Goal: Task Accomplishment & Management: Manage account settings

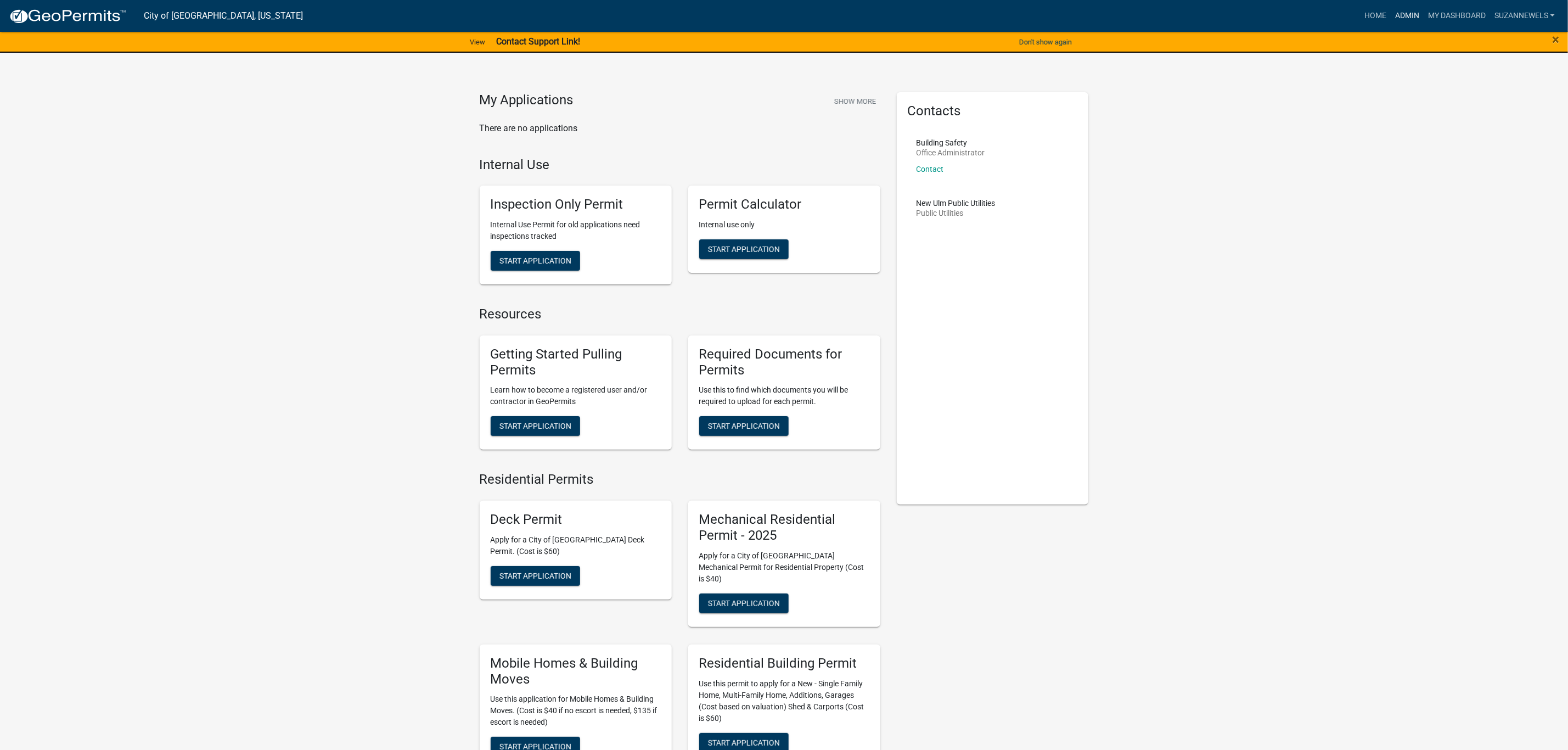
click at [1408, 11] on link "Admin" at bounding box center [1406, 16] width 33 height 21
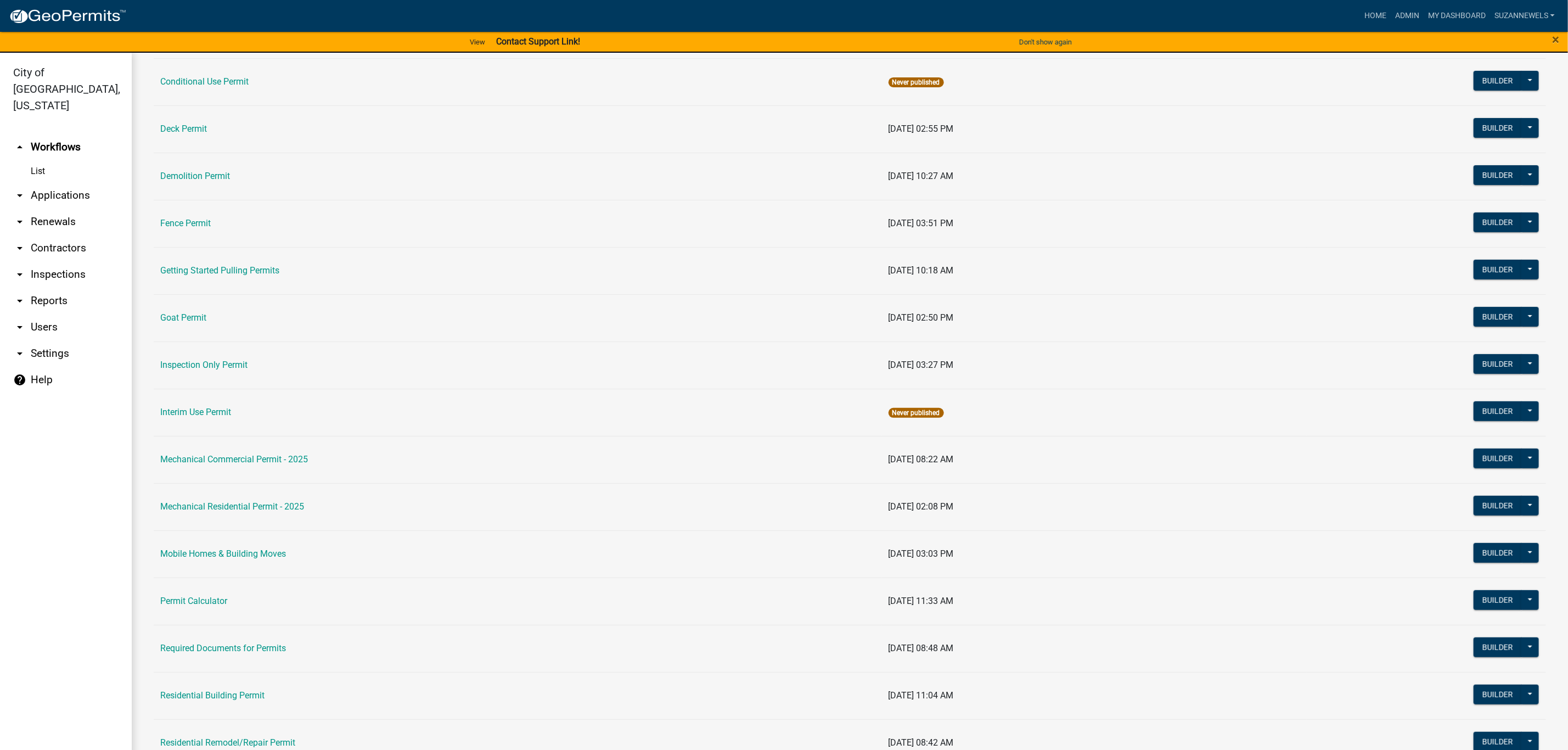
scroll to position [412, 0]
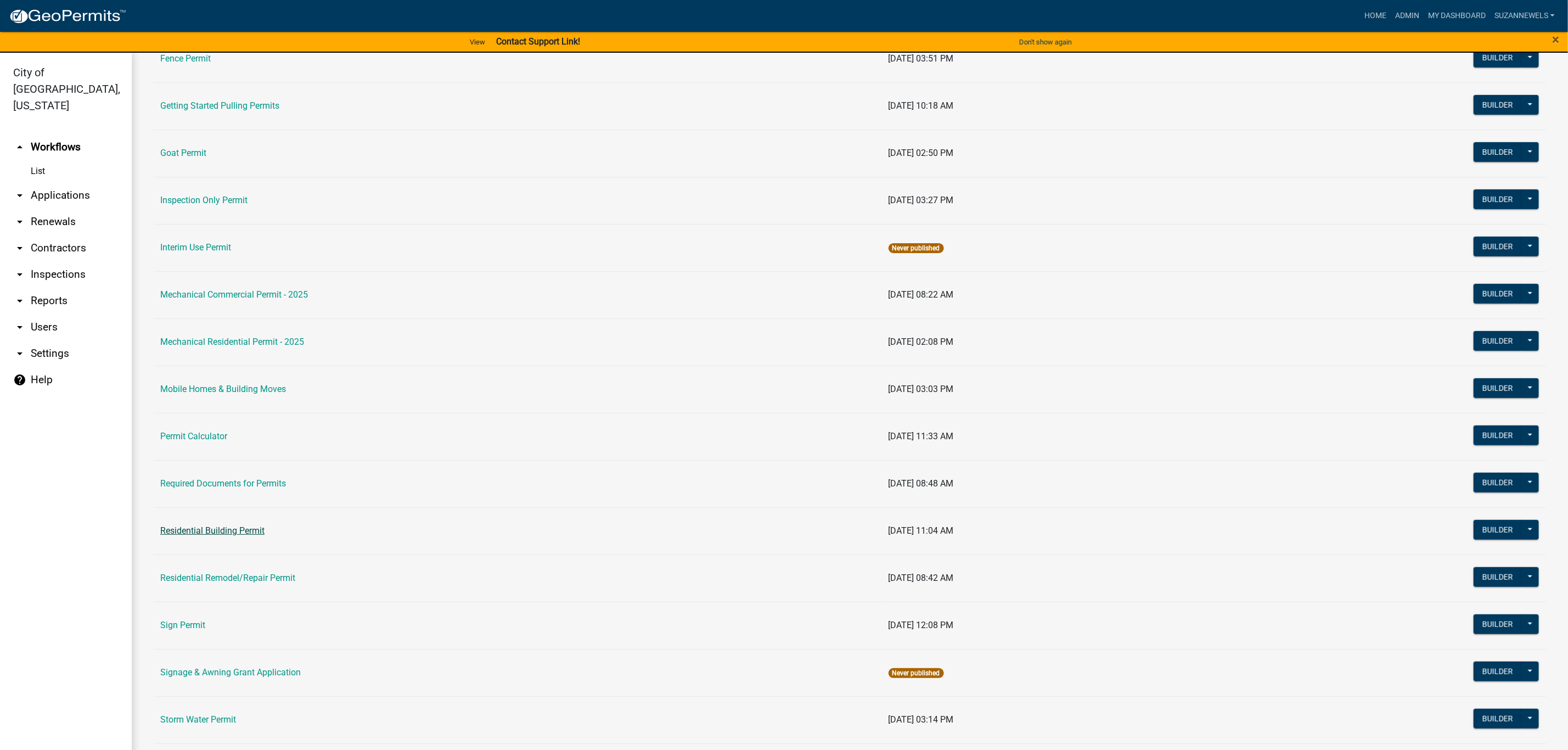
click at [192, 529] on link "Residential Building Permit" at bounding box center [212, 531] width 105 height 11
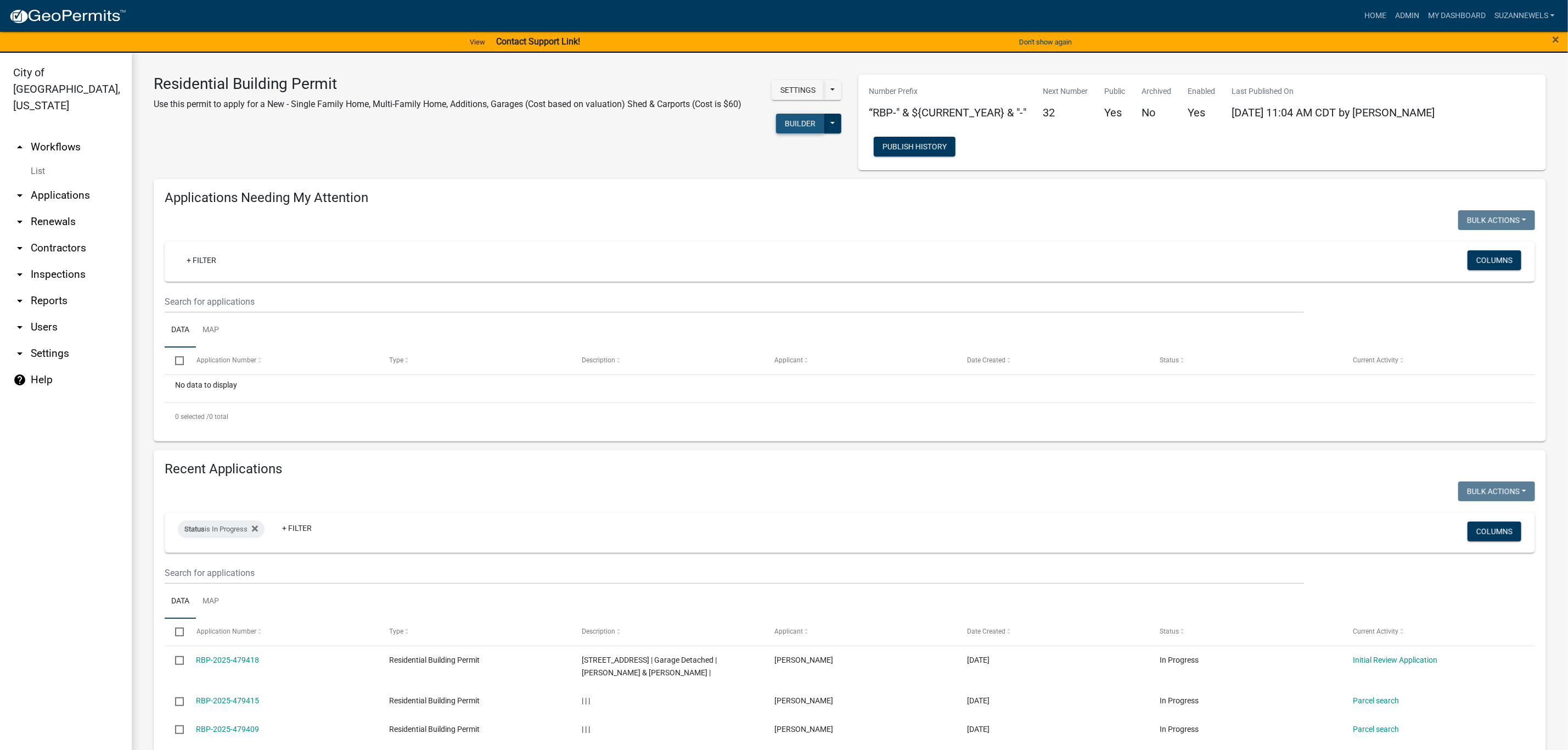
click at [790, 127] on button "Builder" at bounding box center [801, 124] width 49 height 20
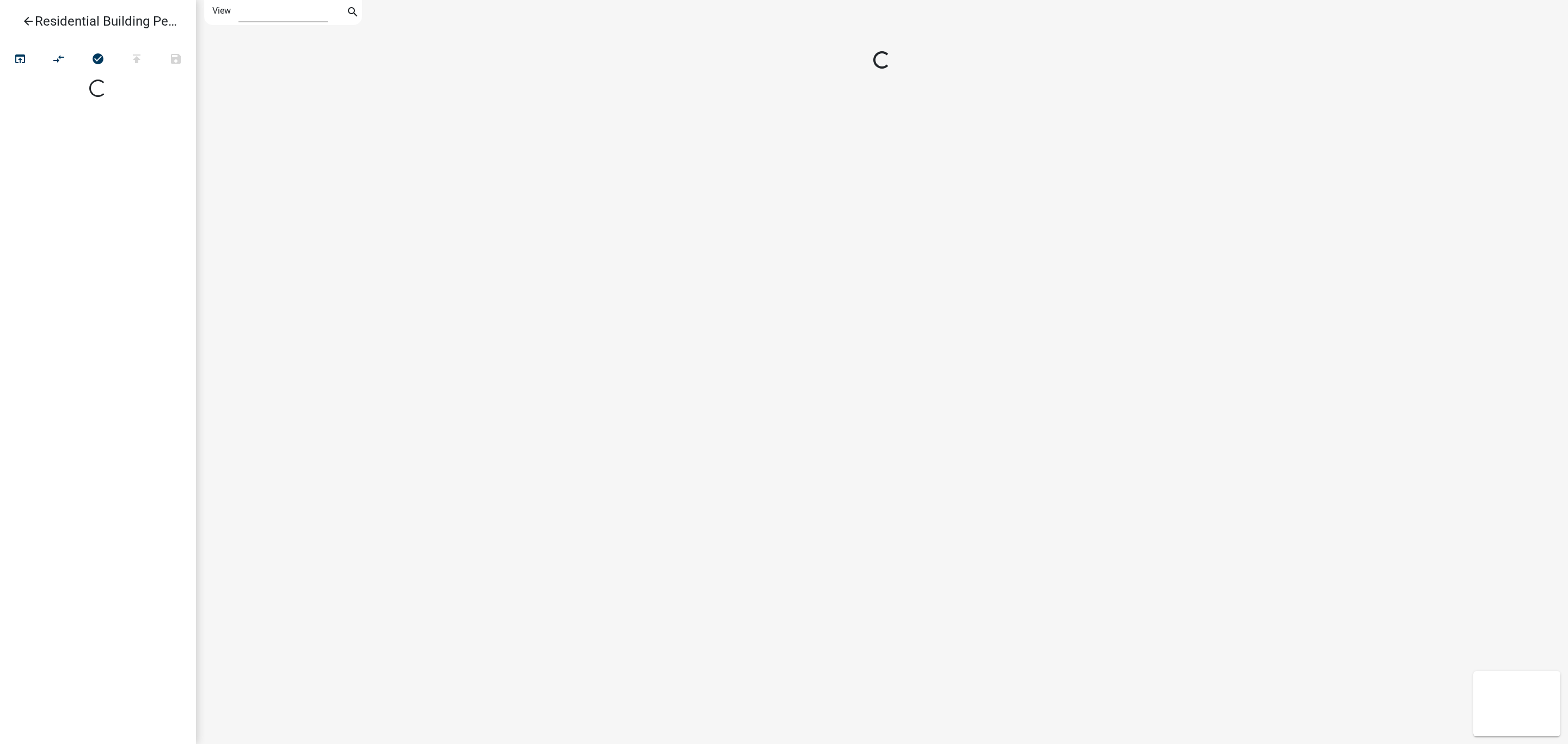
select select "1"
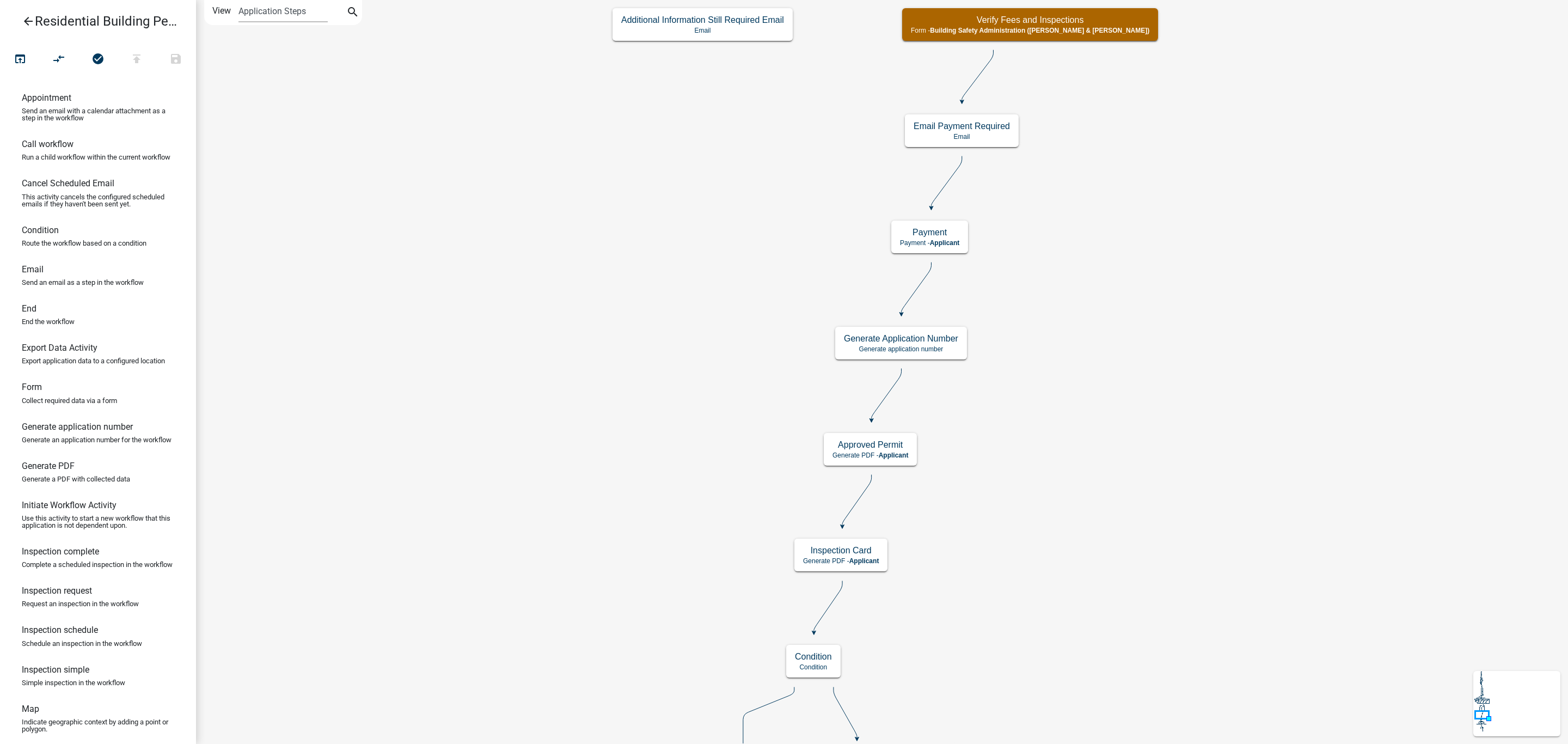
click at [25, 18] on icon "arrow_back" at bounding box center [28, 23] width 13 height 15
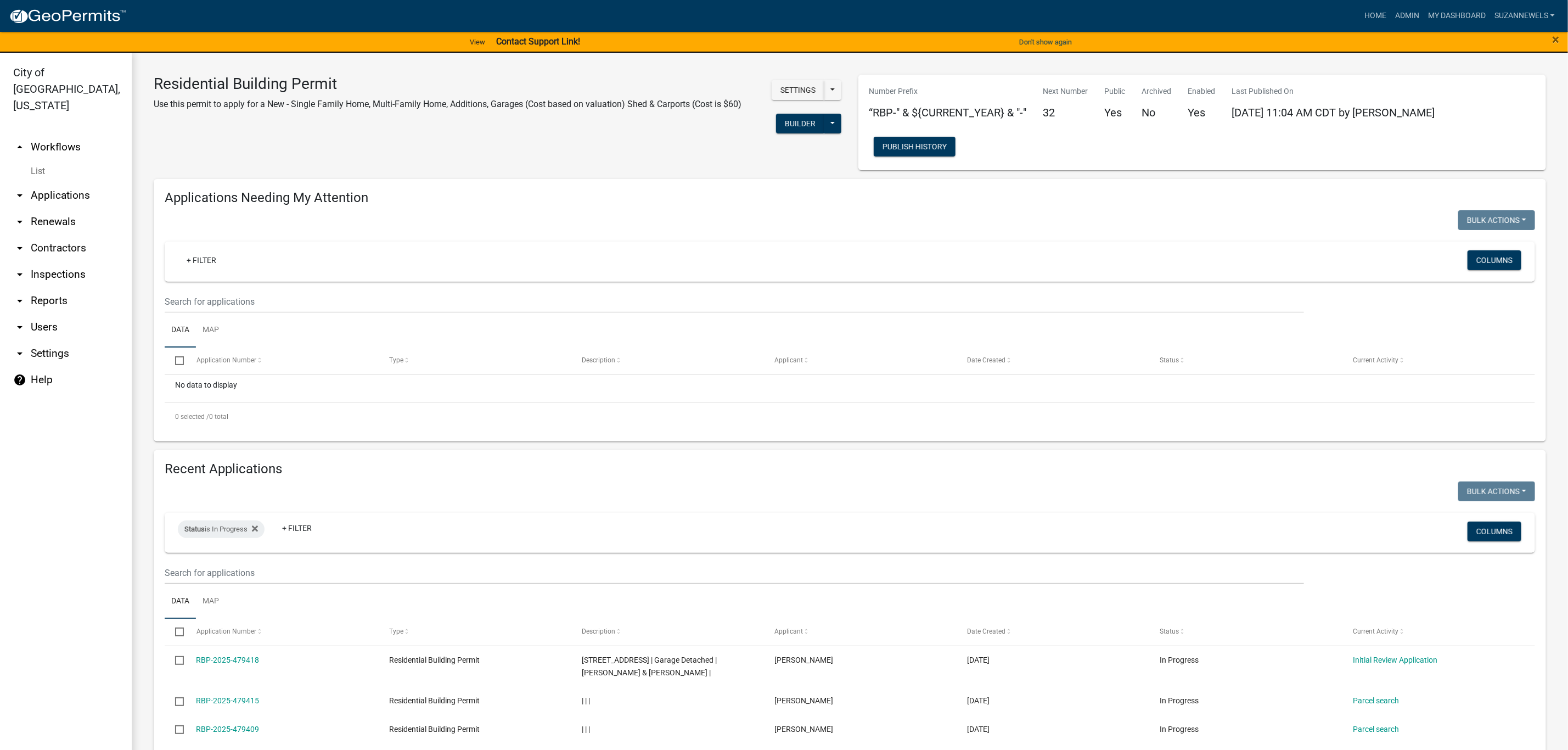
click at [59, 235] on link "arrow_drop_down Contractors" at bounding box center [66, 248] width 132 height 27
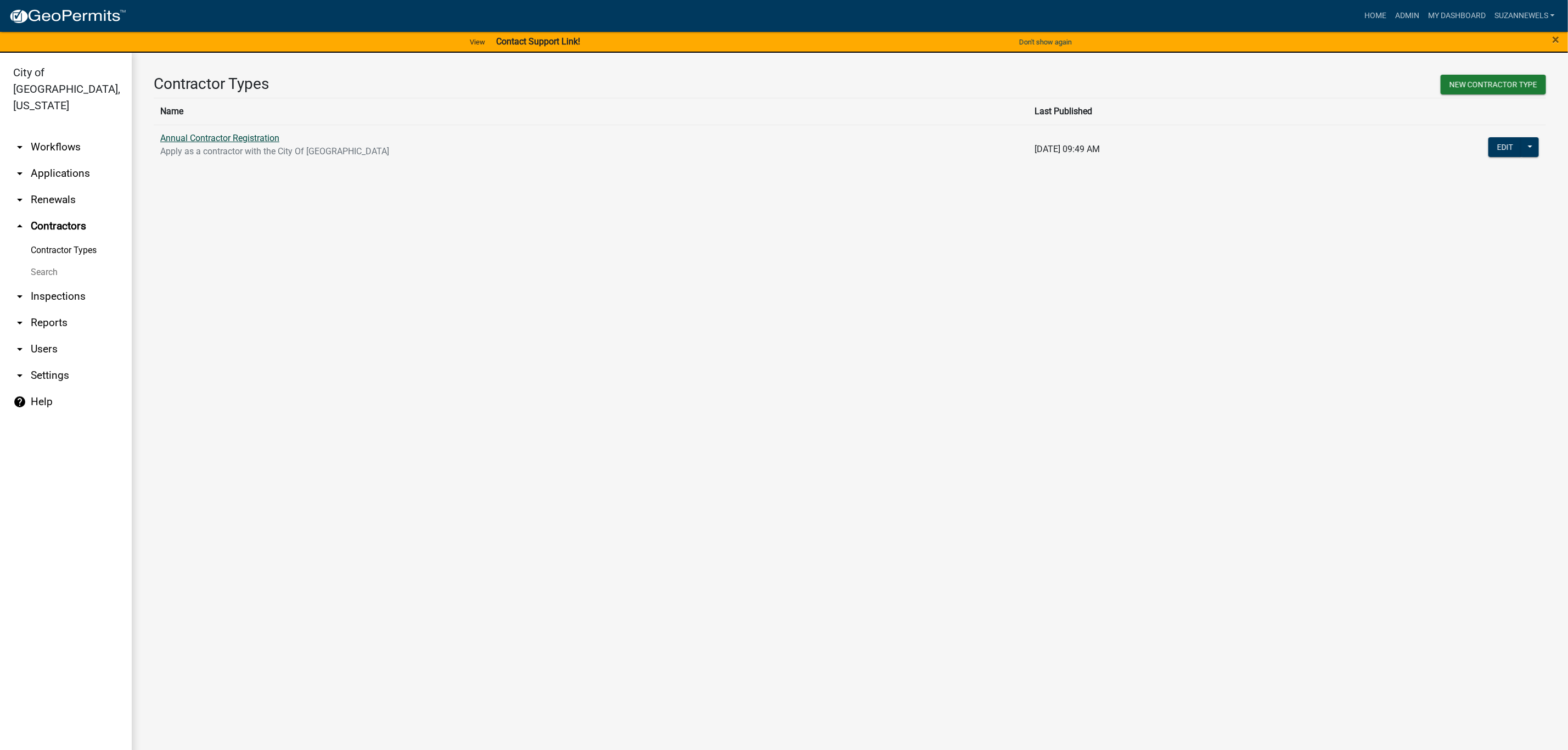
click at [271, 140] on link "Annual Contractor Registration" at bounding box center [219, 138] width 119 height 11
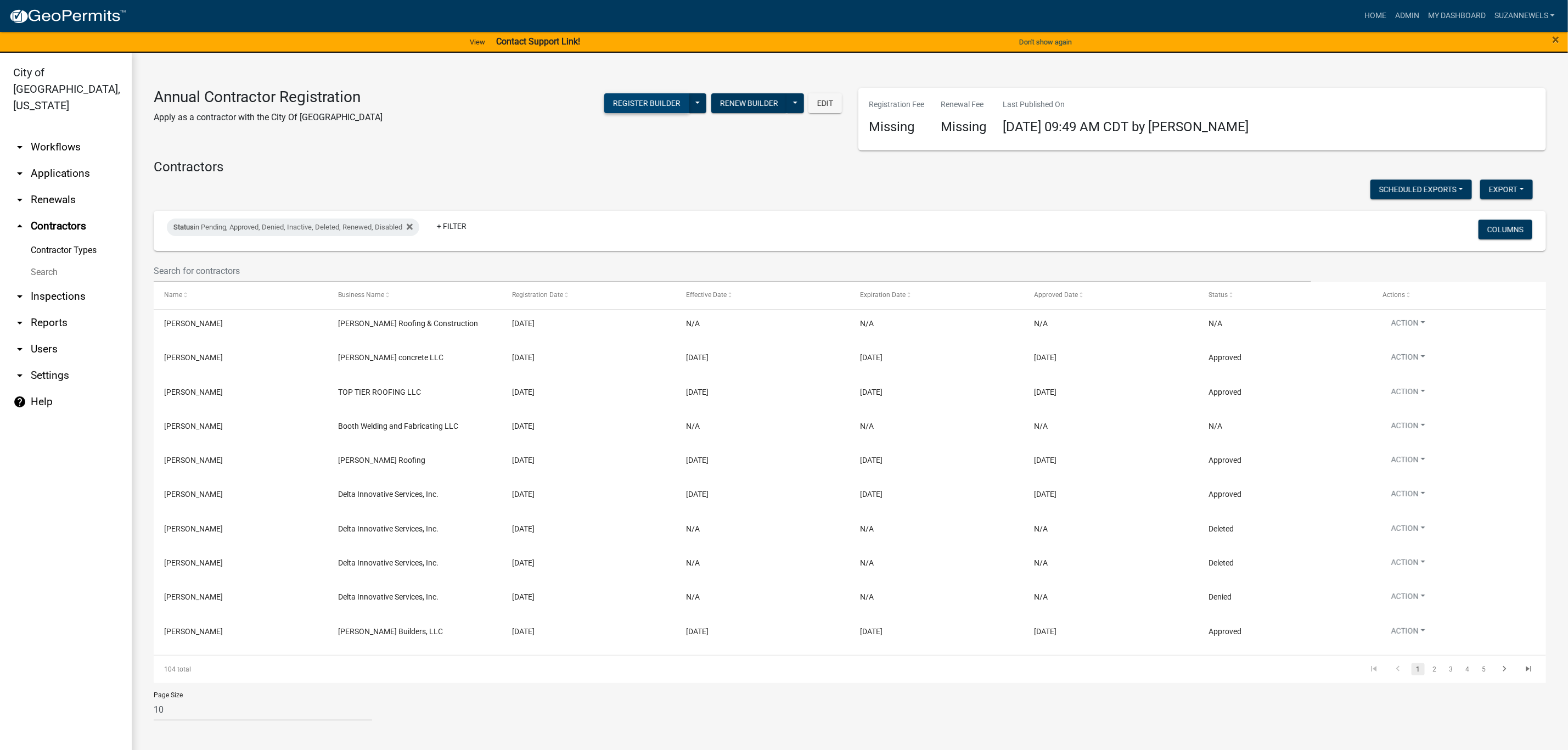
click at [656, 100] on button "Register Builder" at bounding box center [647, 103] width 85 height 20
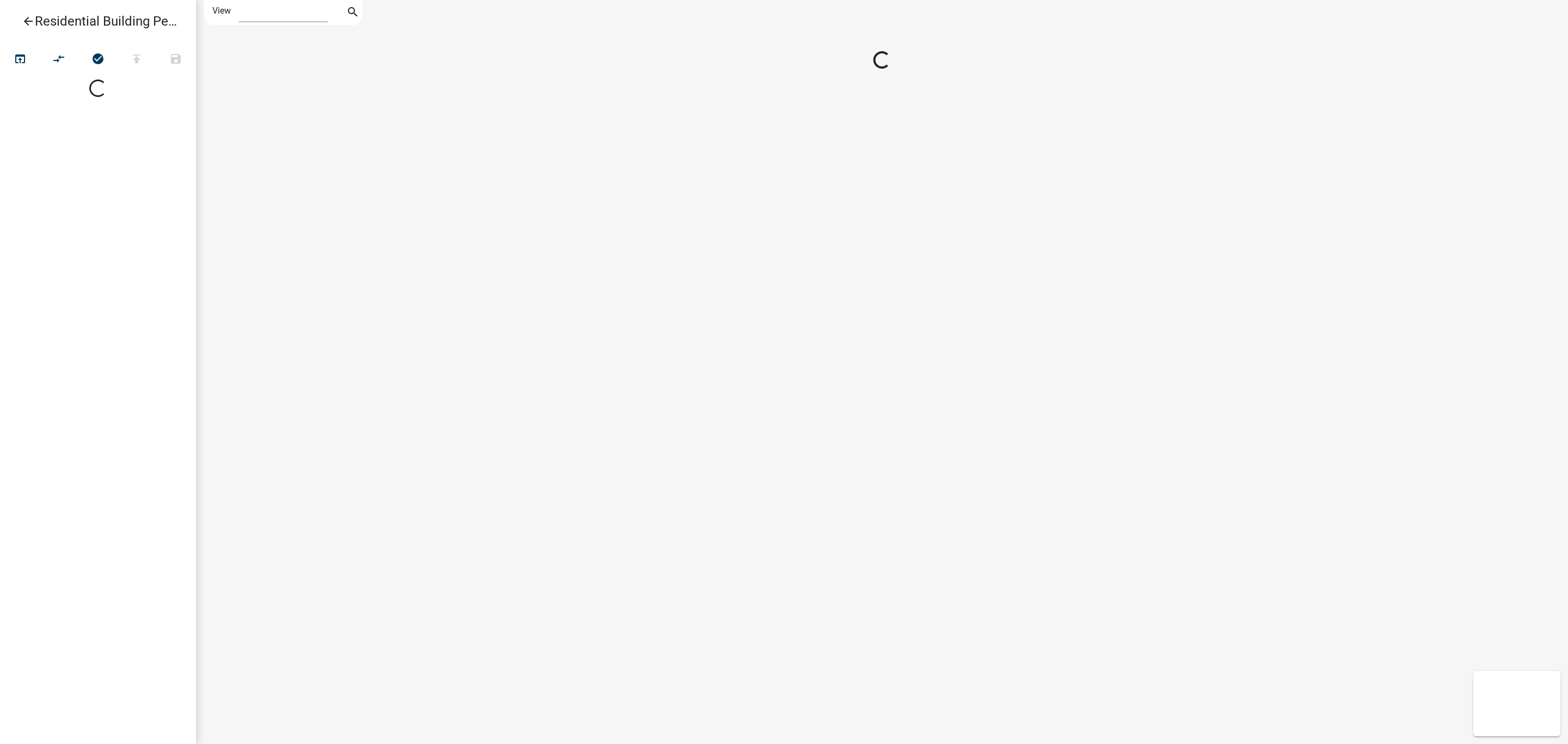
select select "1"
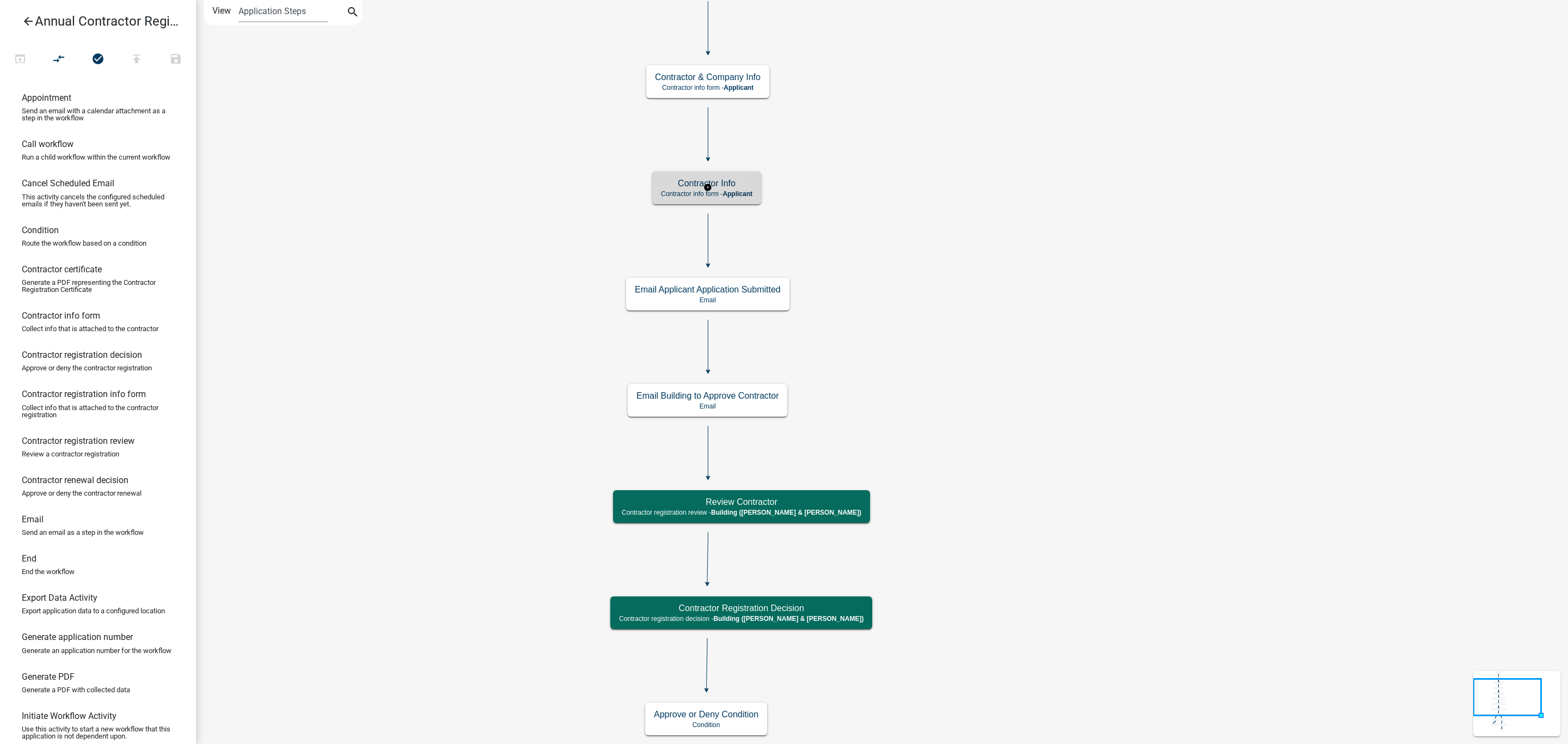
click at [734, 193] on span "Applicant" at bounding box center [738, 194] width 30 height 8
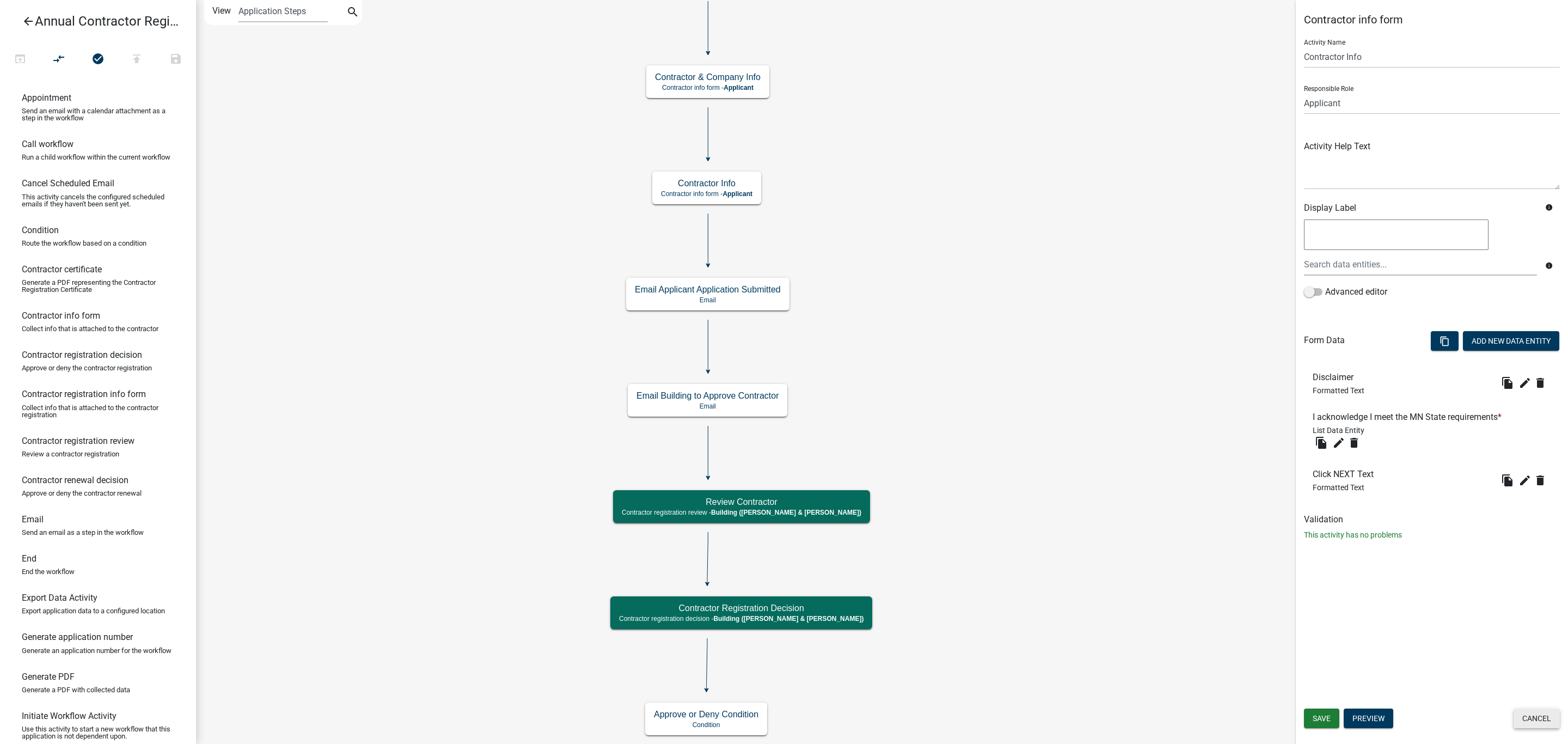
click at [1534, 713] on button "Cancel" at bounding box center [1536, 718] width 47 height 20
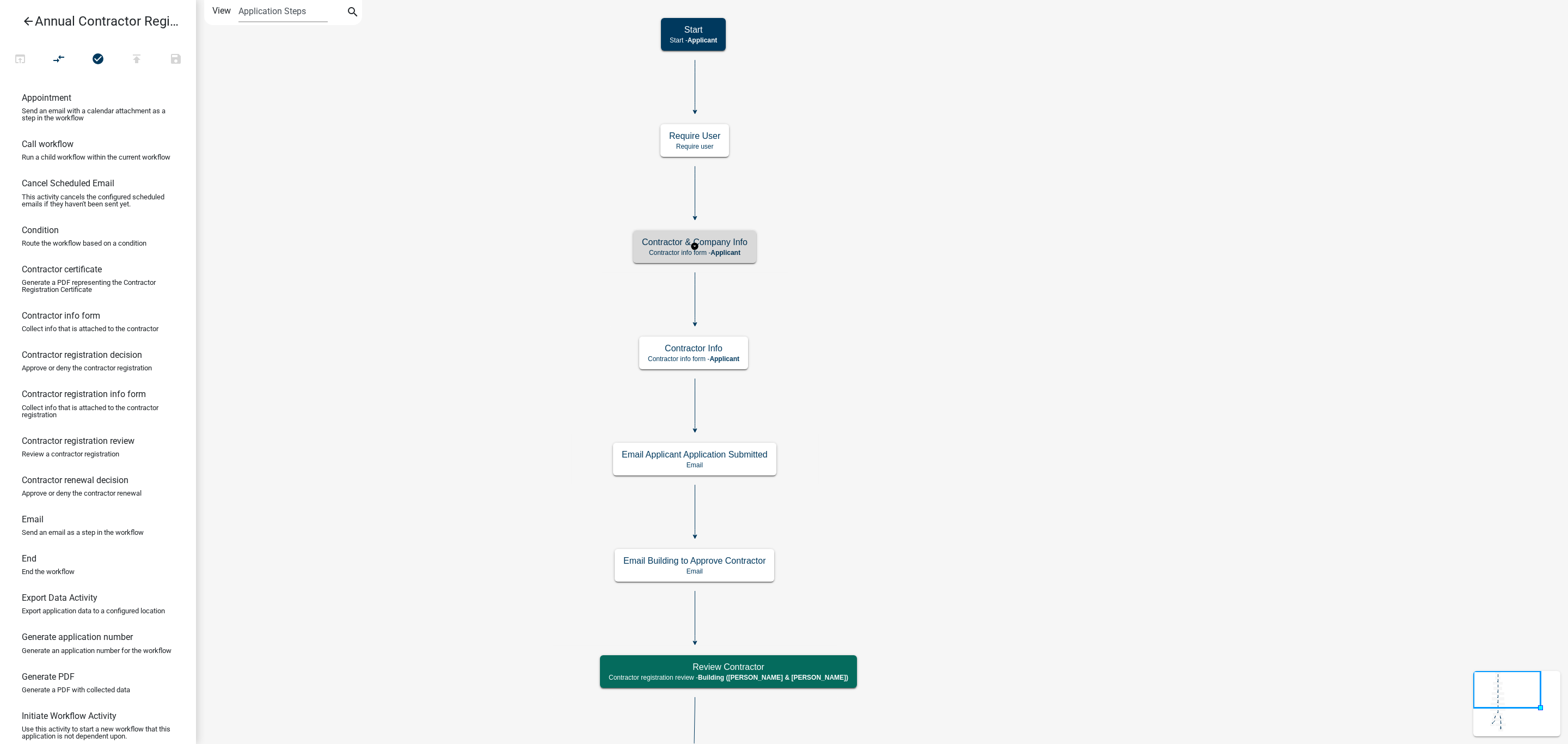
click at [720, 244] on h5 "Contractor & Company Info" at bounding box center [694, 242] width 105 height 11
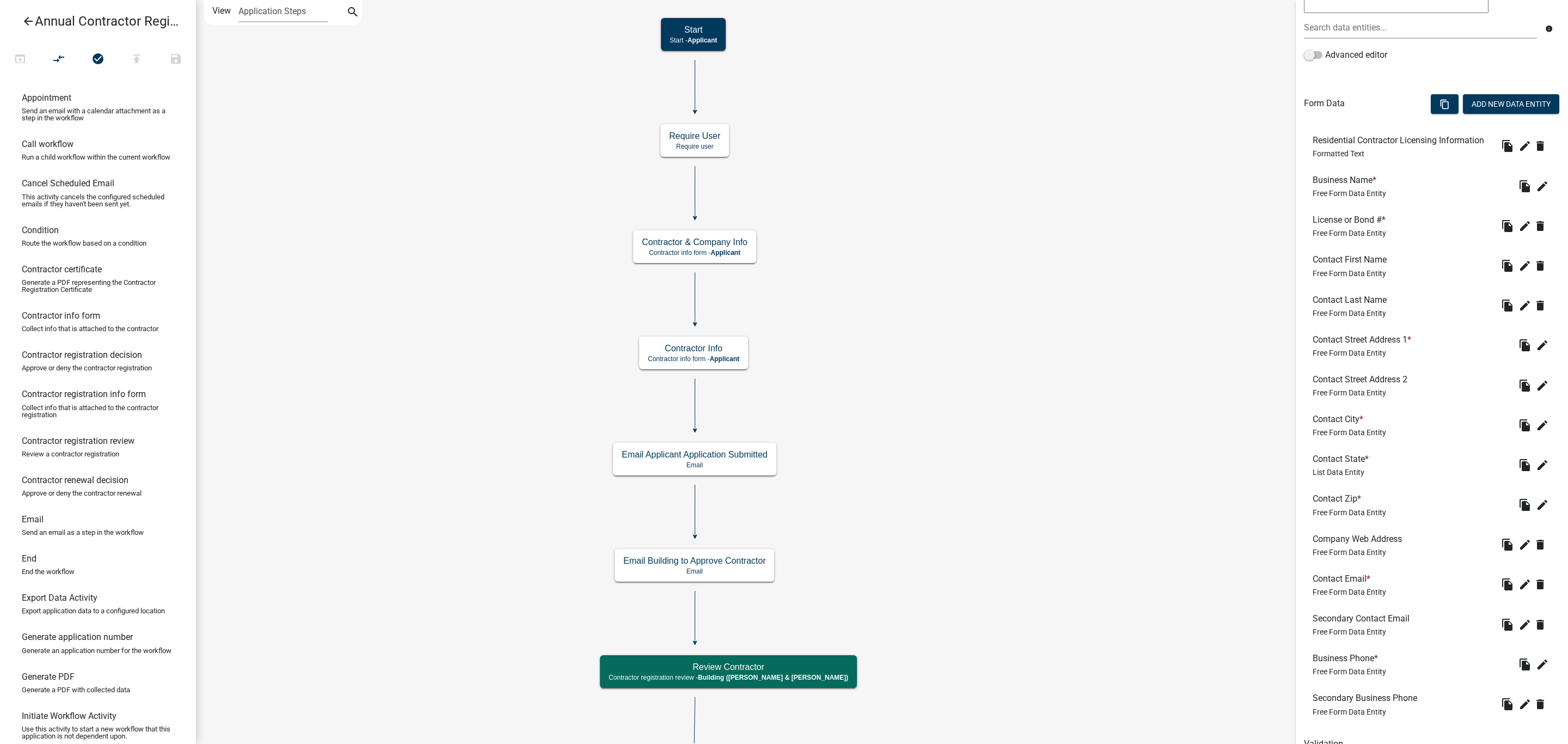
scroll to position [305, 0]
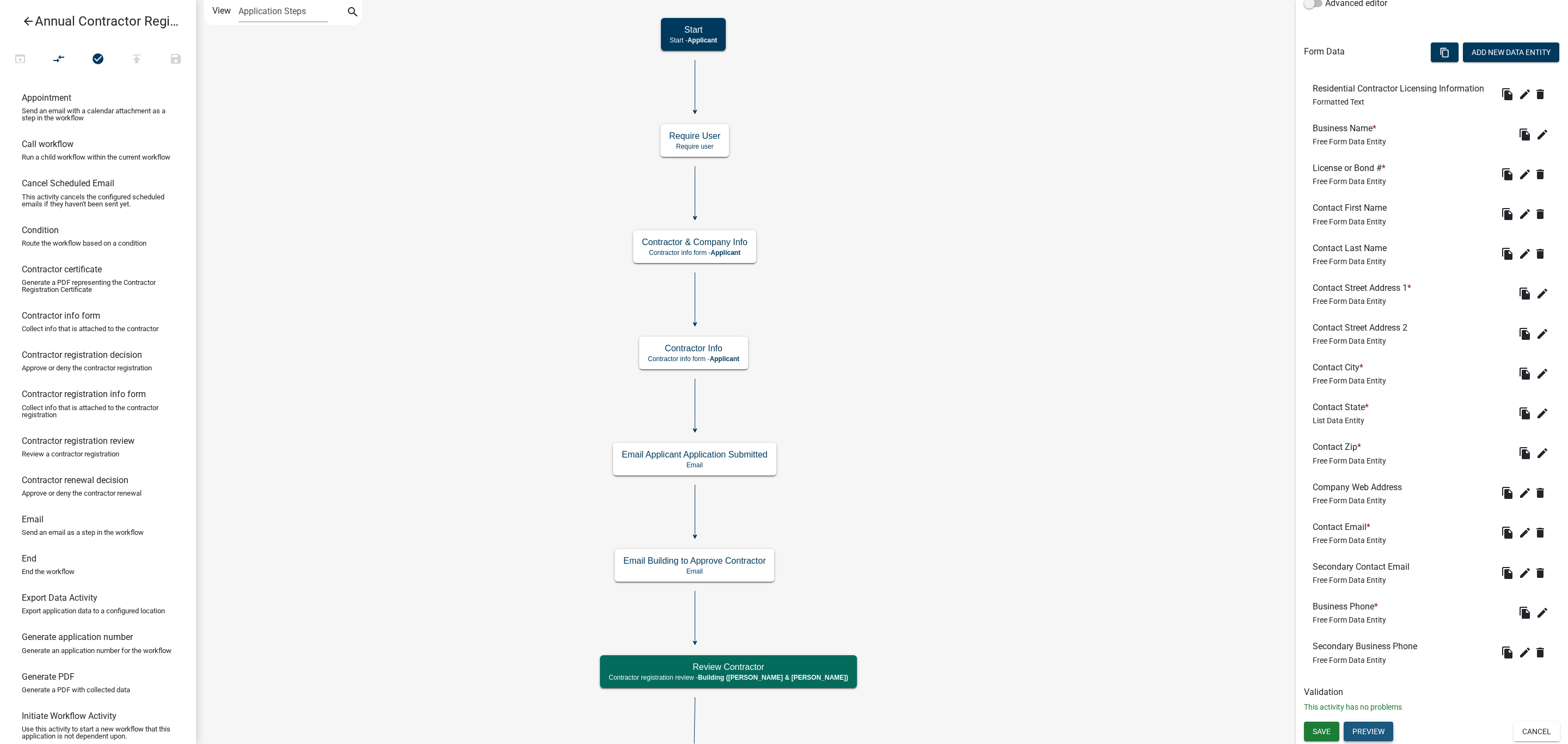
click at [1360, 729] on button "Preview" at bounding box center [1369, 731] width 50 height 20
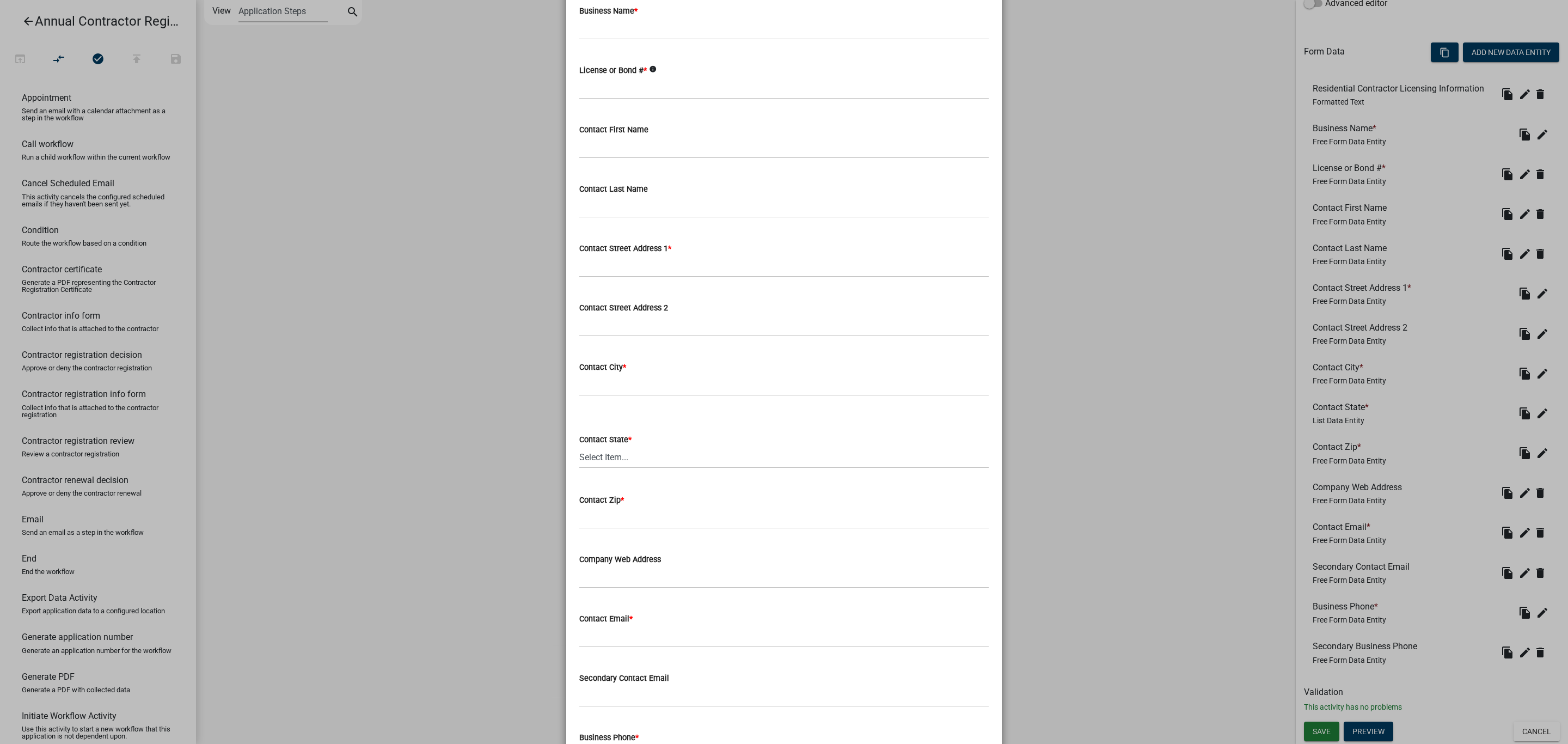
scroll to position [0, 0]
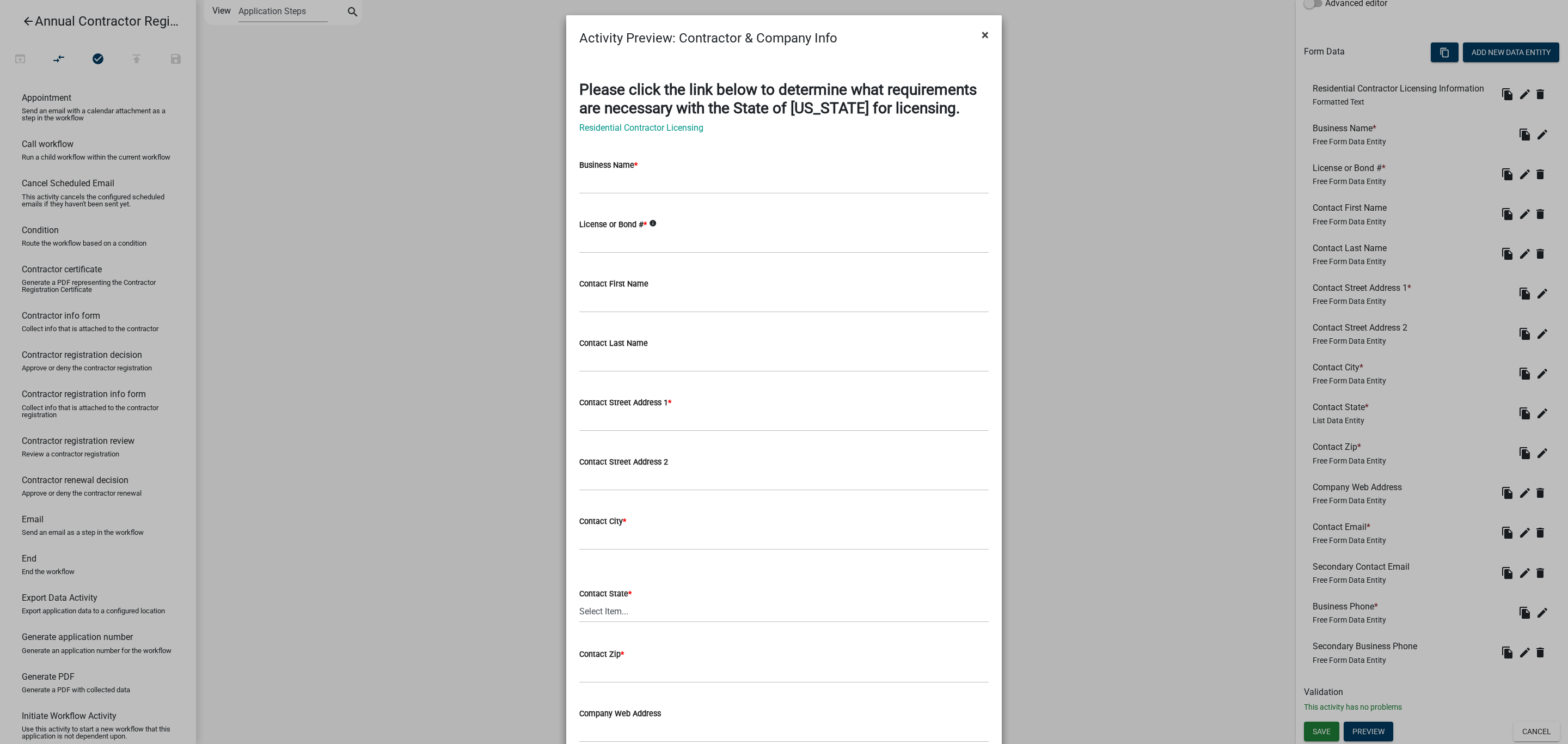
click at [982, 33] on span "×" at bounding box center [984, 35] width 7 height 15
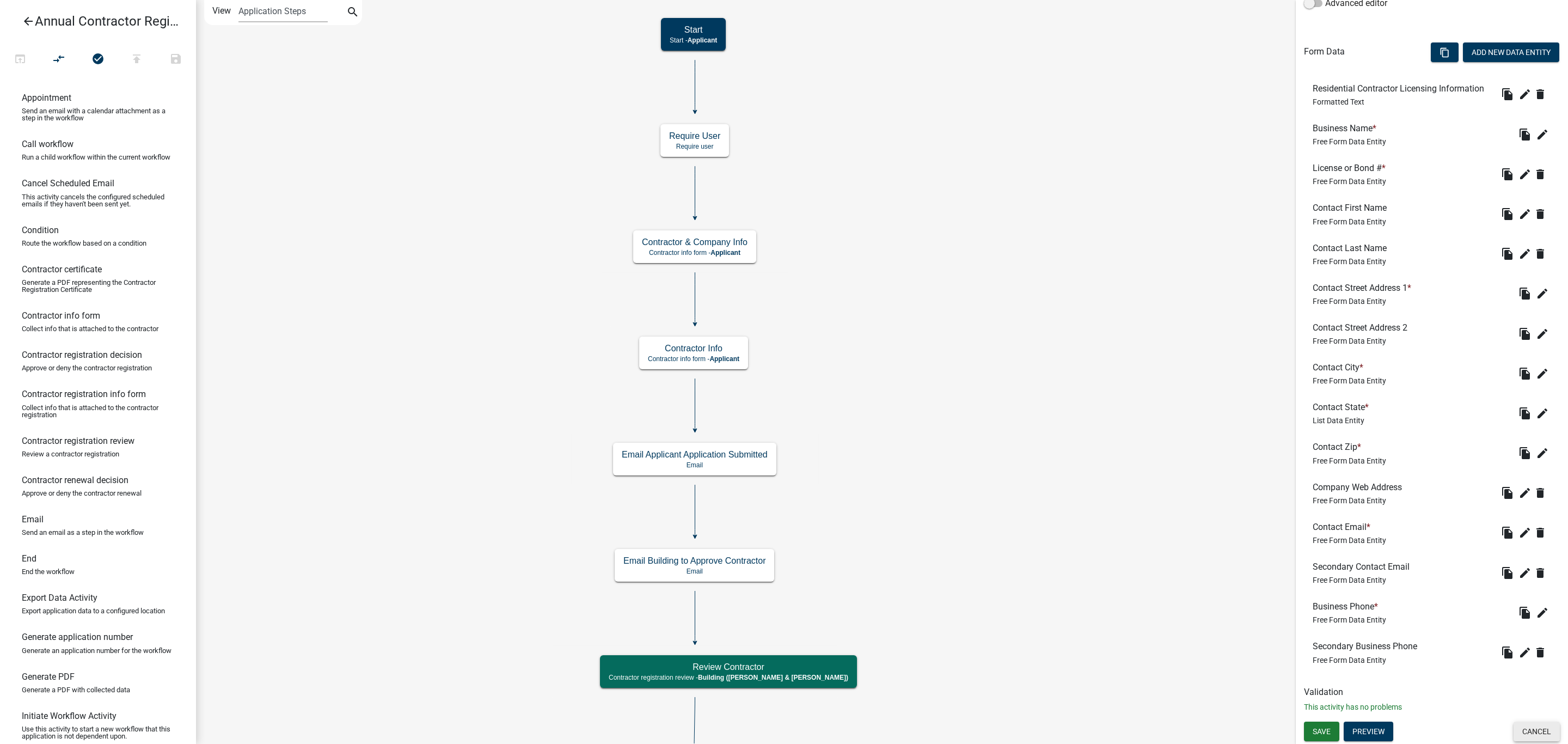
click at [1533, 734] on button "Cancel" at bounding box center [1536, 731] width 47 height 20
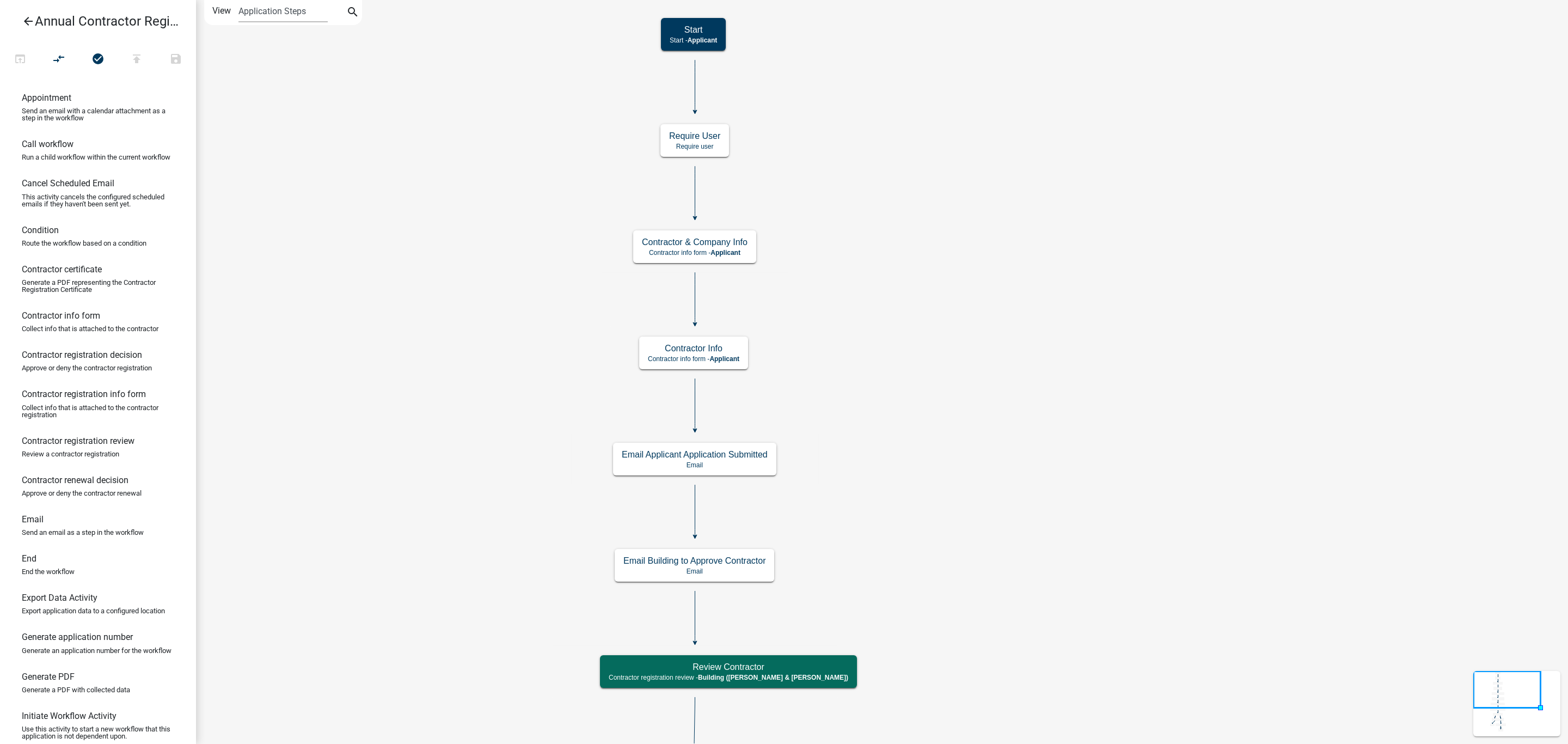
click at [26, 21] on icon "arrow_back" at bounding box center [28, 23] width 13 height 15
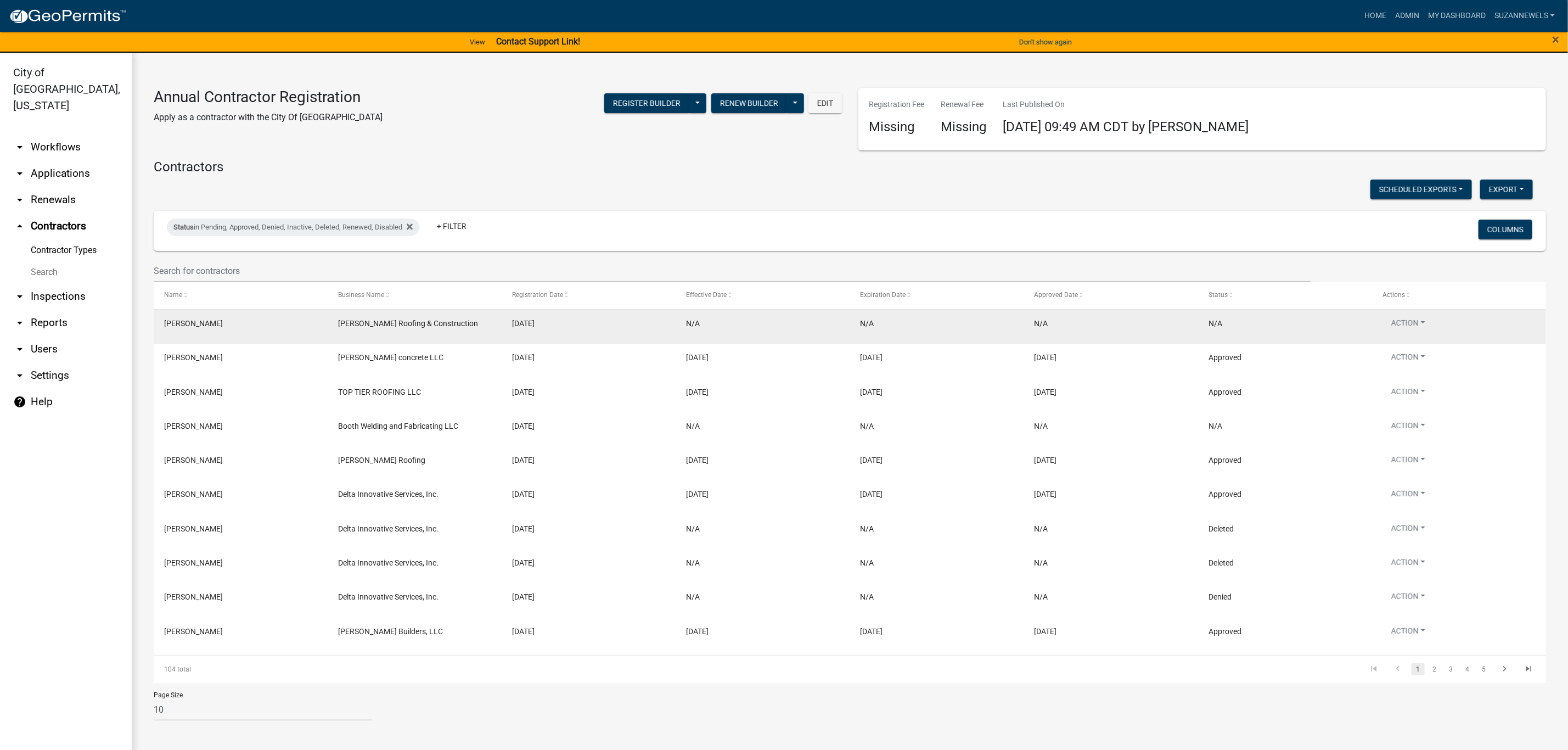
click at [182, 323] on span "[PERSON_NAME]" at bounding box center [193, 324] width 58 height 9
click at [1390, 325] on button "Action" at bounding box center [1408, 325] width 52 height 16
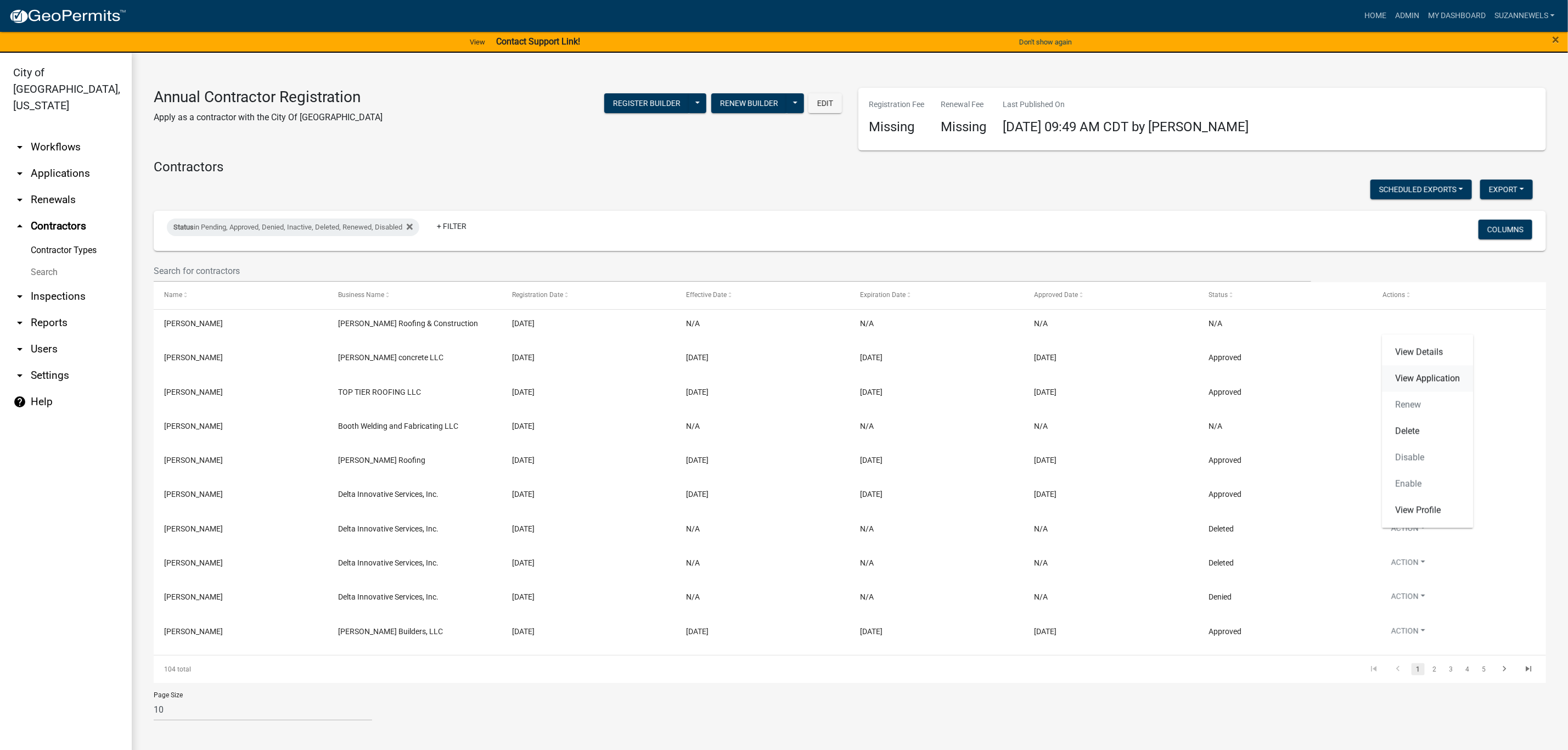
click at [1410, 381] on link "View Application" at bounding box center [1428, 378] width 91 height 27
click at [331, 253] on wm-filter-builder "Status in Pending, Approved, Denied, Inactive, Deleted, Renewed, Disabled + Fil…" at bounding box center [850, 246] width 1392 height 71
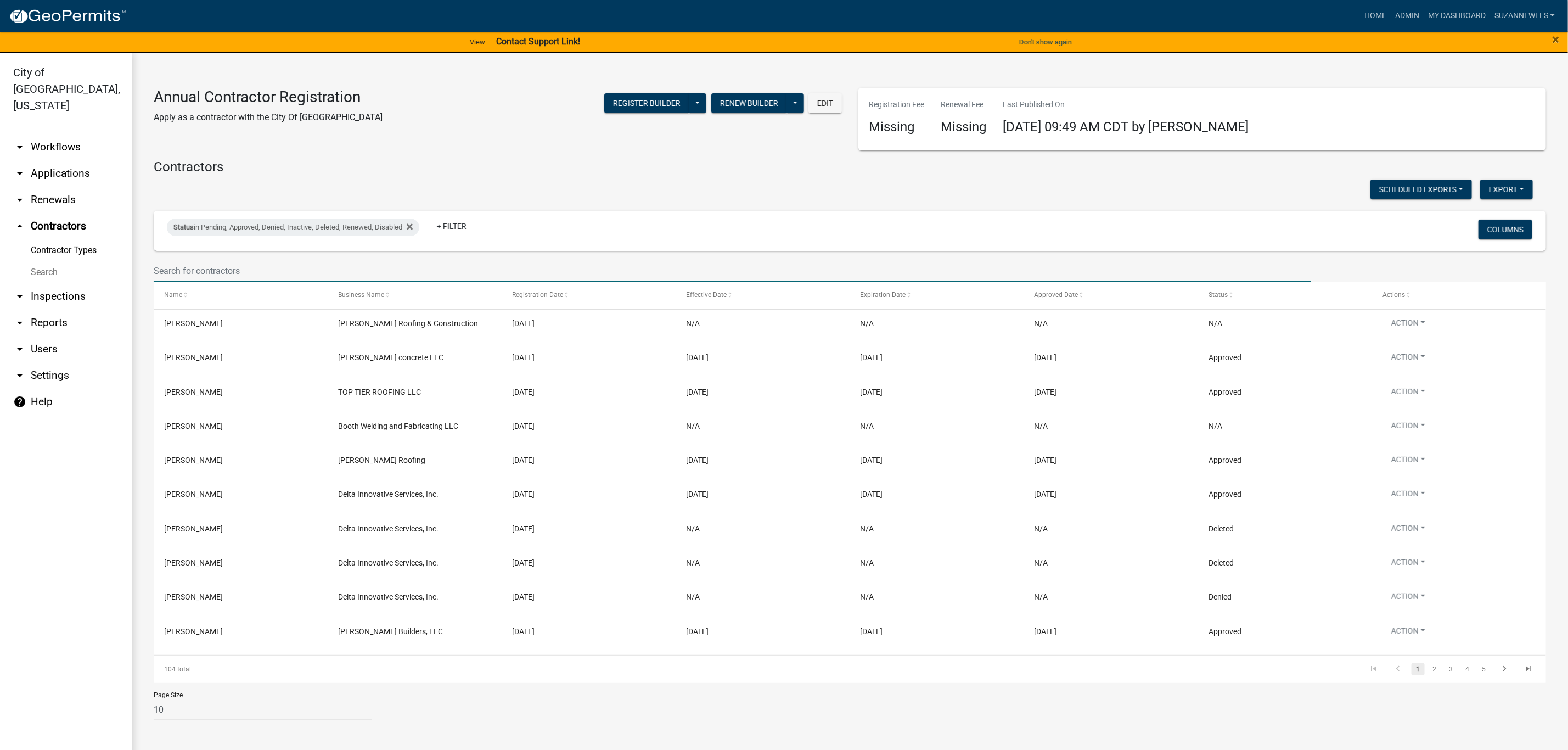
click at [406, 262] on input "text" at bounding box center [732, 271] width 1158 height 23
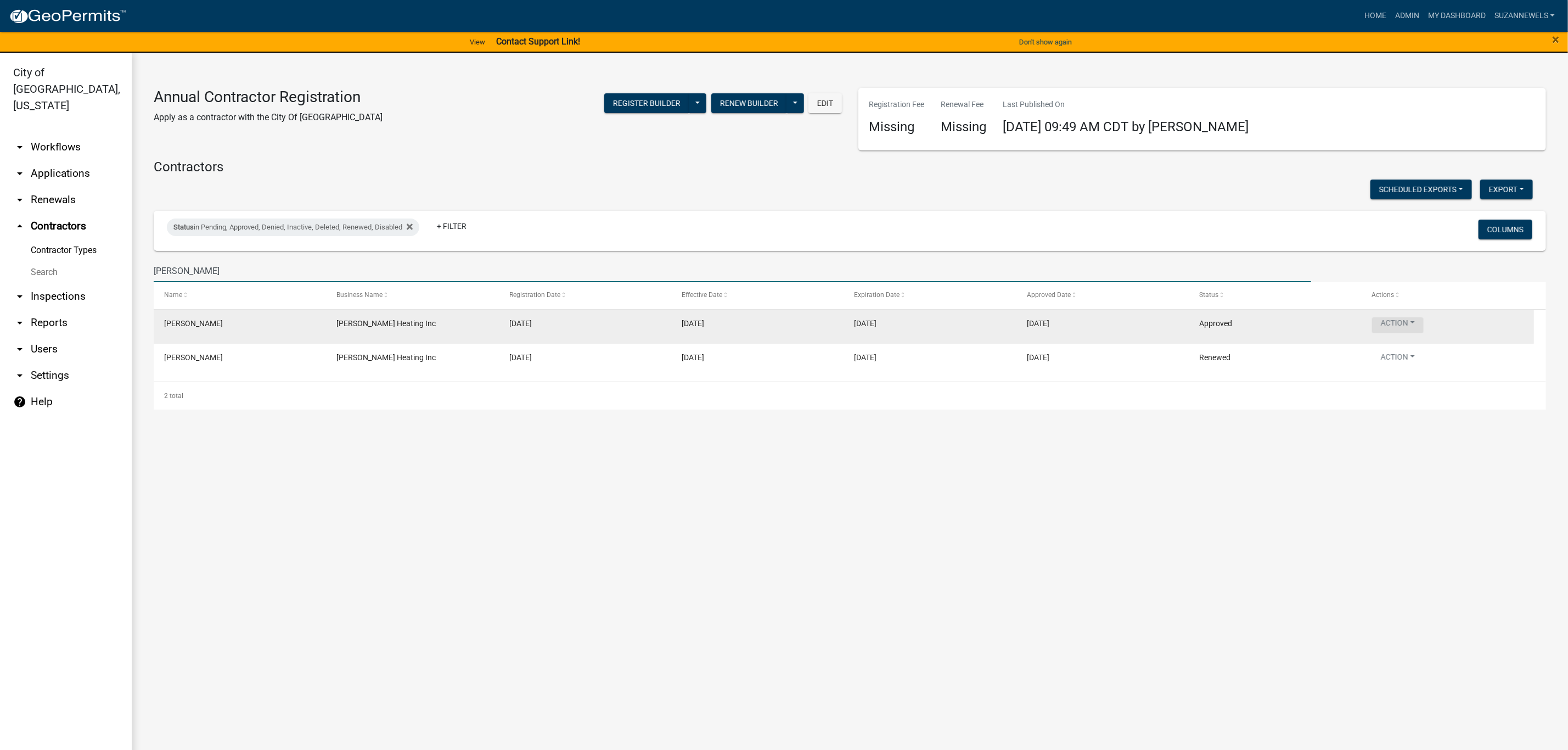
type input "[PERSON_NAME]"
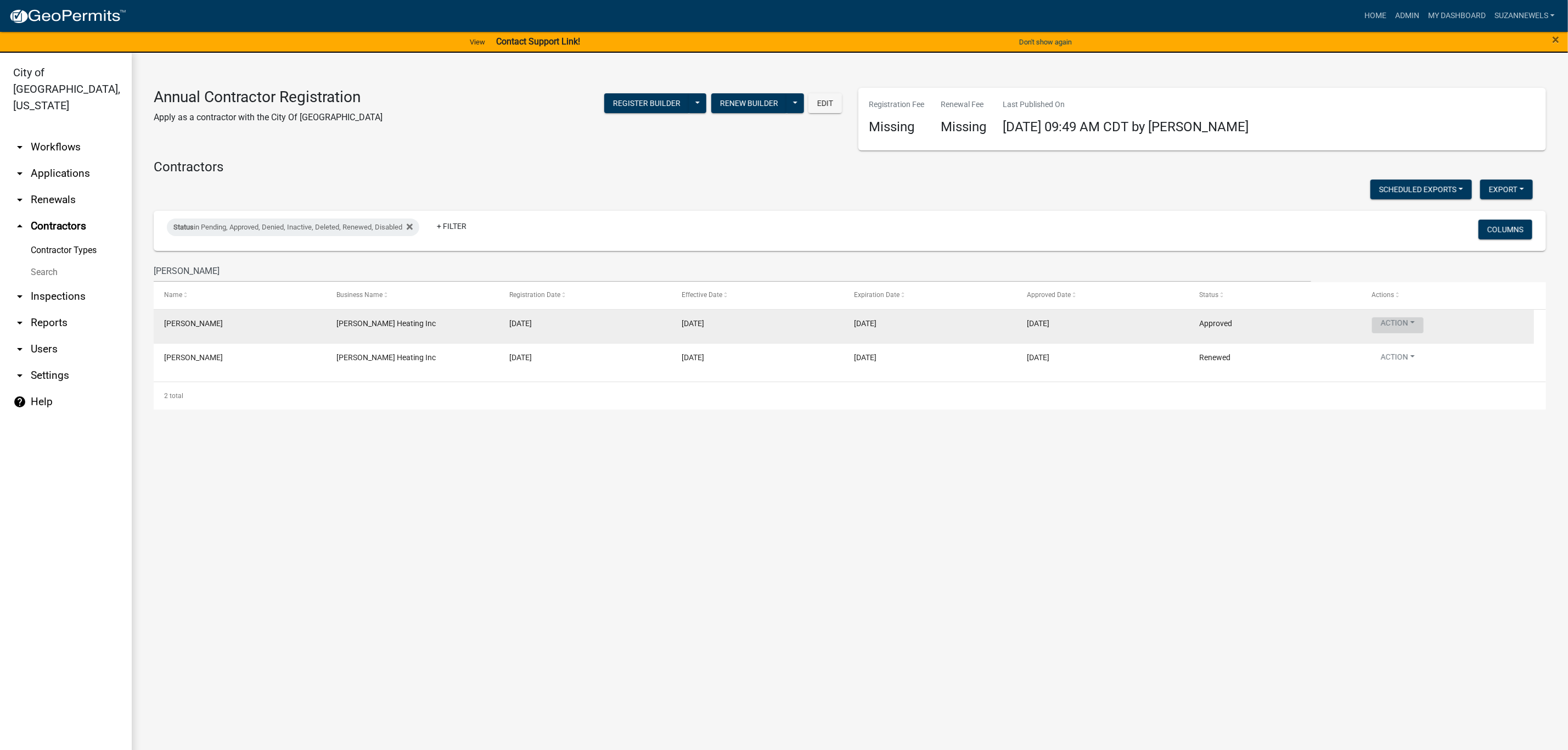
click at [1400, 319] on button "Action" at bounding box center [1398, 325] width 52 height 16
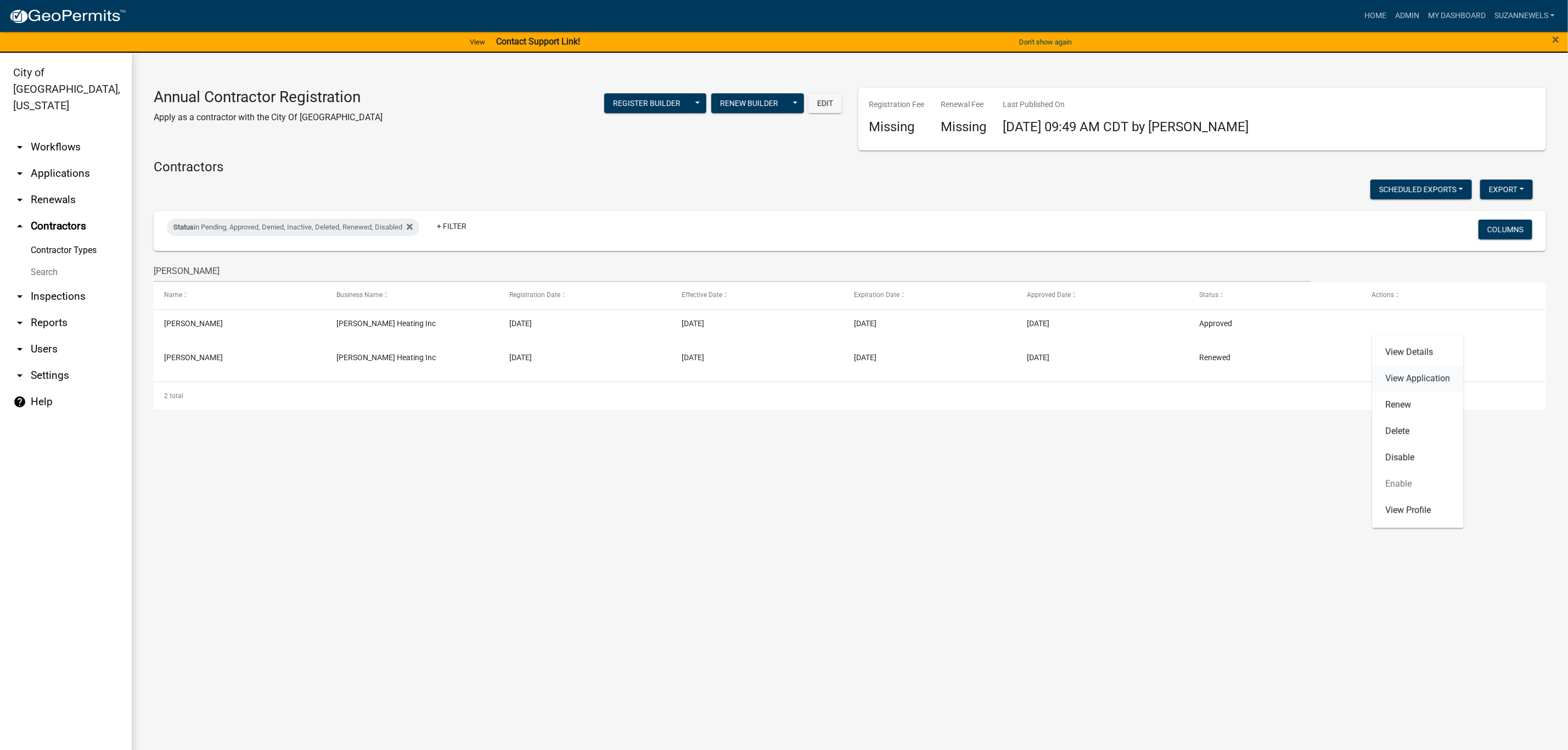
click at [1413, 377] on link "View Application" at bounding box center [1418, 378] width 91 height 27
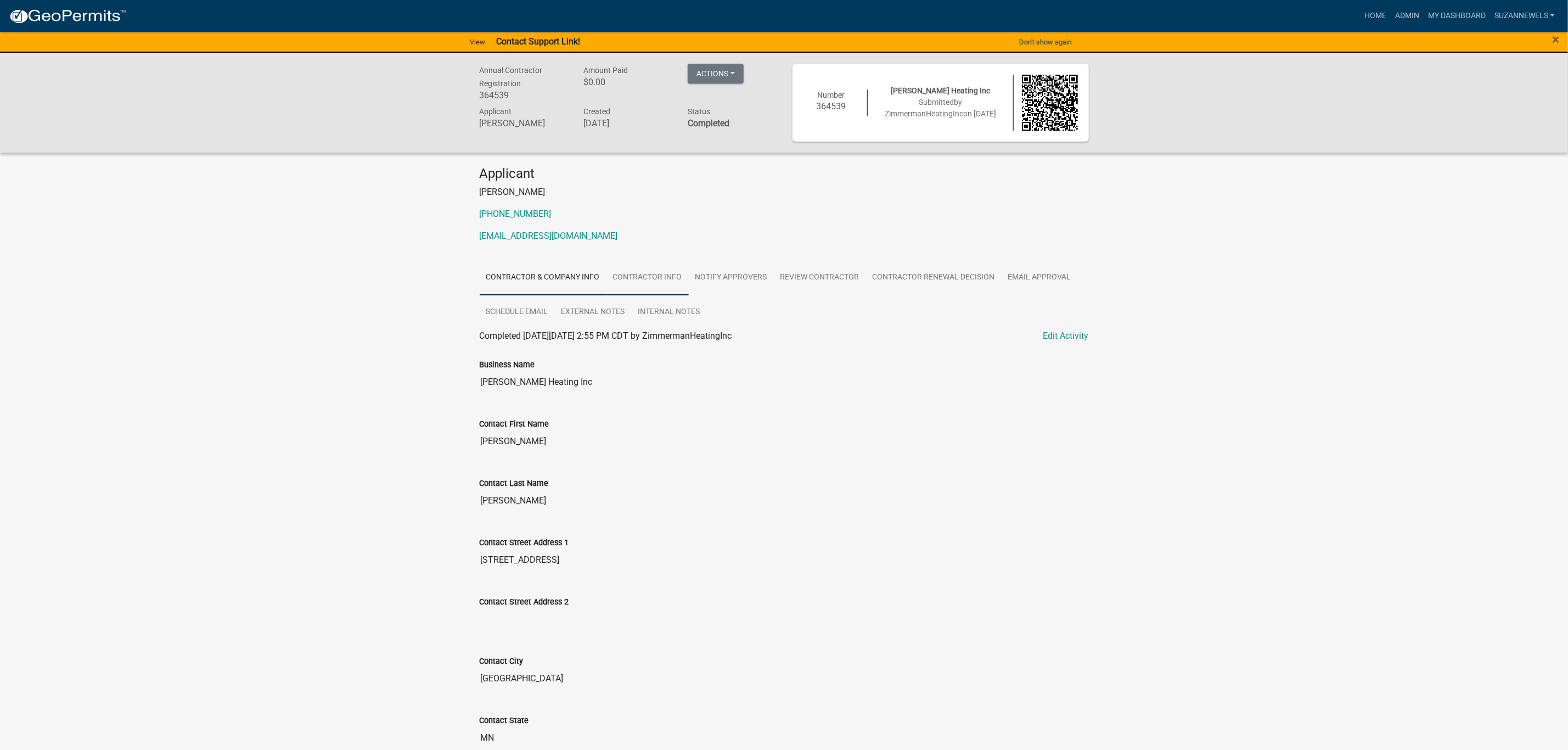
click at [661, 289] on link "Contractor Info" at bounding box center [648, 278] width 83 height 35
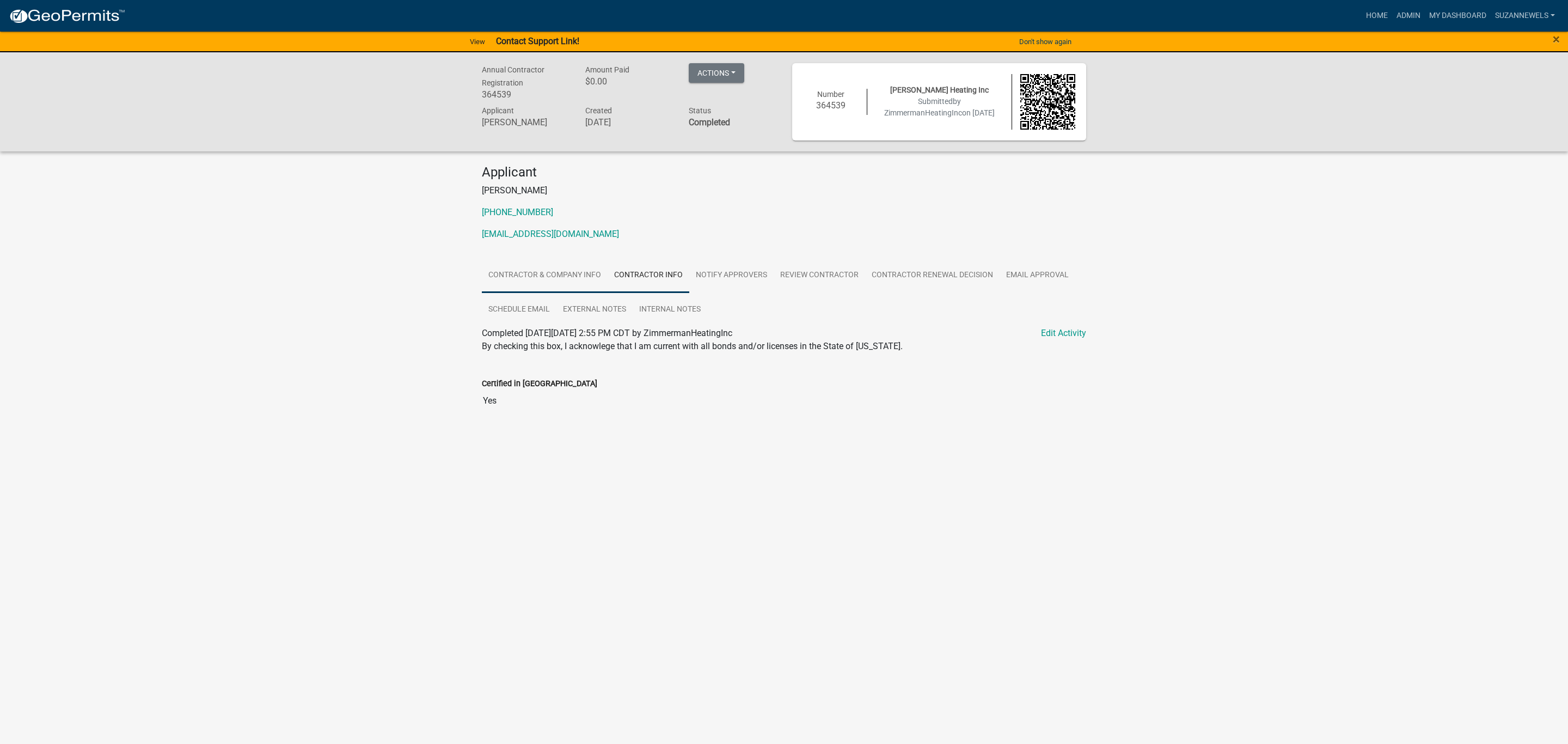
click at [569, 276] on link "Contractor & Company Info" at bounding box center [544, 275] width 126 height 35
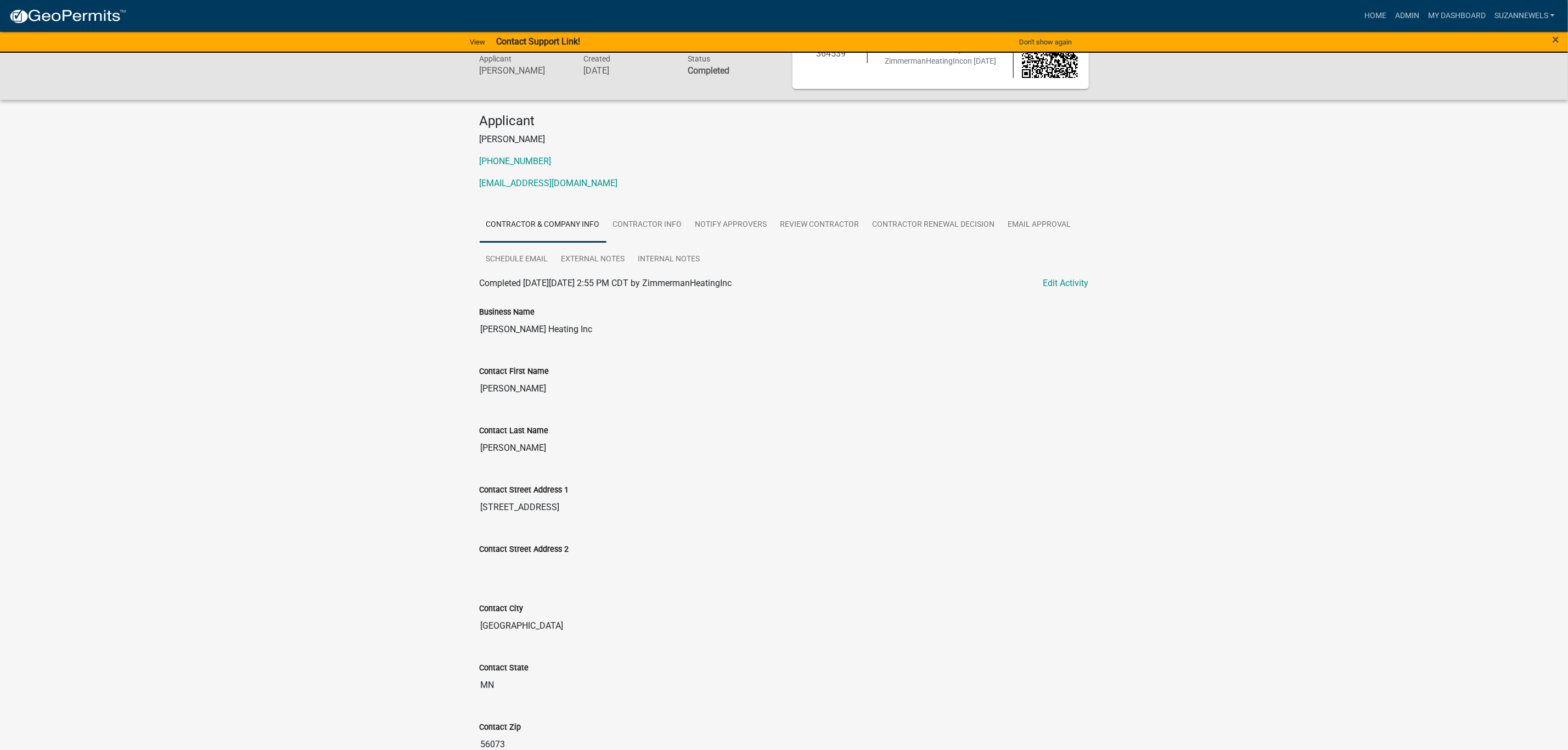
scroll to position [83, 0]
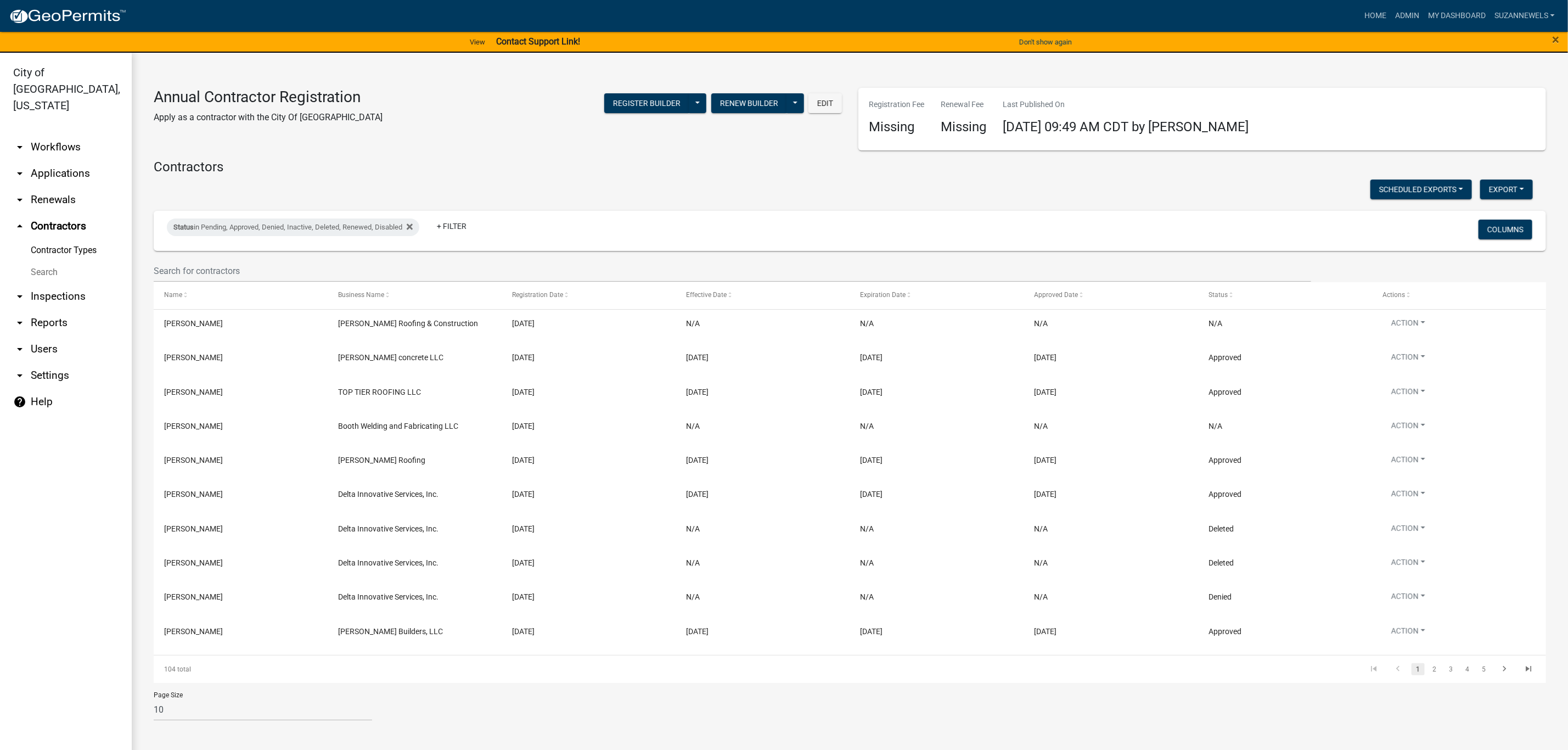
click at [451, 256] on wm-filter-builder "Status in Pending, Approved, Denied, Inactive, Deleted, Renewed, Disabled + Fil…" at bounding box center [850, 246] width 1392 height 71
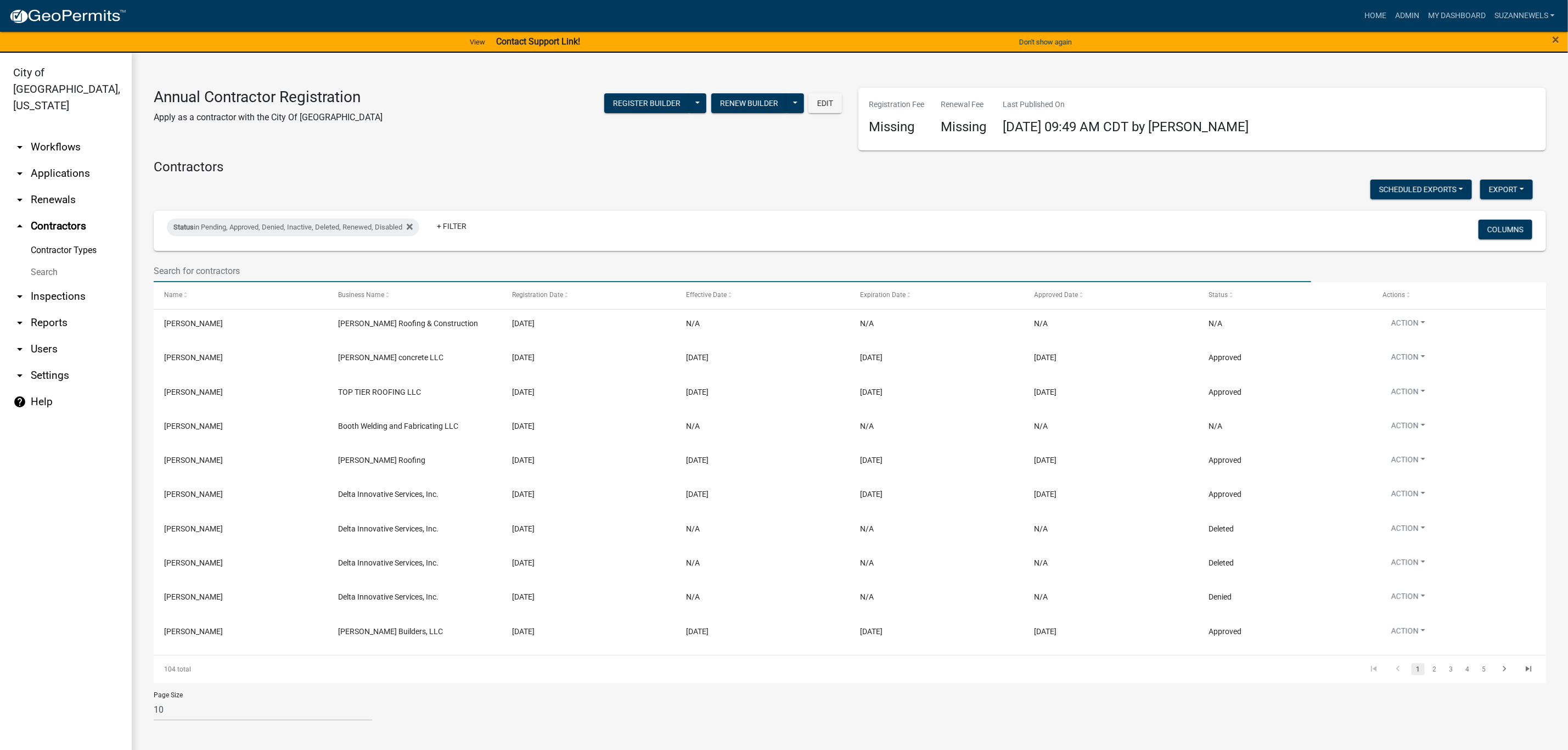
click at [432, 263] on input "text" at bounding box center [732, 271] width 1158 height 23
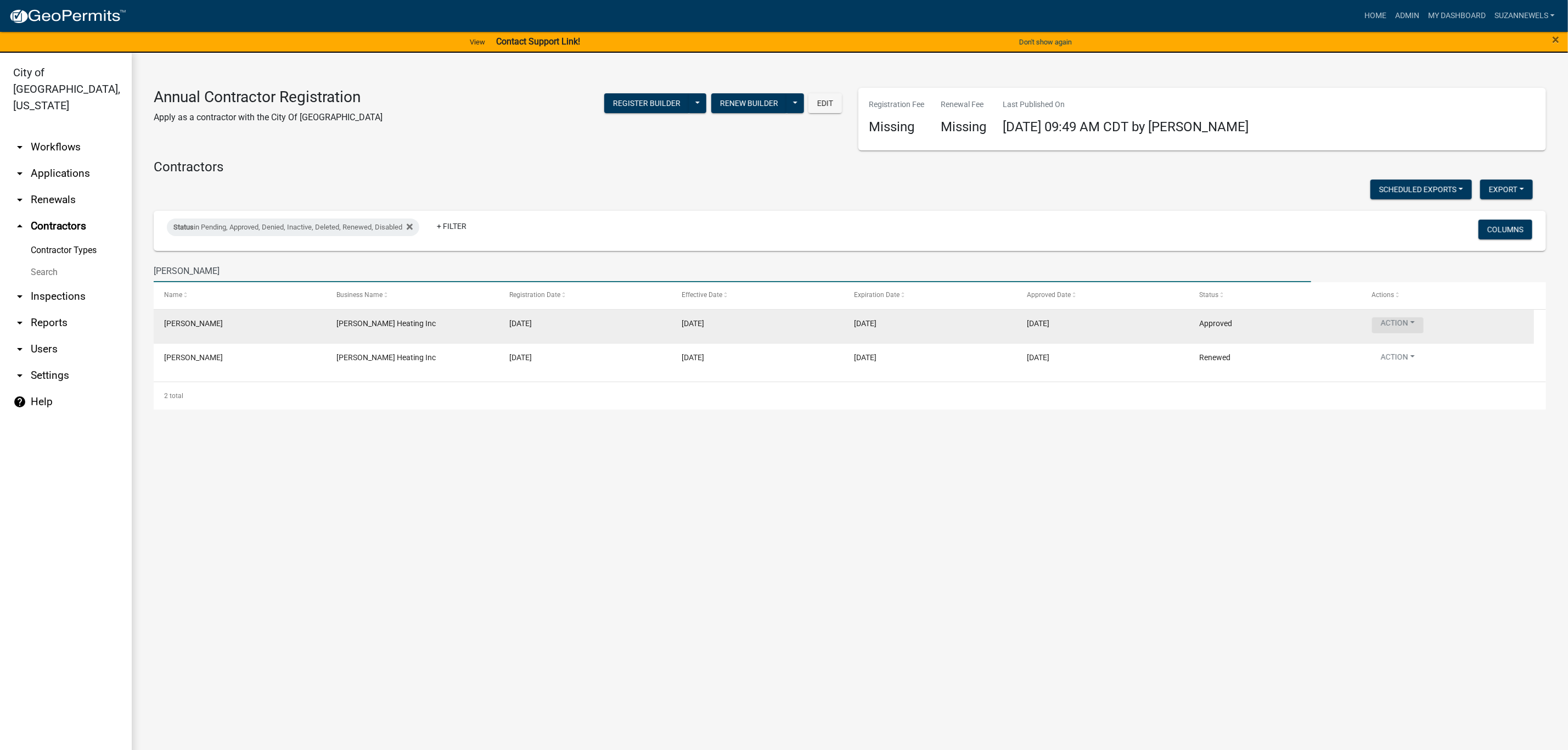
type input "[PERSON_NAME]"
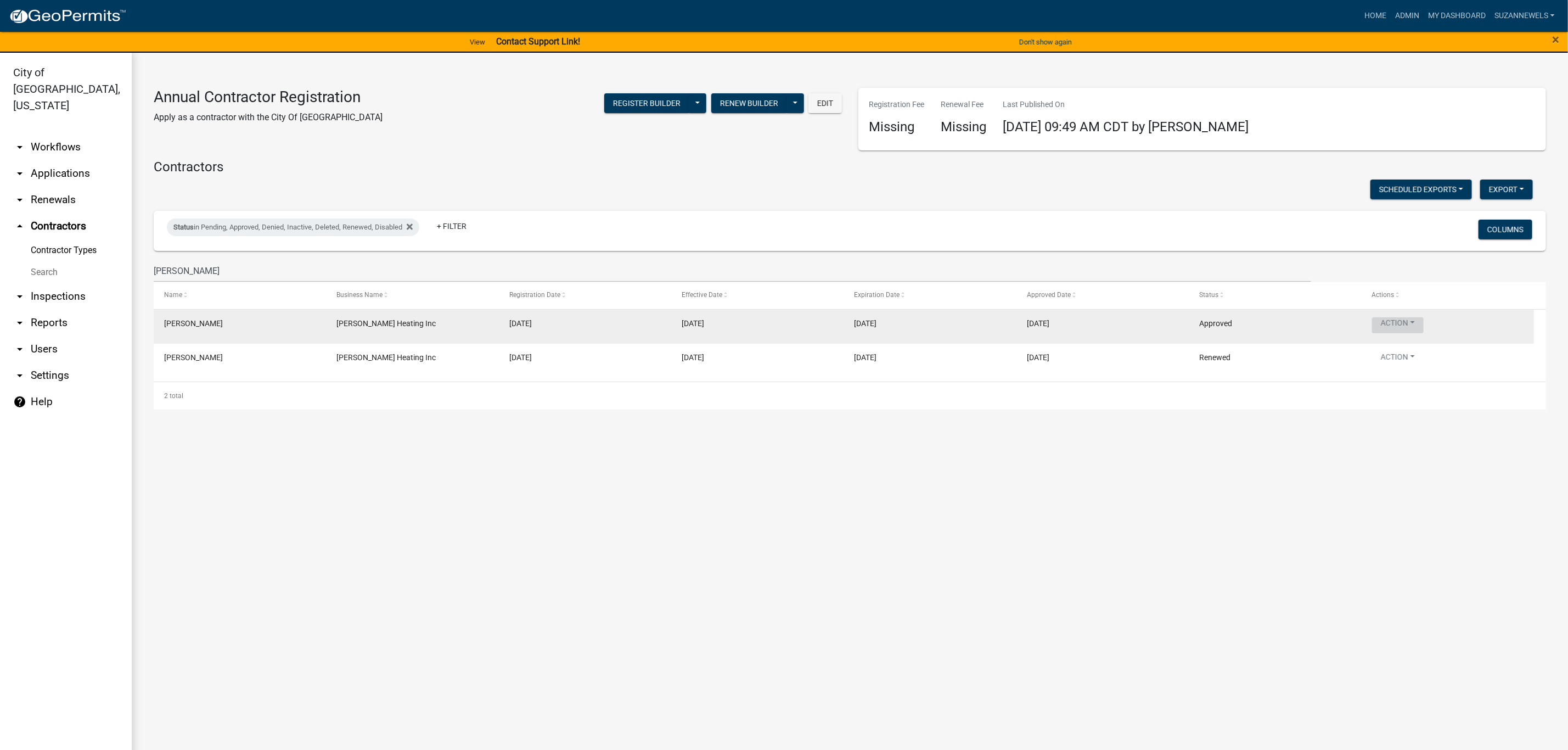
click at [1395, 322] on button "Action" at bounding box center [1398, 325] width 52 height 16
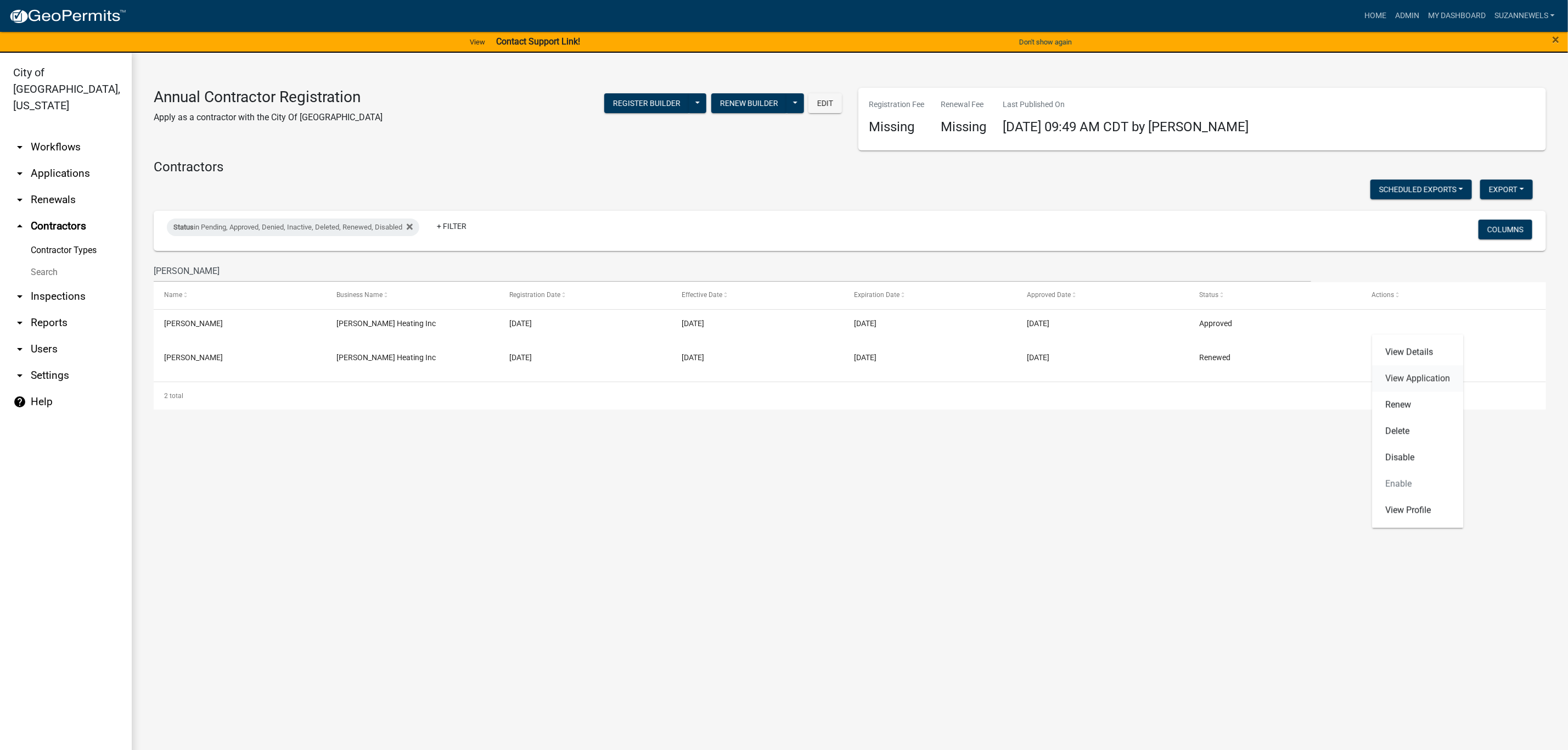
click at [1398, 372] on link "View Application" at bounding box center [1418, 378] width 91 height 27
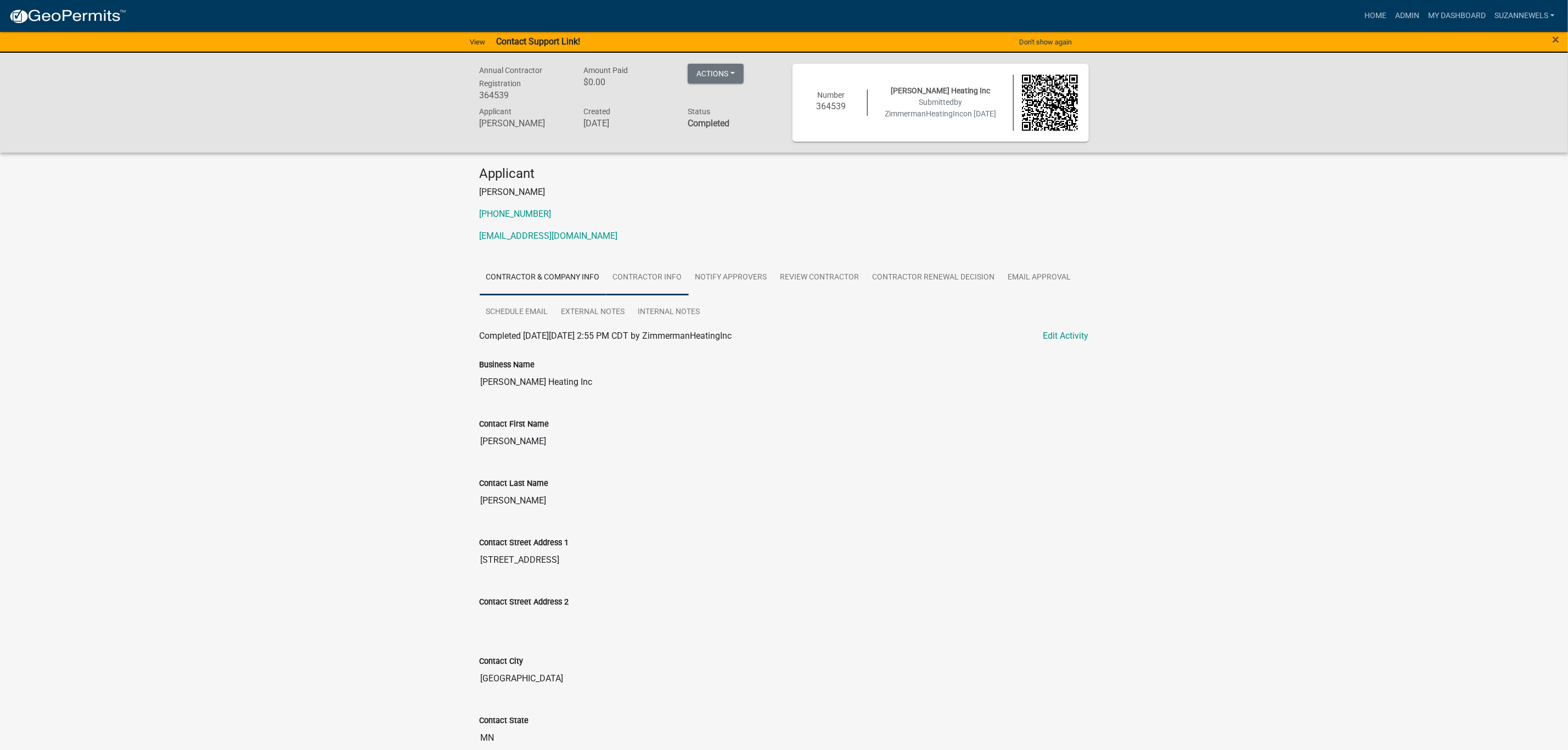
click at [673, 271] on link "Contractor Info" at bounding box center [648, 278] width 83 height 35
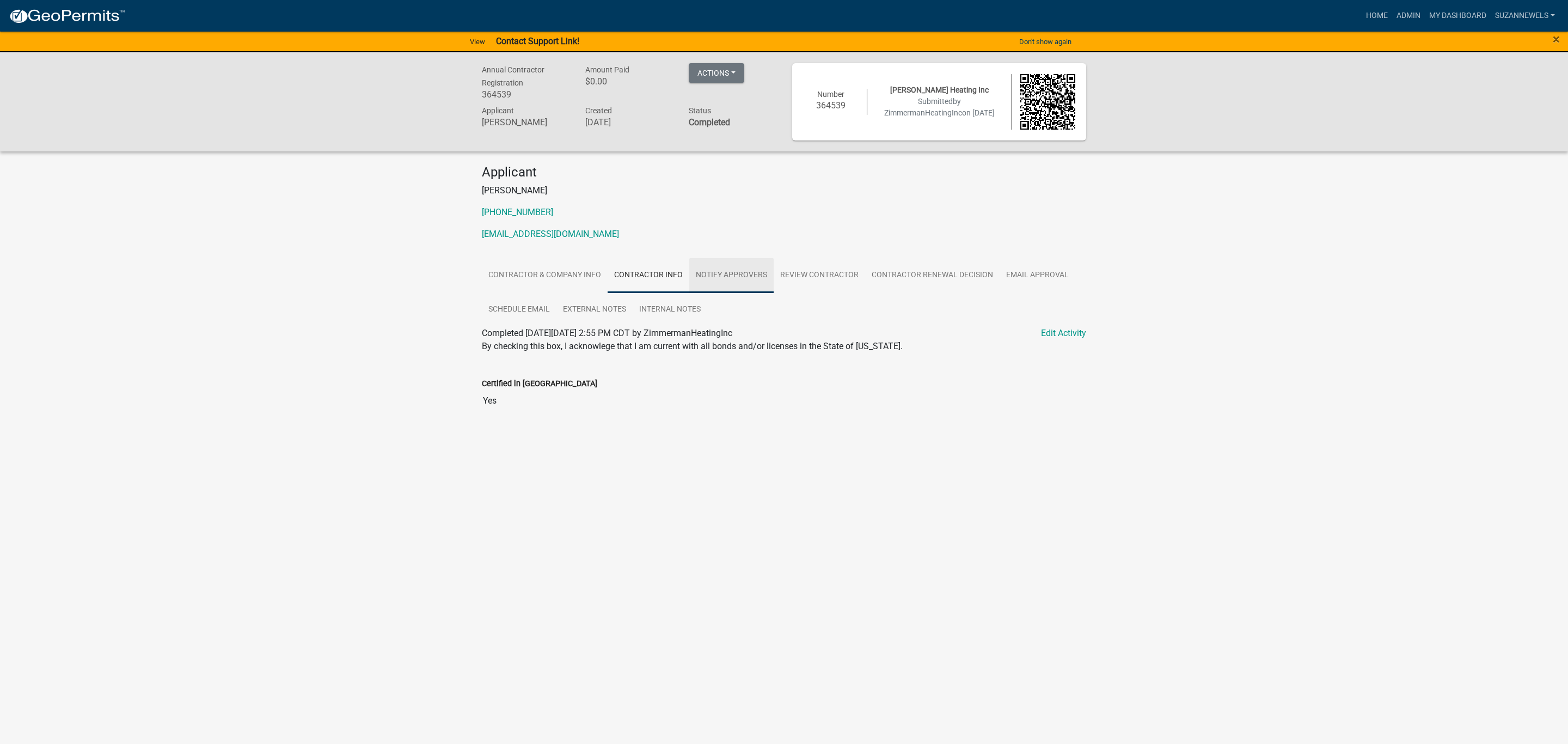
click at [745, 273] on link "Notify Approvers" at bounding box center [731, 275] width 84 height 35
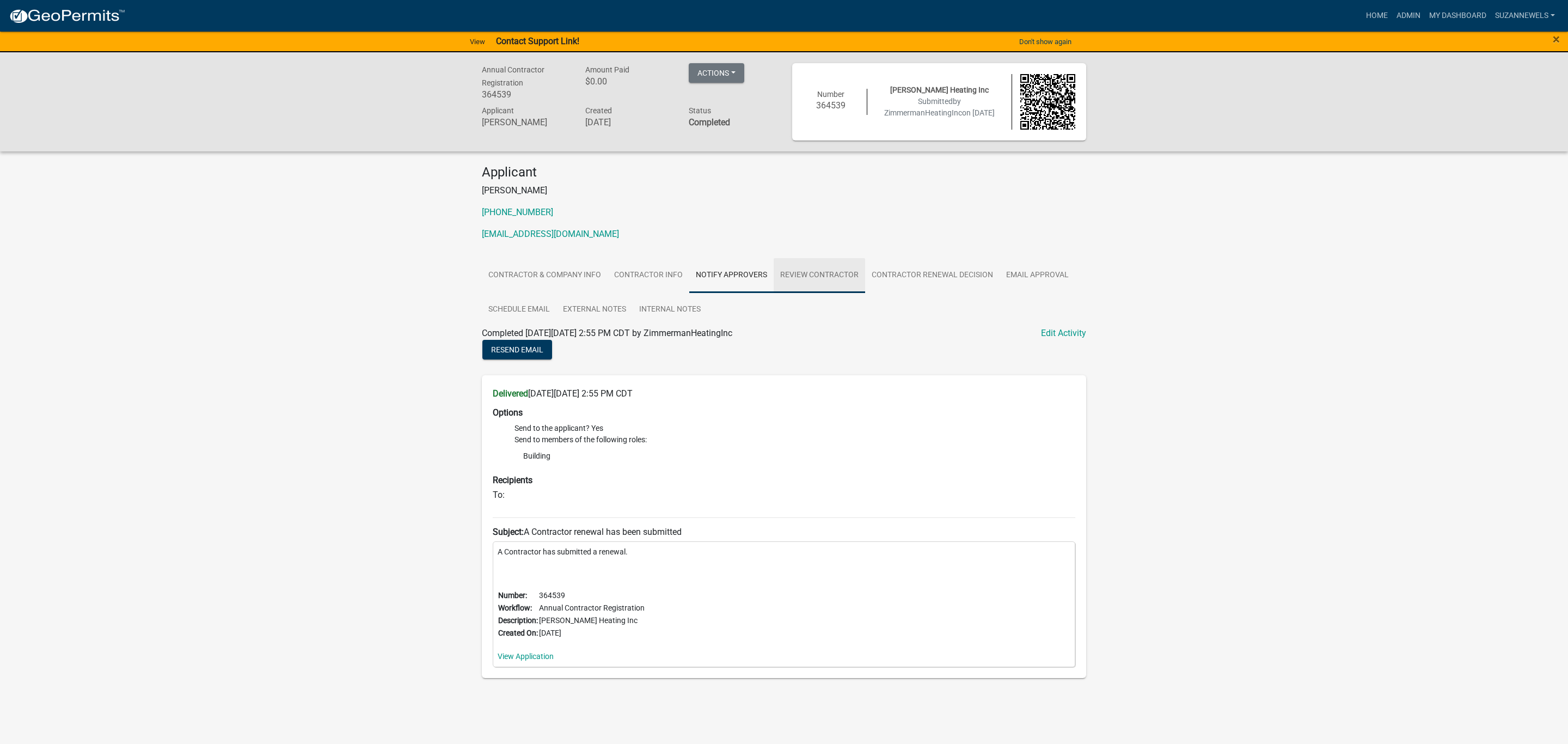
click at [811, 278] on link "Review Contractor" at bounding box center [820, 275] width 92 height 35
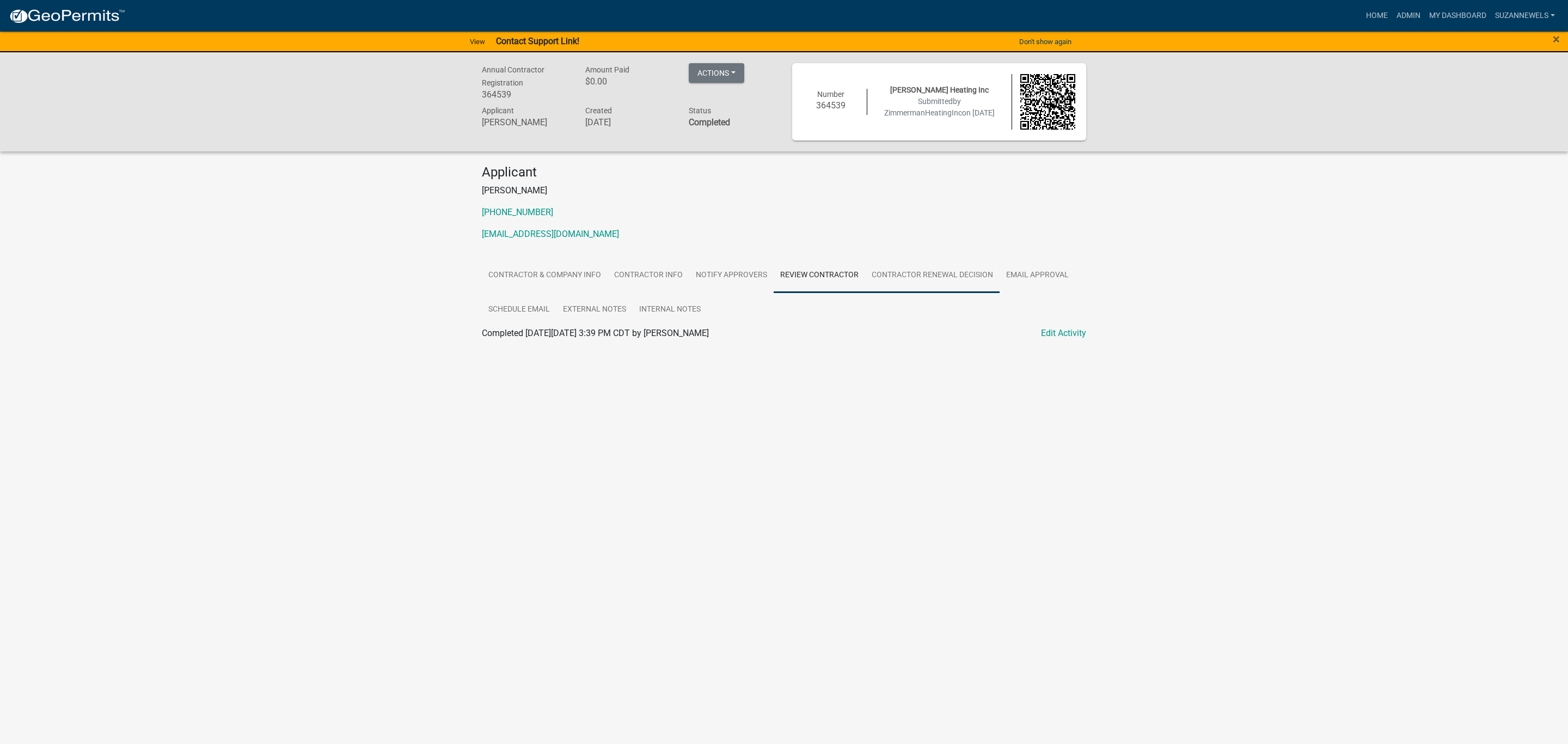
click at [897, 285] on link "Contractor Renewal Decision" at bounding box center [932, 275] width 135 height 35
click at [1024, 281] on link "Email Approval" at bounding box center [1037, 275] width 76 height 35
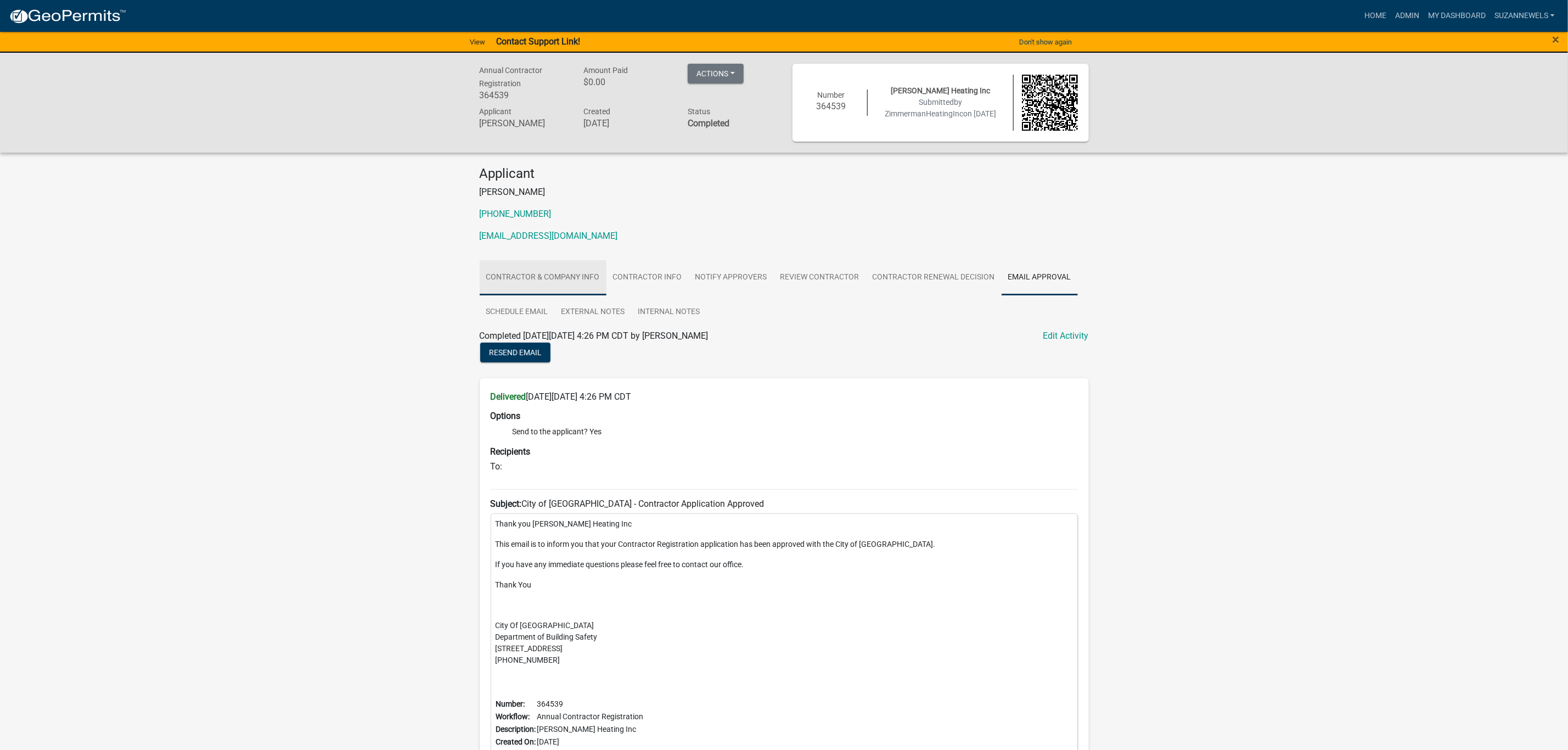
click at [512, 285] on link "Contractor & Company Info" at bounding box center [543, 278] width 127 height 35
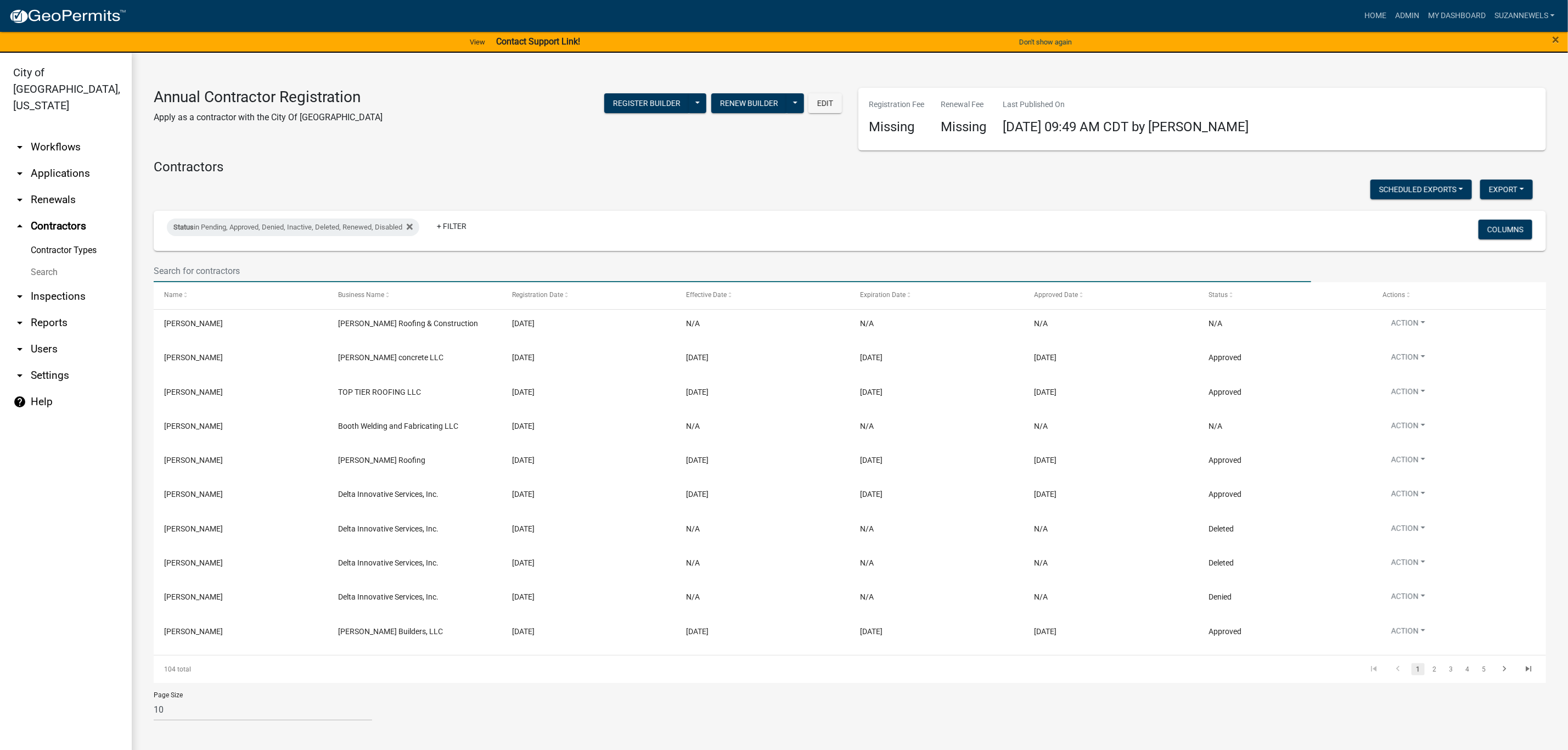
click at [311, 268] on input "text" at bounding box center [732, 271] width 1158 height 23
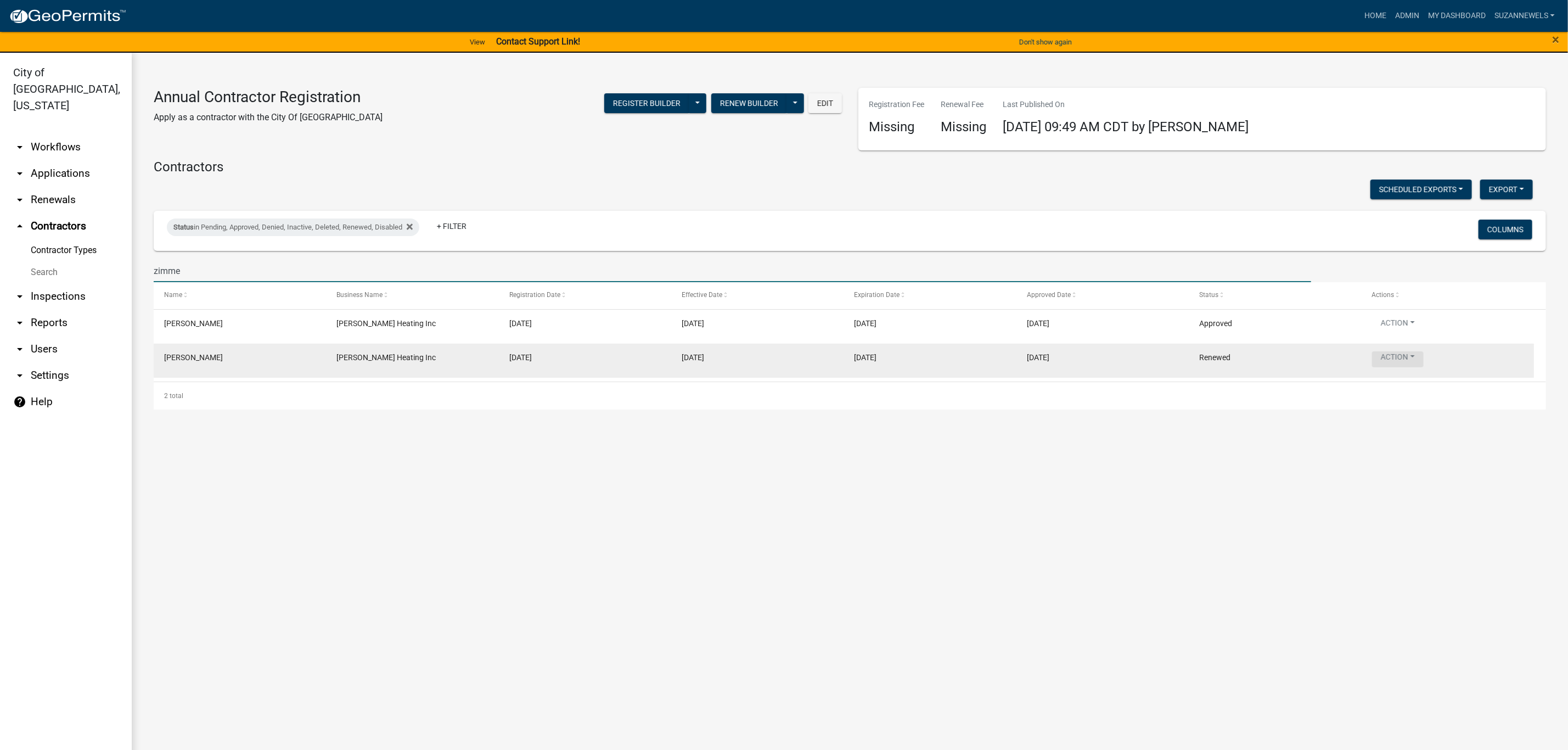
type input "zimme"
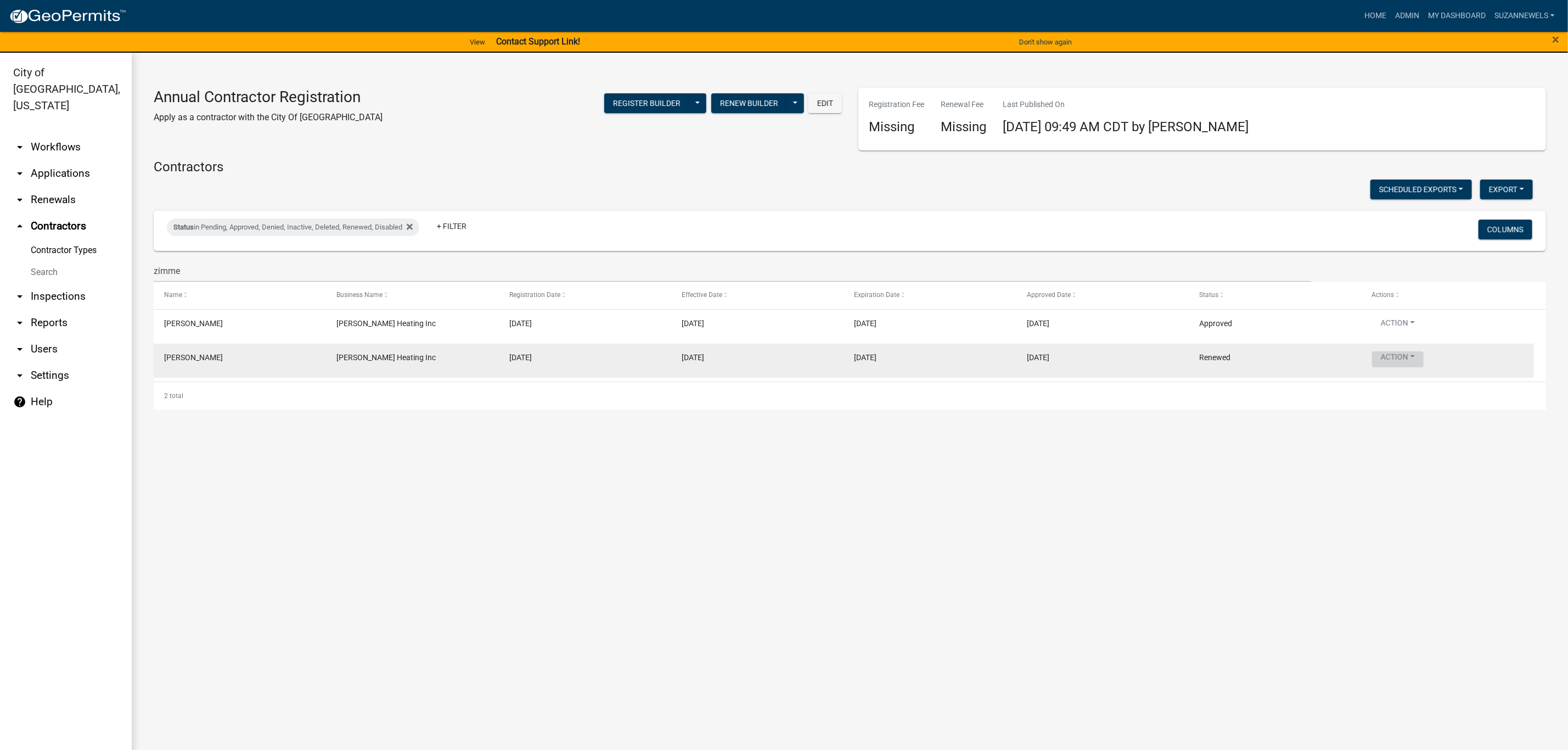
click at [1403, 362] on button "Action" at bounding box center [1398, 359] width 52 height 16
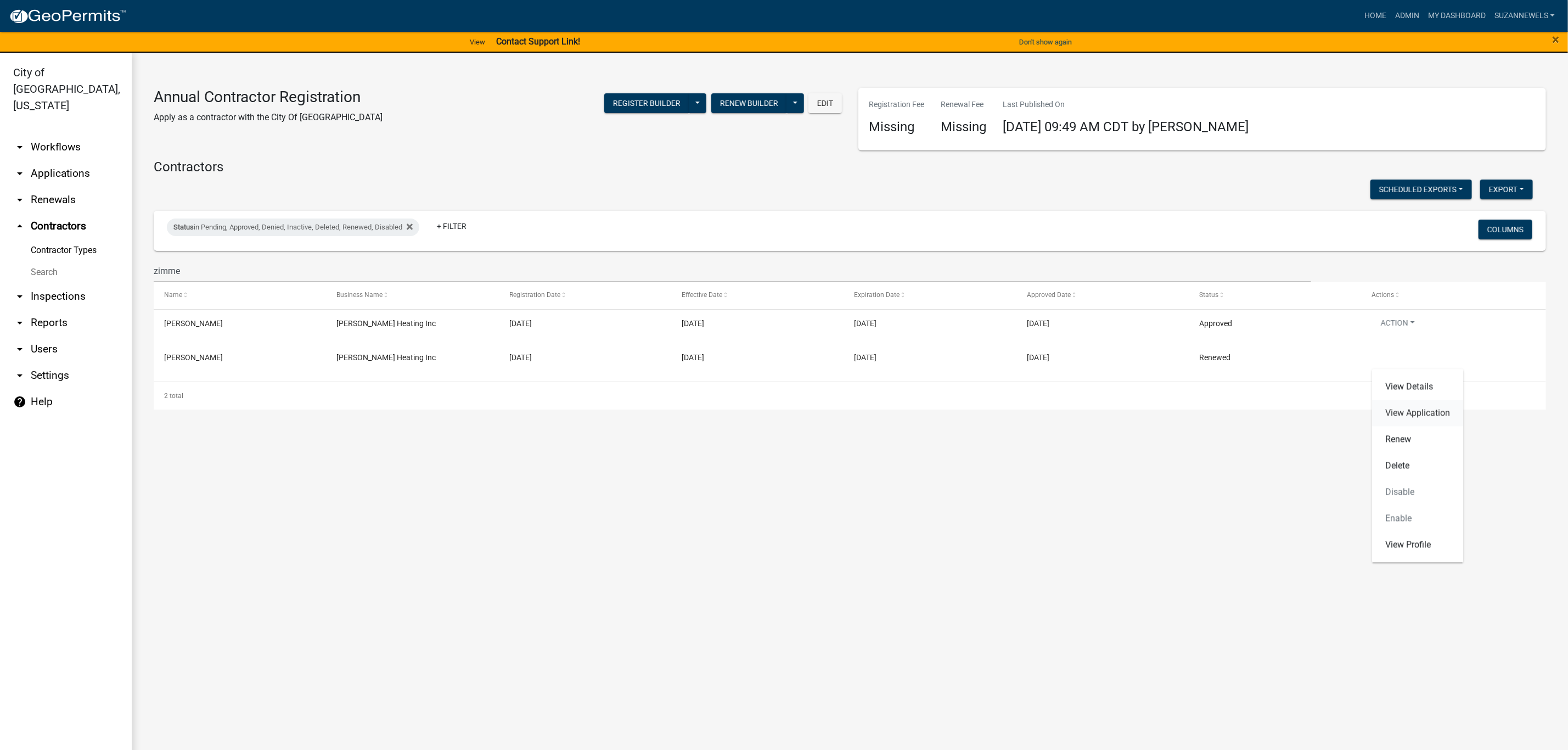
click at [1398, 407] on link "View Application" at bounding box center [1418, 413] width 91 height 27
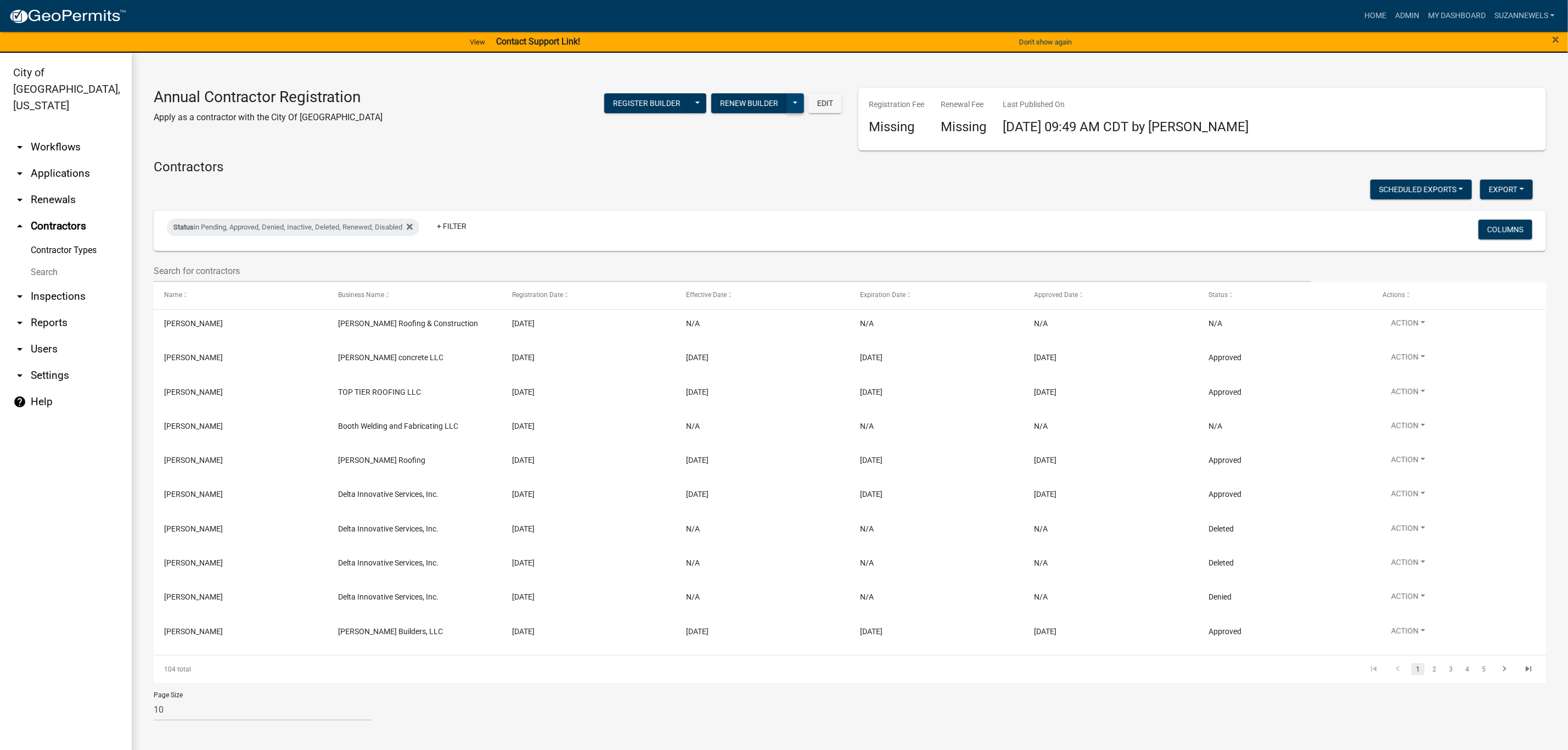
click at [795, 99] on button at bounding box center [795, 103] width 17 height 20
click at [742, 99] on button "Renew Builder" at bounding box center [749, 103] width 76 height 20
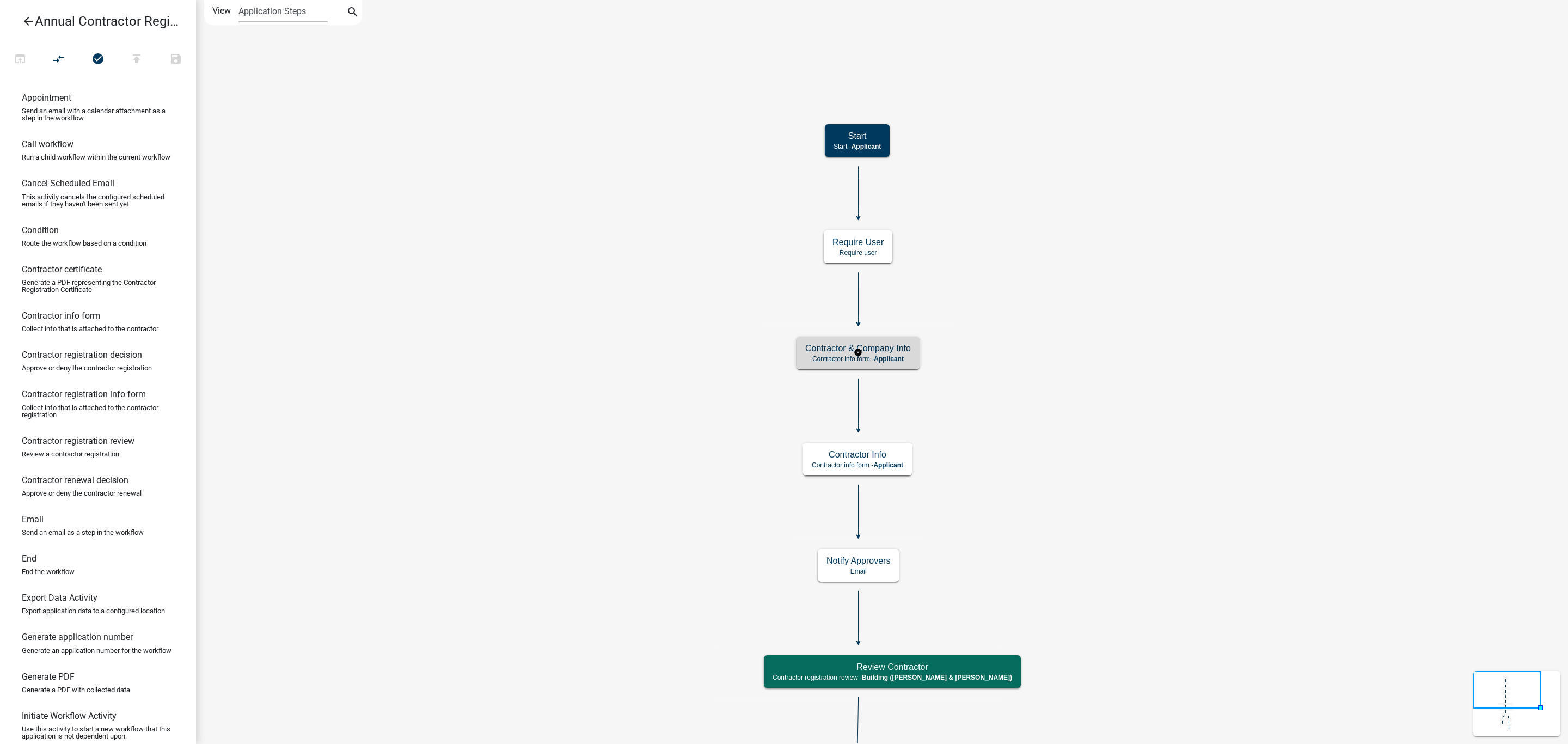
click at [875, 350] on h5 "Contractor & Company Info" at bounding box center [858, 348] width 105 height 11
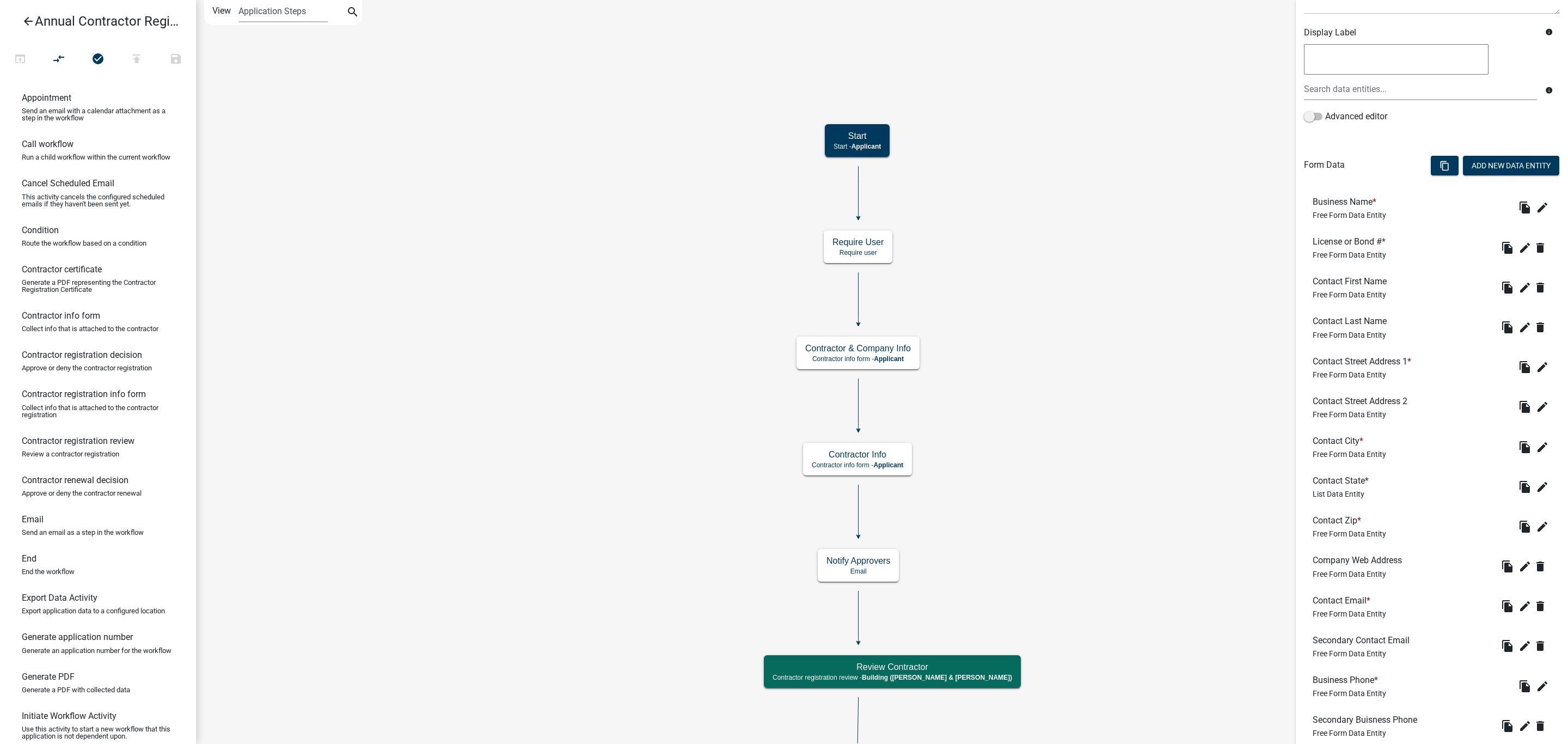
scroll to position [288, 0]
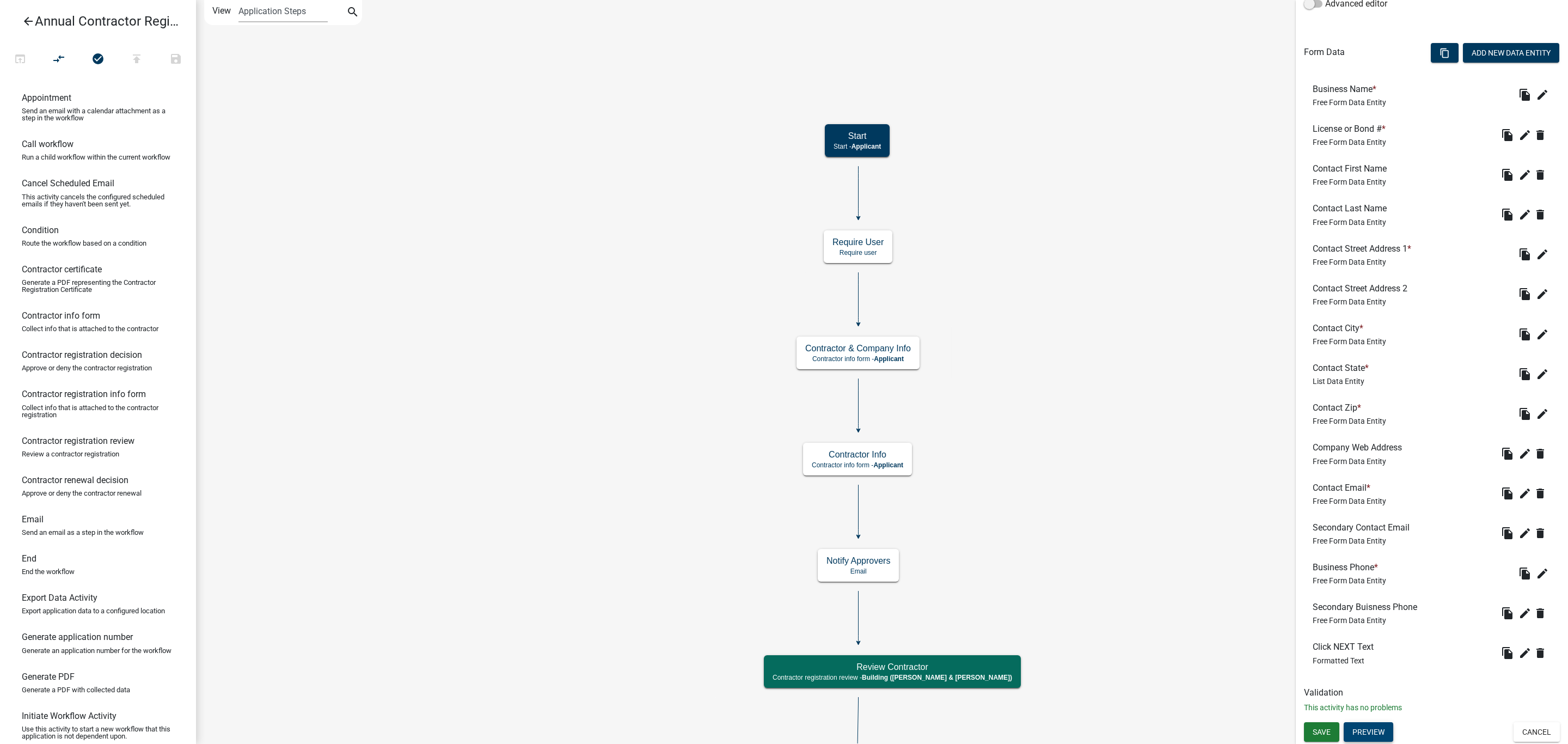
click at [1359, 726] on button "Preview" at bounding box center [1369, 732] width 50 height 20
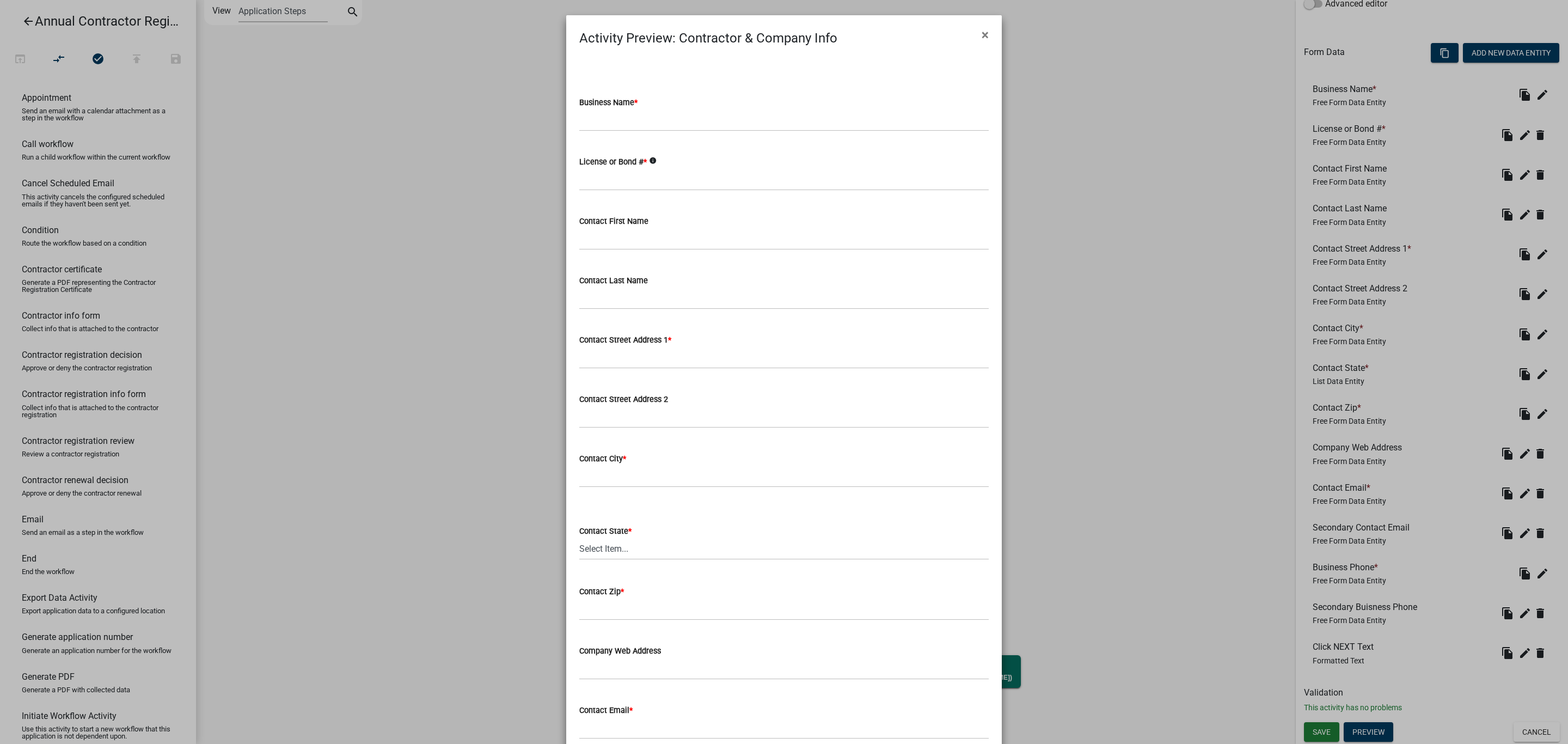
click at [649, 159] on icon "info" at bounding box center [653, 160] width 8 height 8
click at [853, 181] on input "License or Bond # *" at bounding box center [784, 180] width 409 height 23
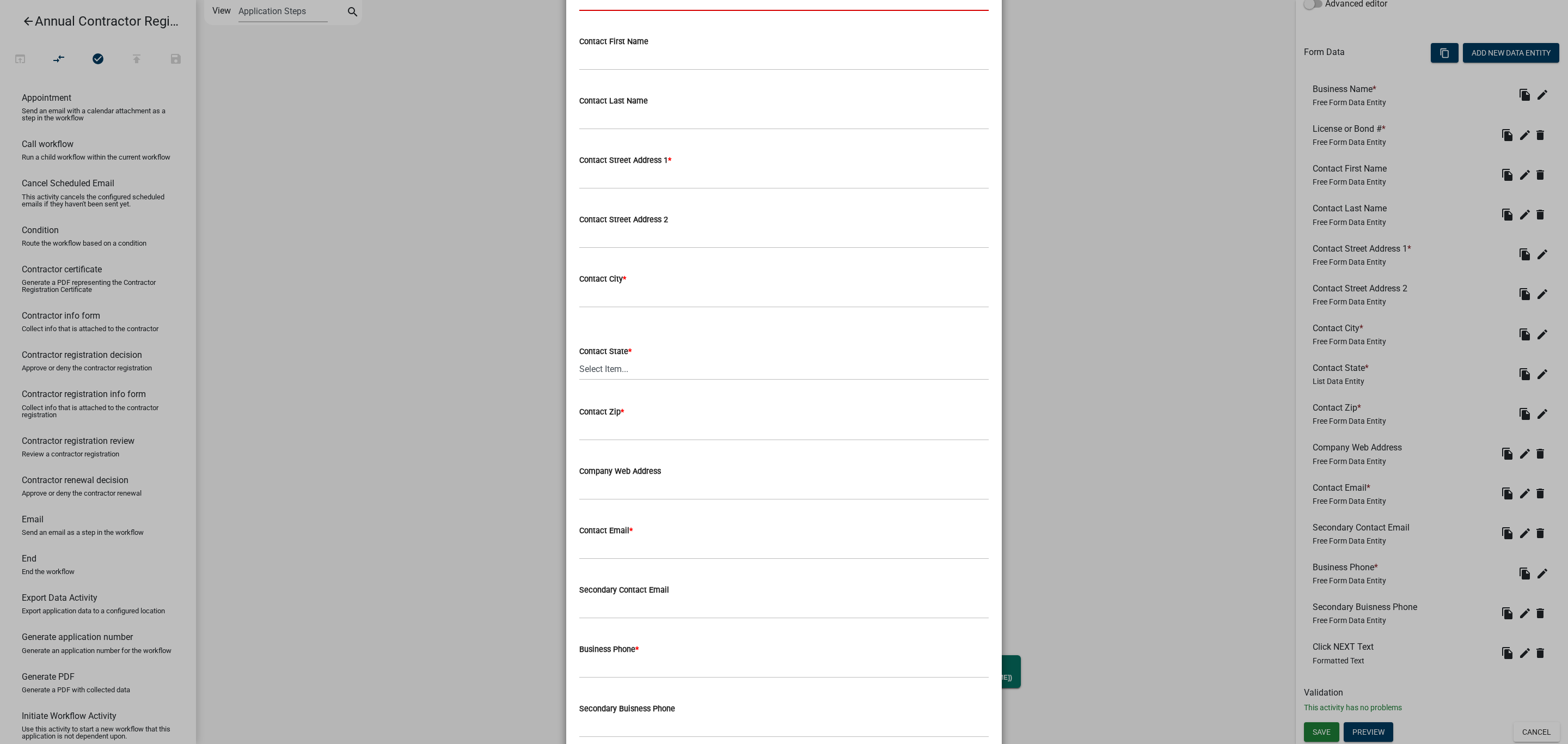
scroll to position [0, 0]
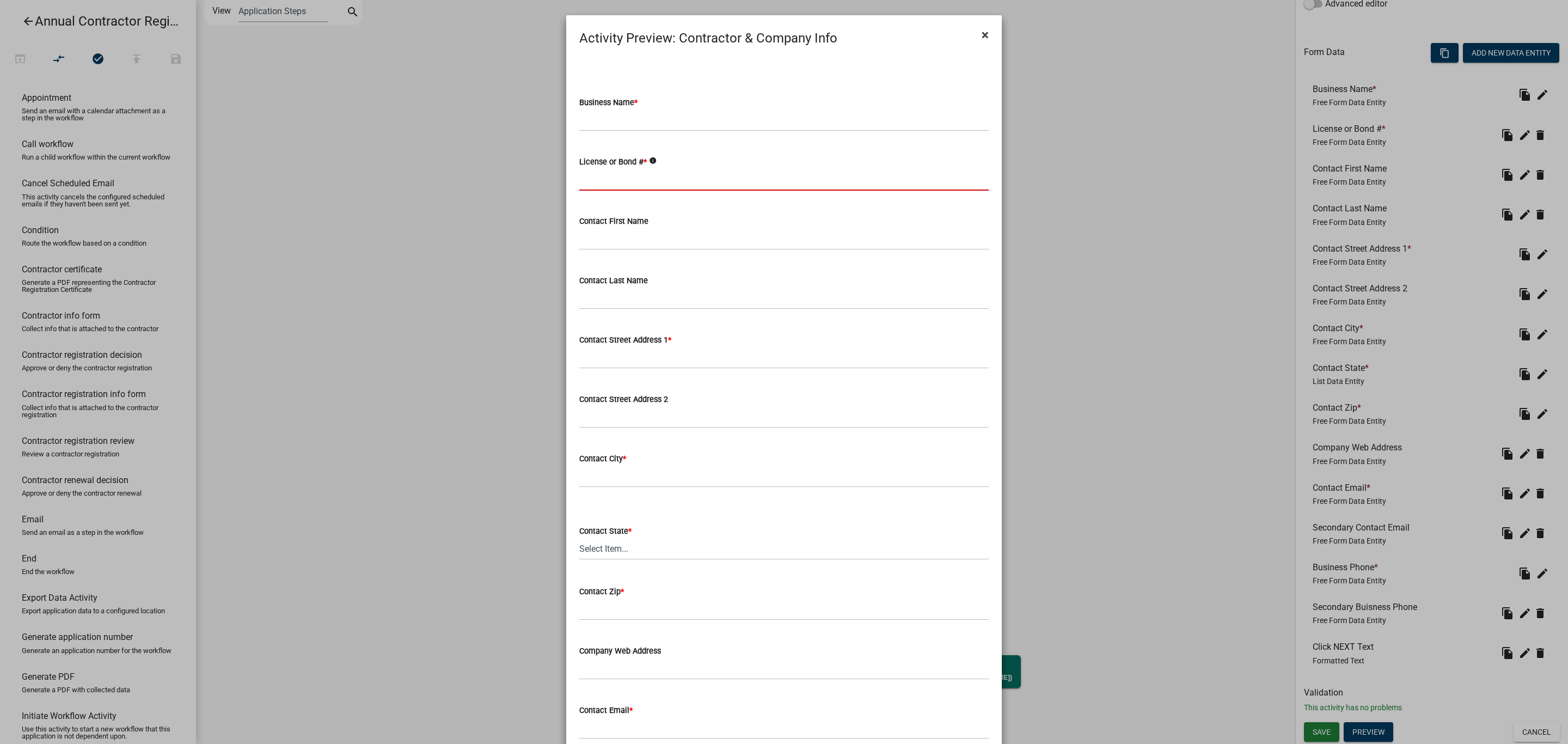
click at [983, 36] on button "×" at bounding box center [985, 35] width 25 height 31
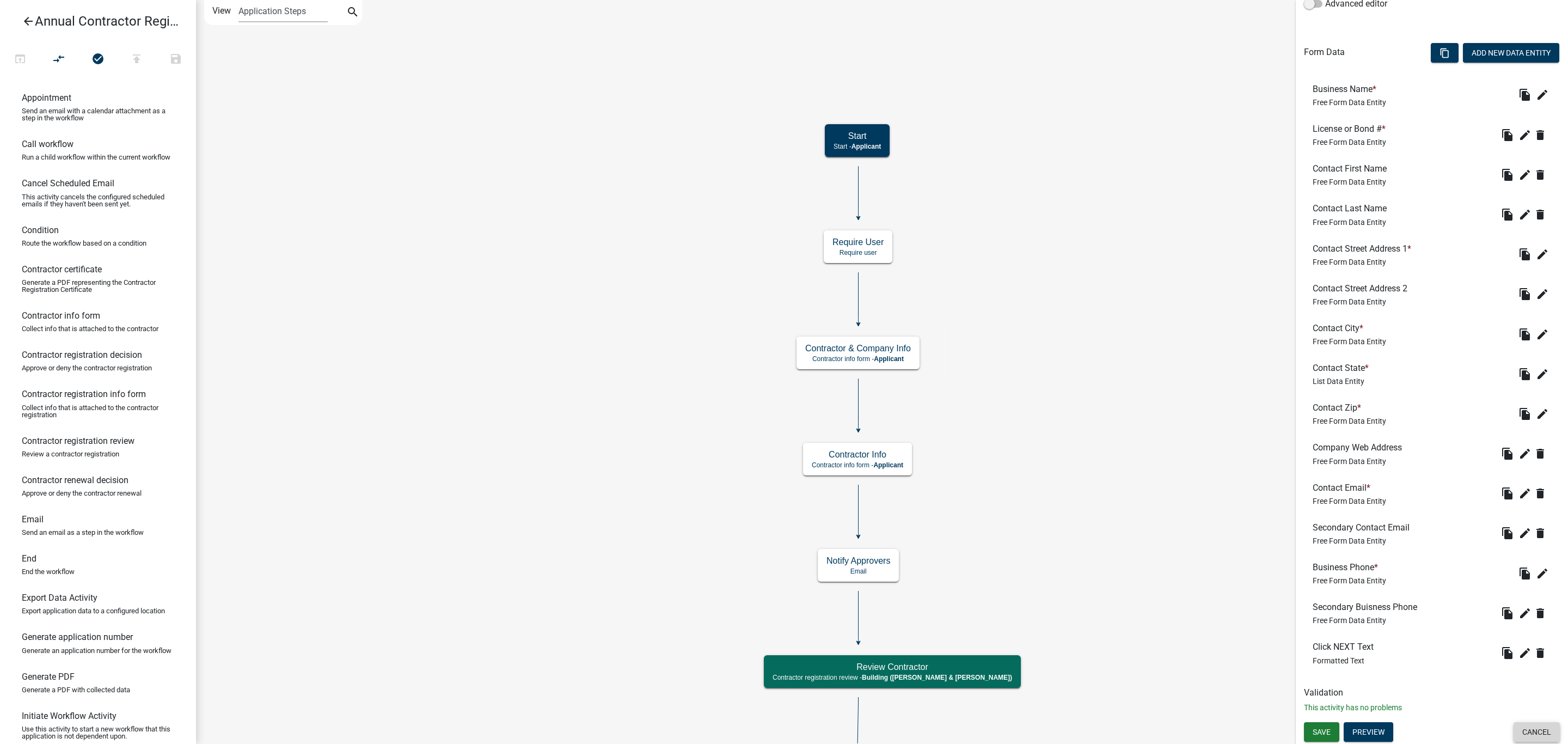
drag, startPoint x: 1517, startPoint y: 733, endPoint x: 1353, endPoint y: 626, distance: 195.8
click at [1516, 732] on button "Cancel" at bounding box center [1536, 732] width 47 height 20
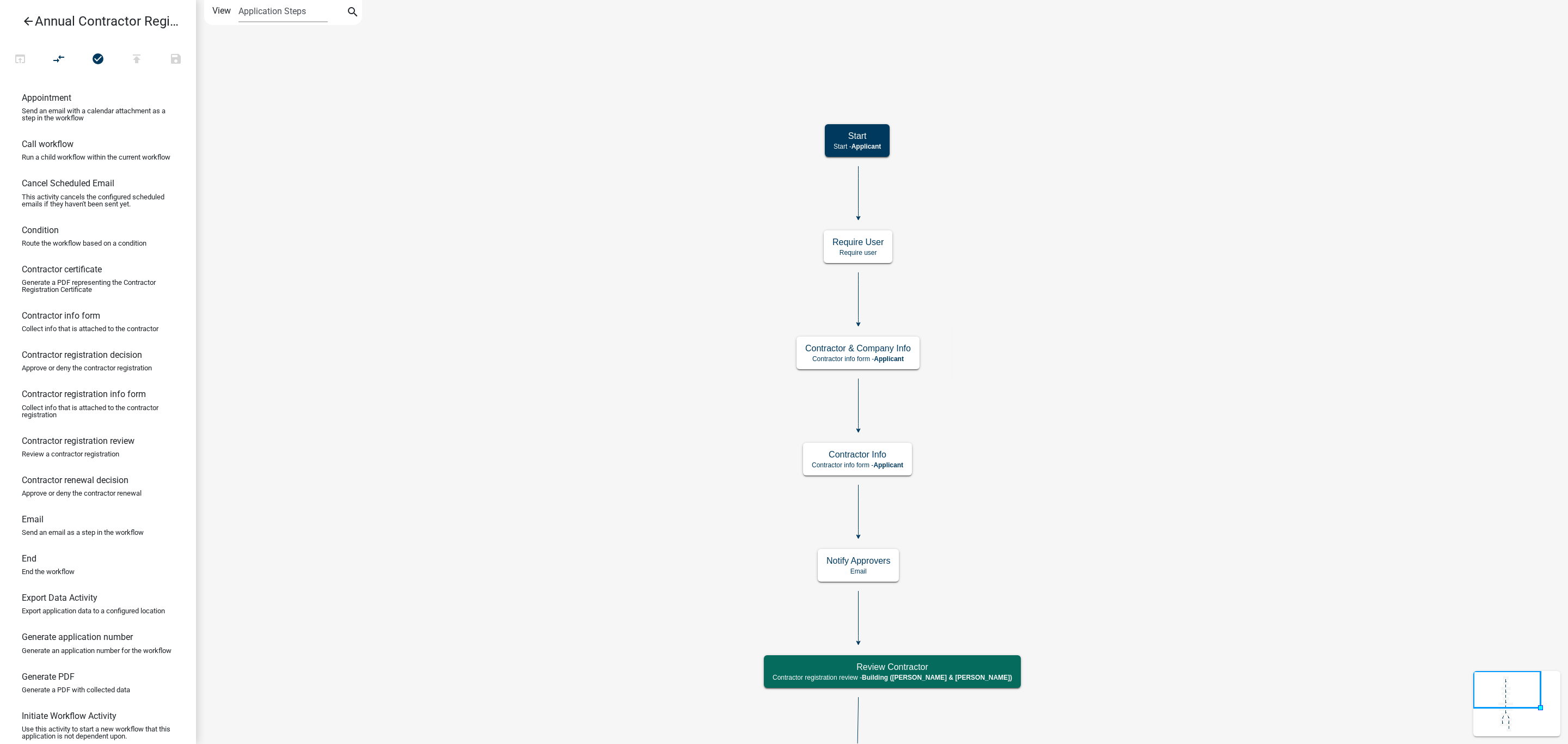
click at [25, 20] on icon "arrow_back" at bounding box center [28, 23] width 13 height 15
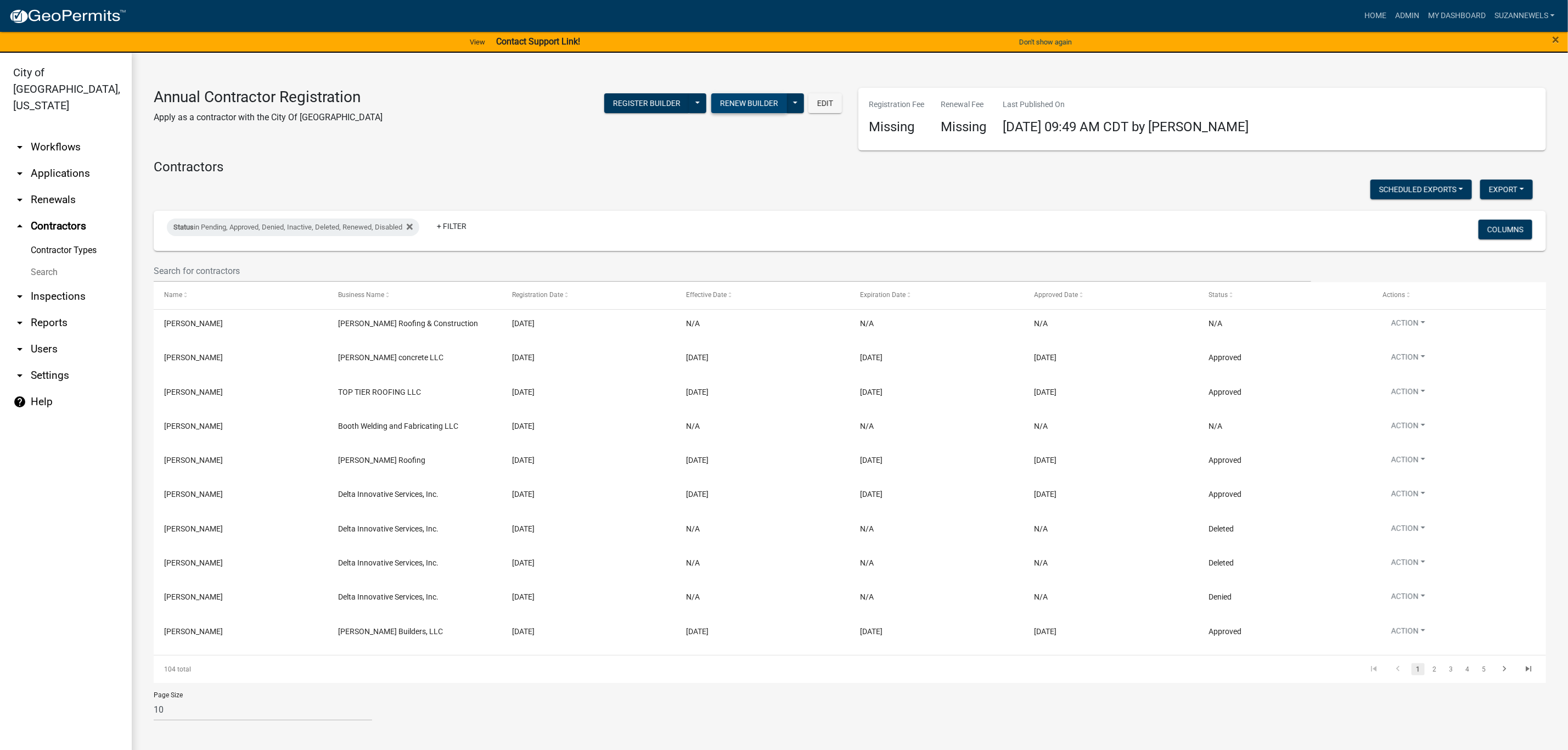
click at [784, 97] on button "Renew Builder" at bounding box center [749, 103] width 76 height 20
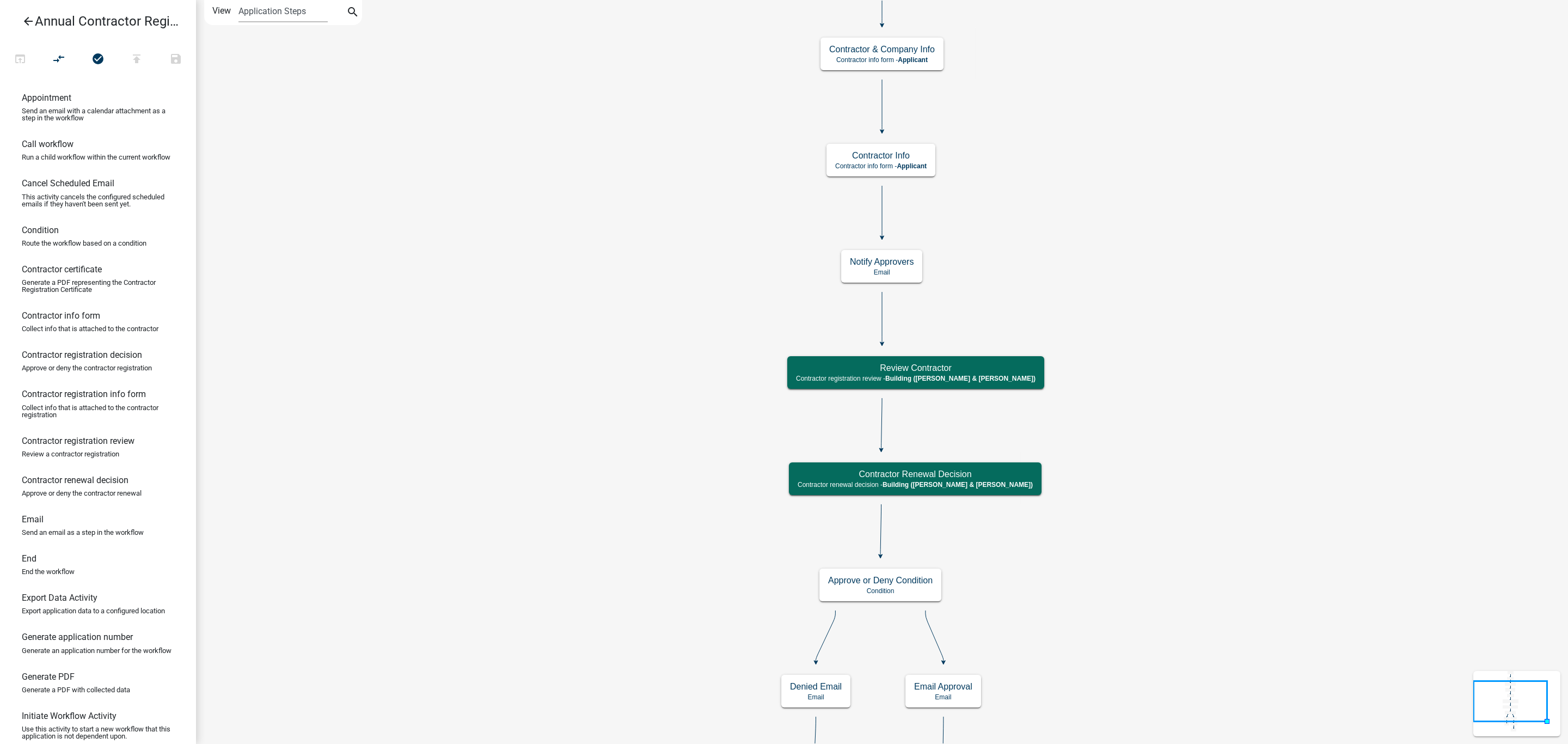
click at [23, 21] on icon "arrow_back" at bounding box center [28, 23] width 13 height 15
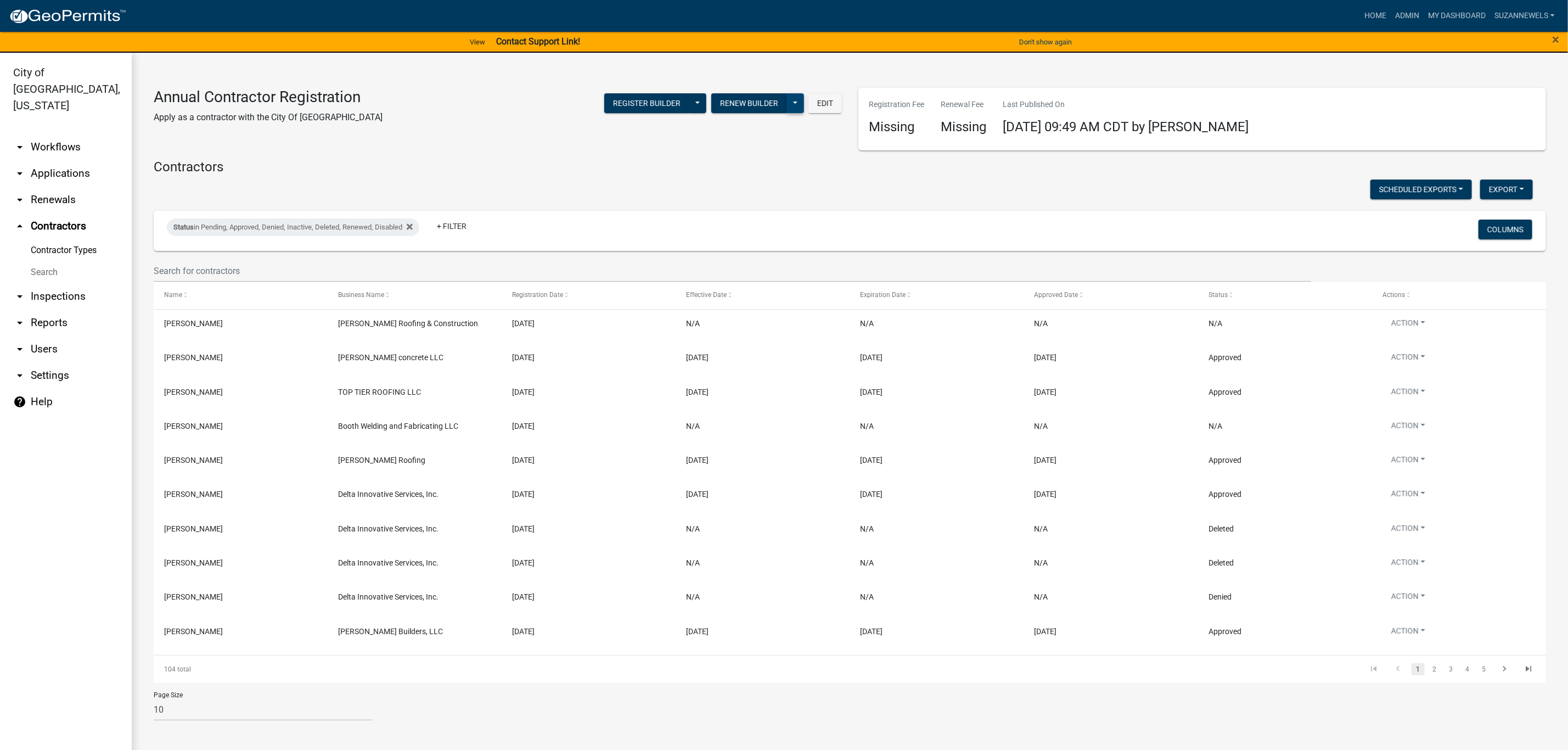
click at [794, 100] on button at bounding box center [795, 103] width 17 height 20
click at [766, 124] on button "Publish History" at bounding box center [760, 131] width 88 height 27
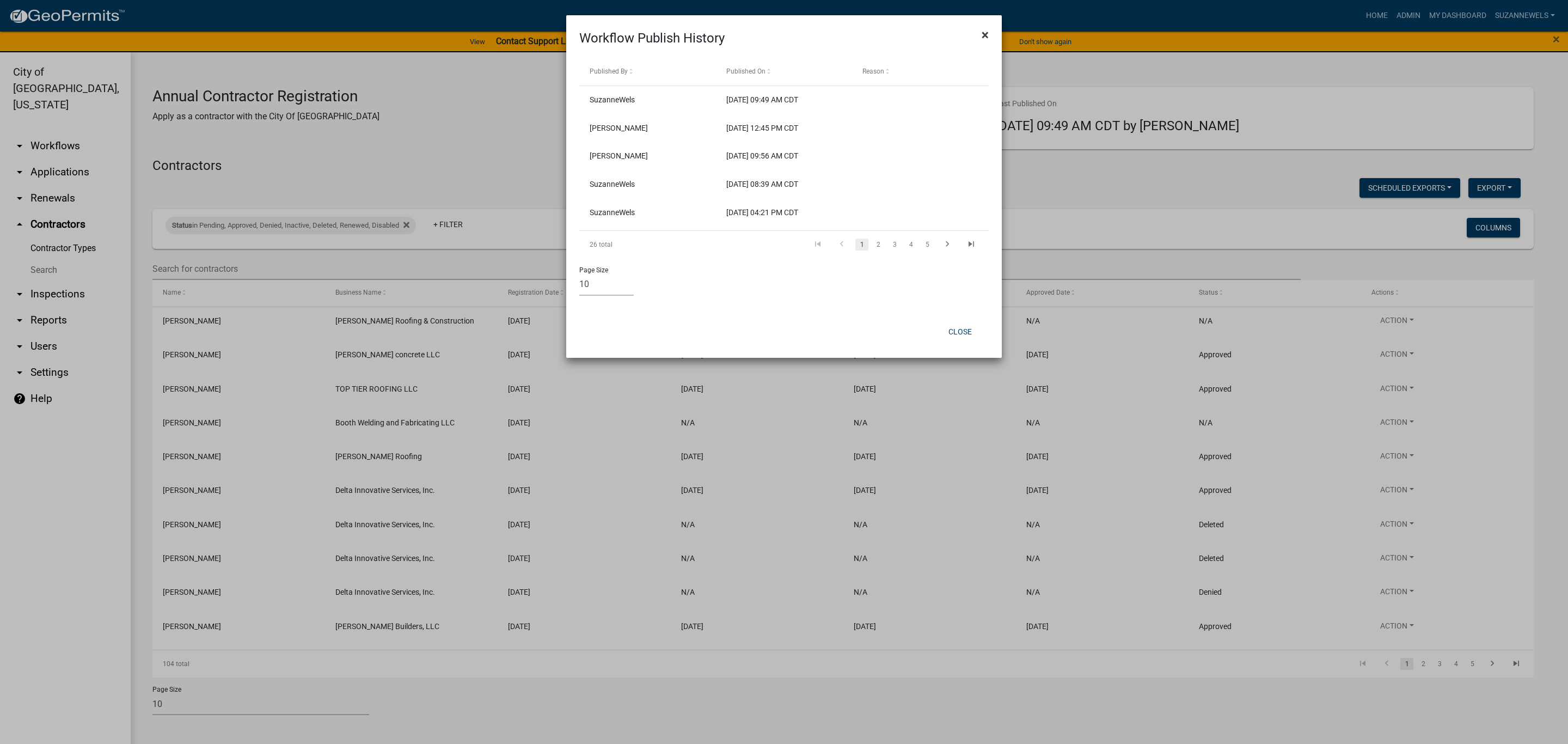
click at [981, 35] on button "×" at bounding box center [985, 35] width 25 height 31
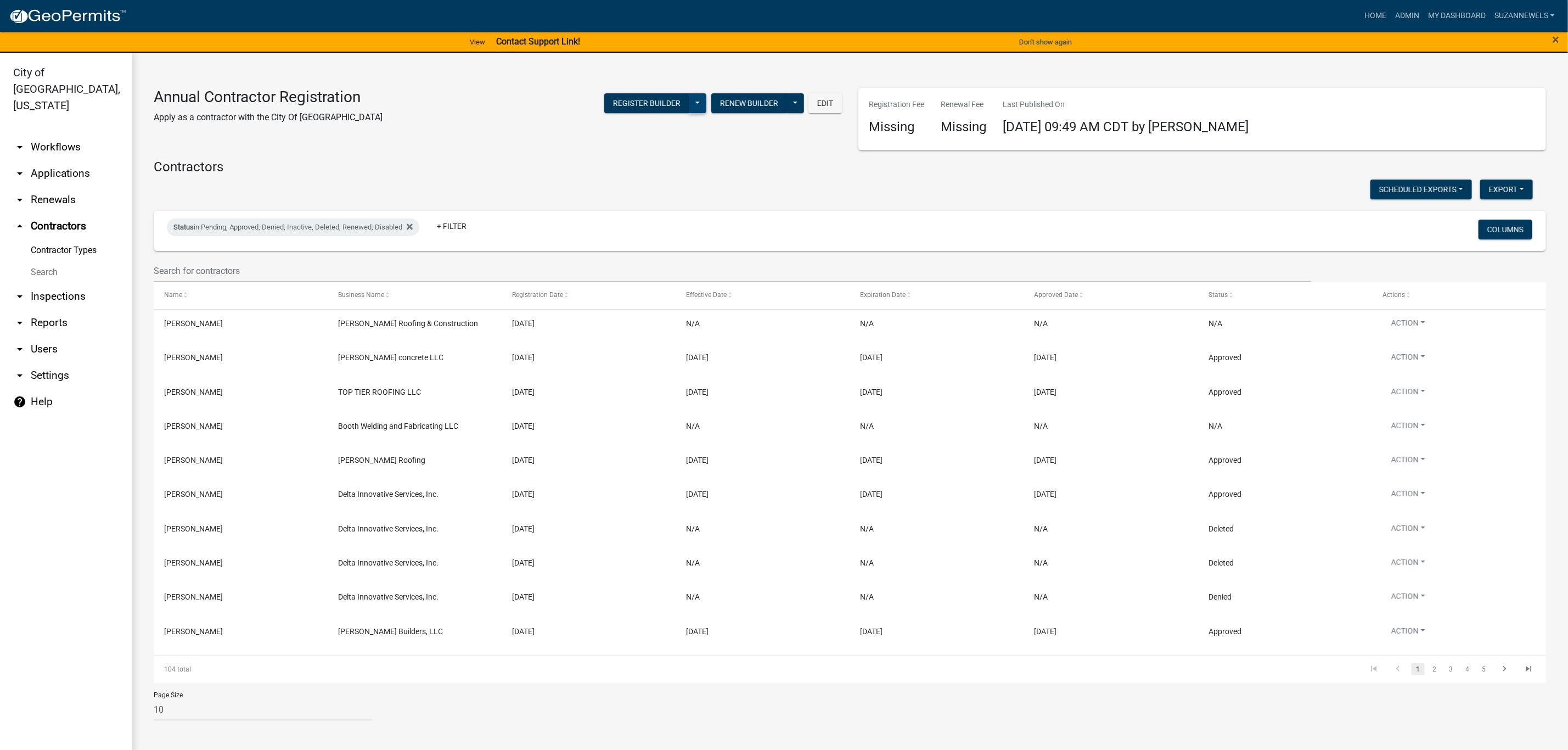
click at [701, 108] on button at bounding box center [697, 103] width 17 height 20
click at [683, 127] on button "Publish History" at bounding box center [663, 131] width 88 height 27
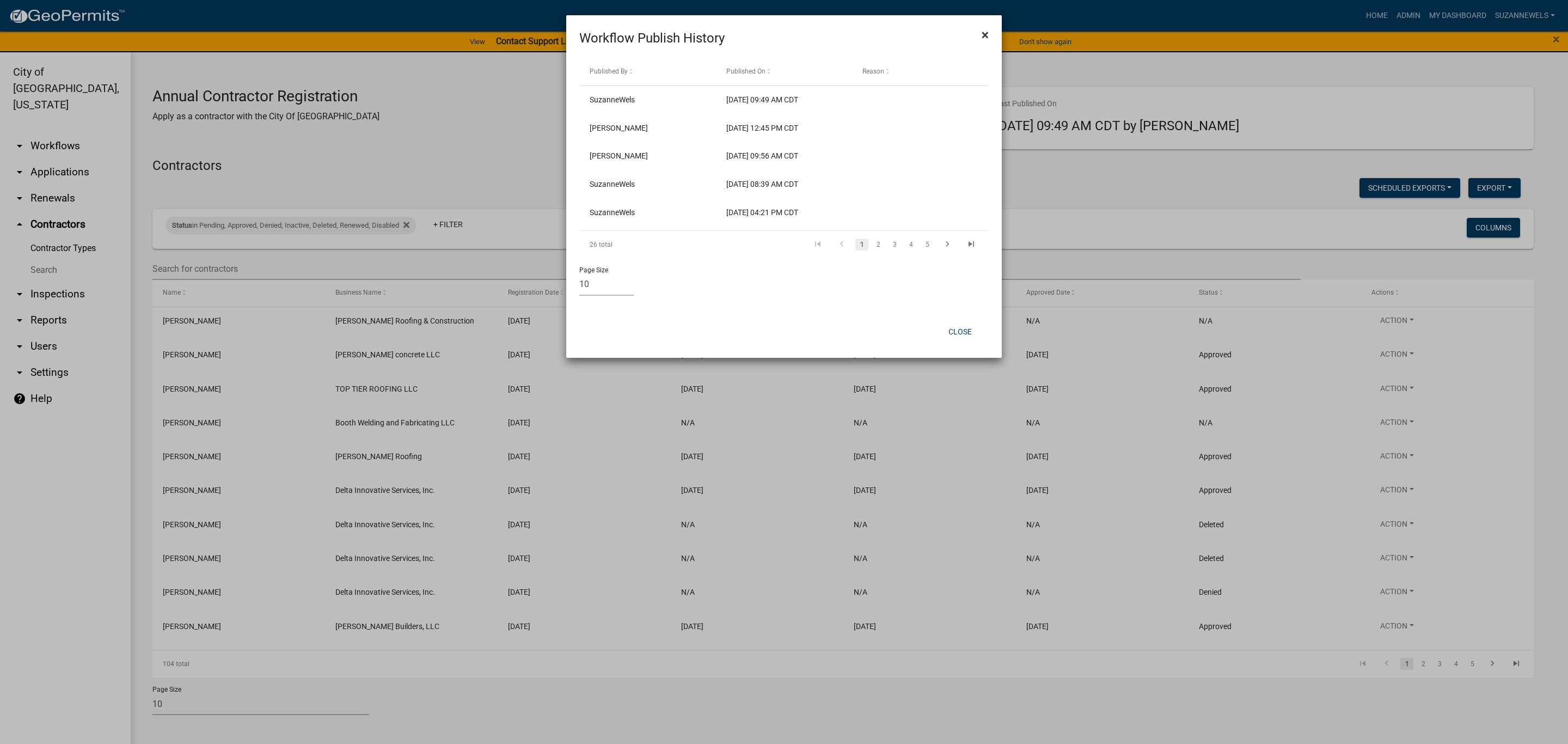
click at [982, 35] on span "×" at bounding box center [984, 35] width 7 height 15
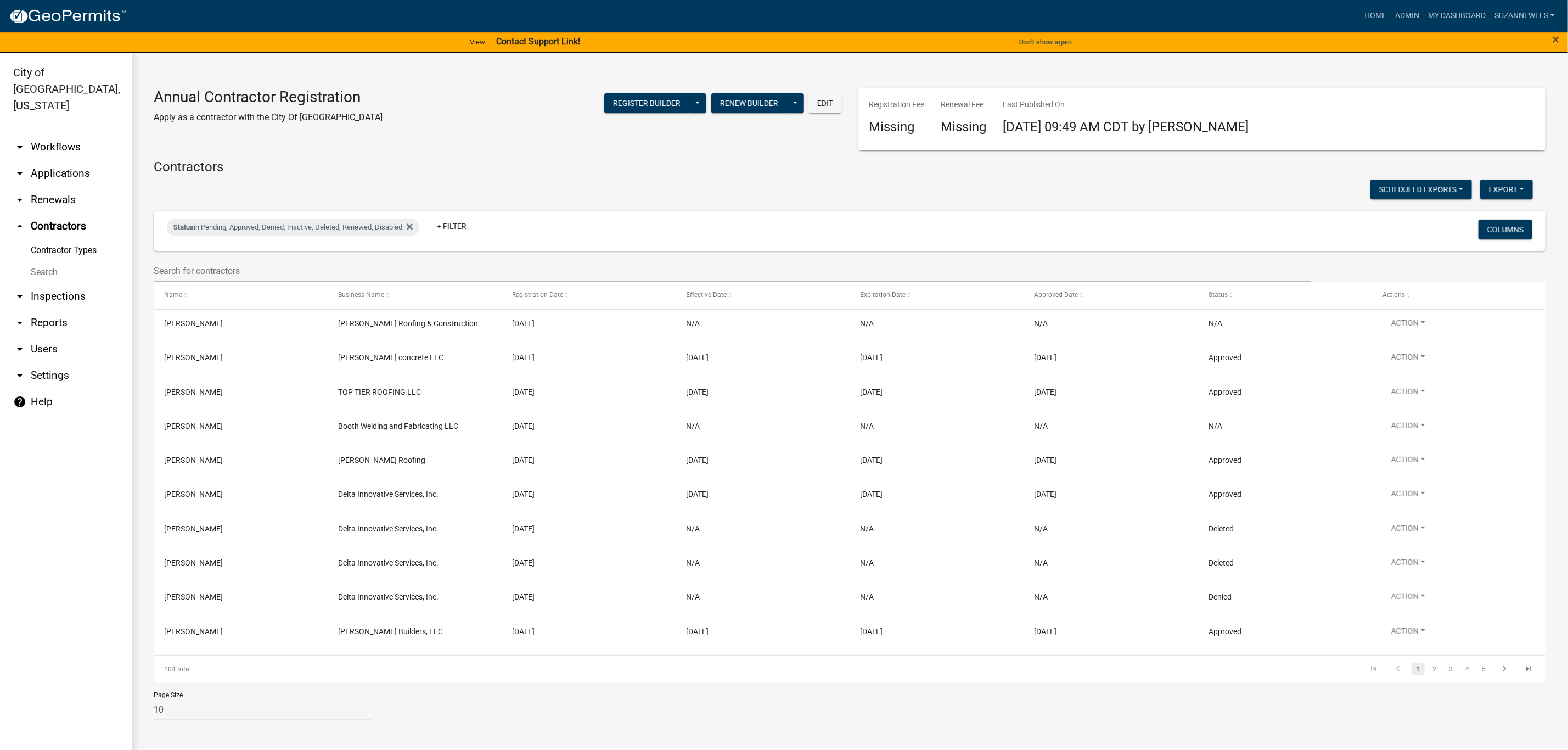
click at [66, 134] on link "arrow_drop_down Workflows" at bounding box center [66, 147] width 132 height 27
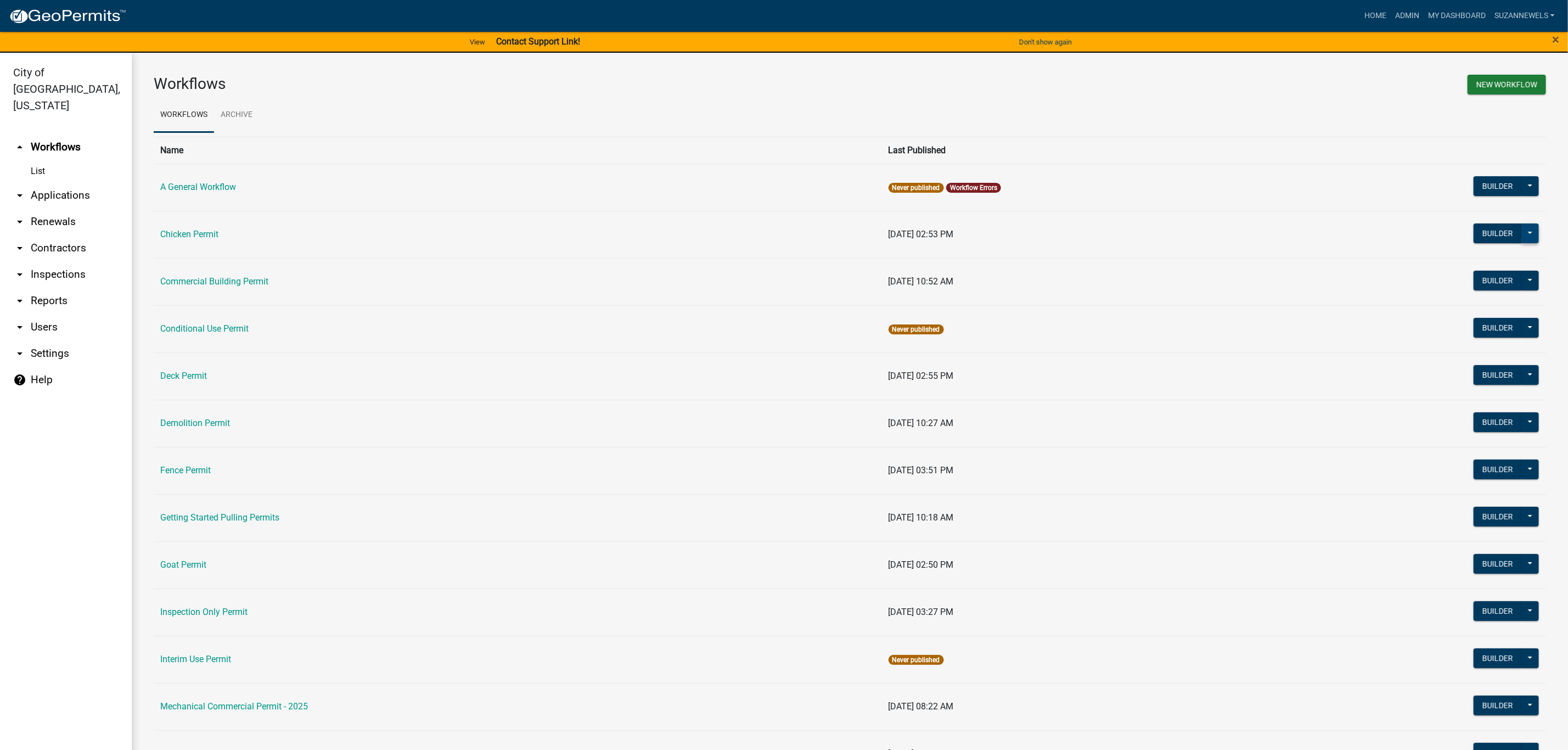
click at [1523, 236] on button at bounding box center [1530, 234] width 17 height 20
click at [1474, 338] on button "History" at bounding box center [1494, 340] width 91 height 27
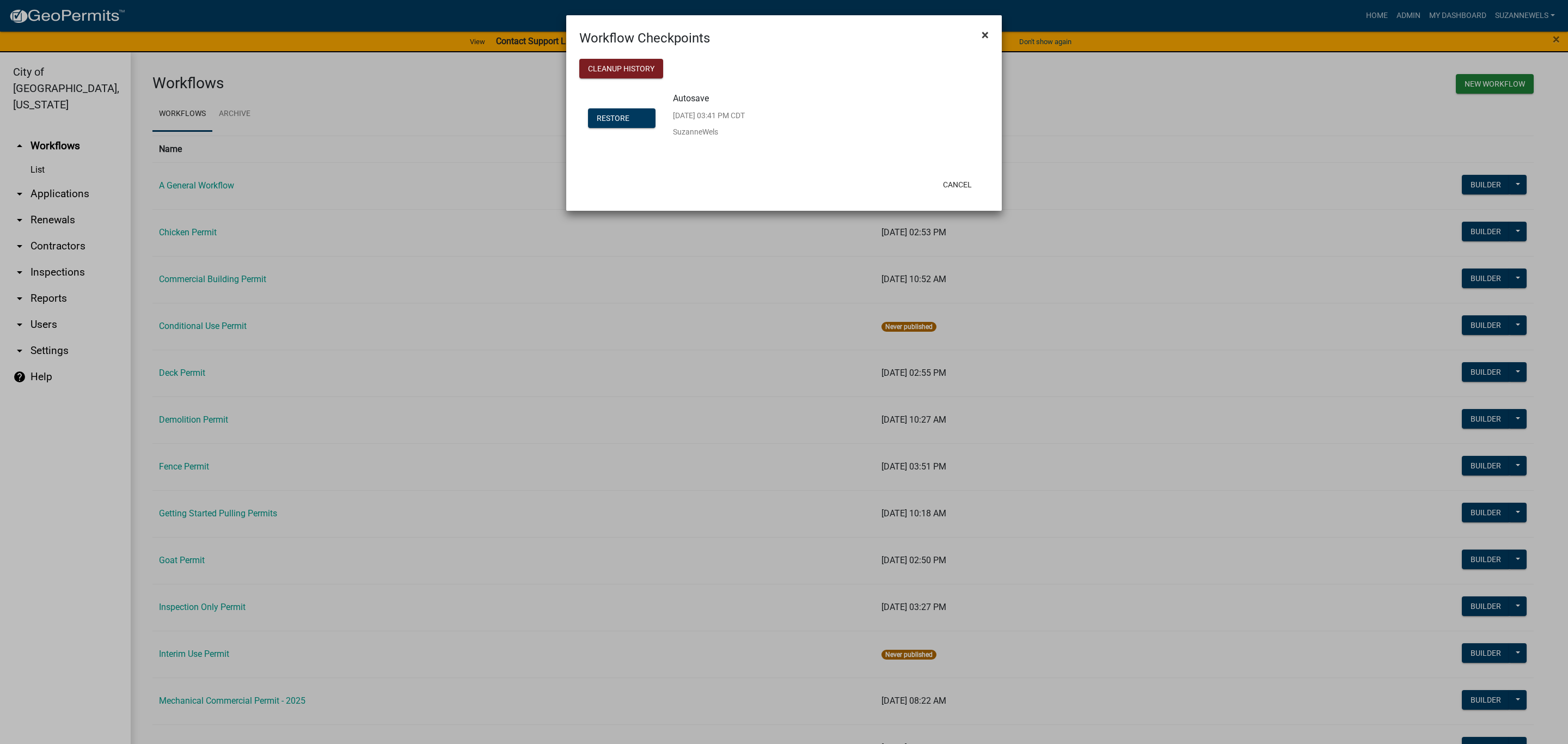
click at [987, 32] on span "×" at bounding box center [984, 35] width 7 height 15
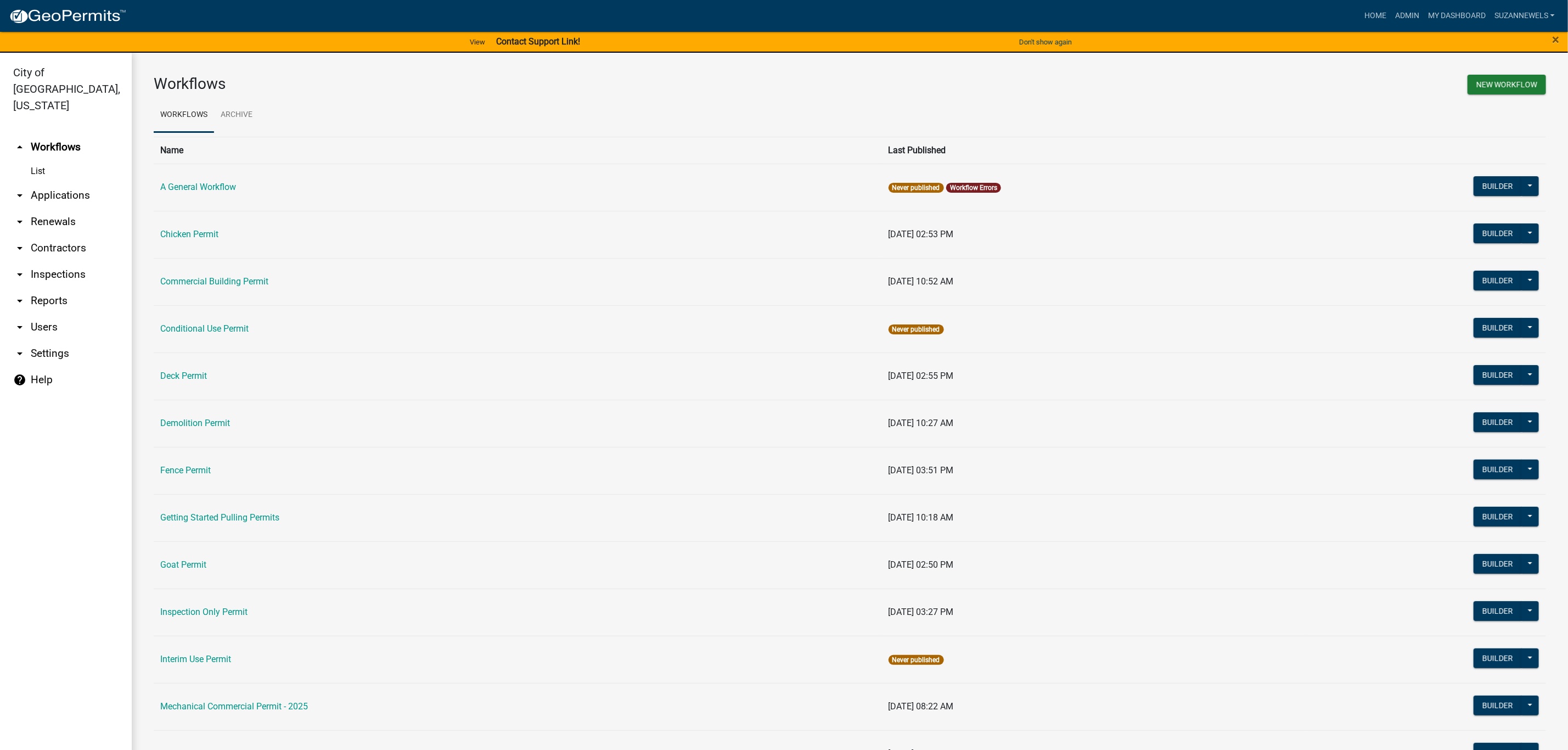
drag, startPoint x: 957, startPoint y: 83, endPoint x: 943, endPoint y: 86, distance: 14.3
click at [957, 83] on div "New Workflow" at bounding box center [1202, 86] width 704 height 23
